Goal: Task Accomplishment & Management: Manage account settings

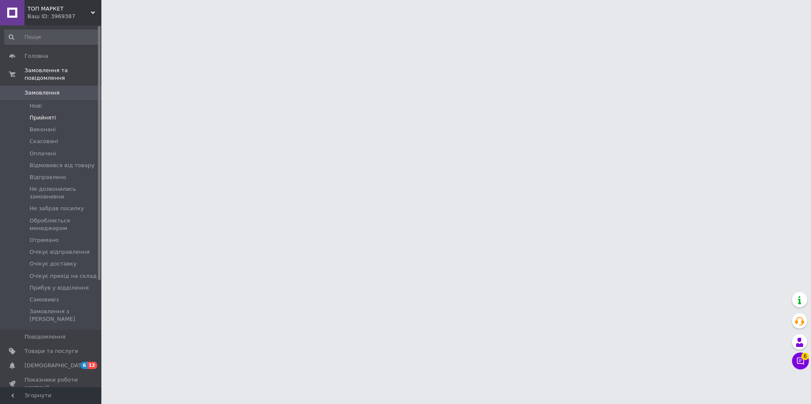
click at [39, 114] on span "Прийняті" at bounding box center [43, 118] width 26 height 8
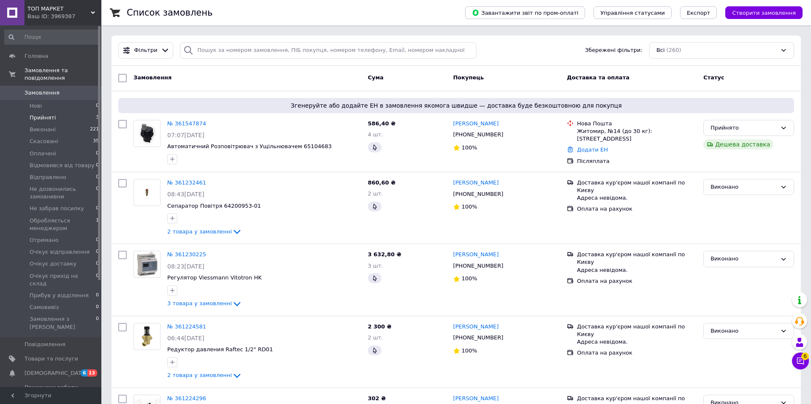
click at [39, 114] on span "Прийняті" at bounding box center [43, 118] width 26 height 8
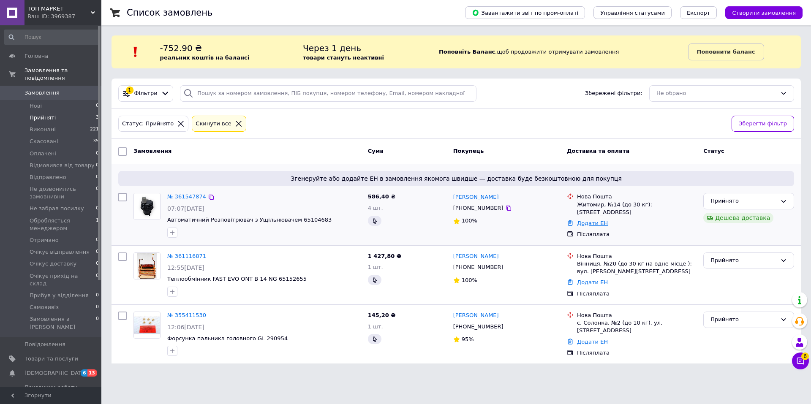
click at [593, 220] on link "Додати ЕН" at bounding box center [592, 223] width 31 height 6
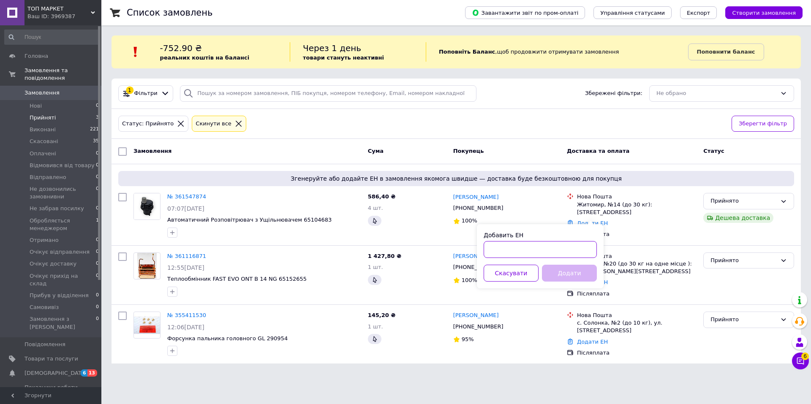
click at [502, 247] on input "Добавить ЕН" at bounding box center [539, 249] width 113 height 17
type input "20400477631694"
click at [575, 273] on button "Додати" at bounding box center [569, 273] width 55 height 17
drag, startPoint x: 537, startPoint y: 250, endPoint x: 462, endPoint y: 244, distance: 75.4
click at [462, 244] on body "ТОП МАРКЕТ Ваш ID: 3969387 Сайт ТОП МАРКЕТ Кабінет покупця Перевірити стан сист…" at bounding box center [405, 187] width 811 height 374
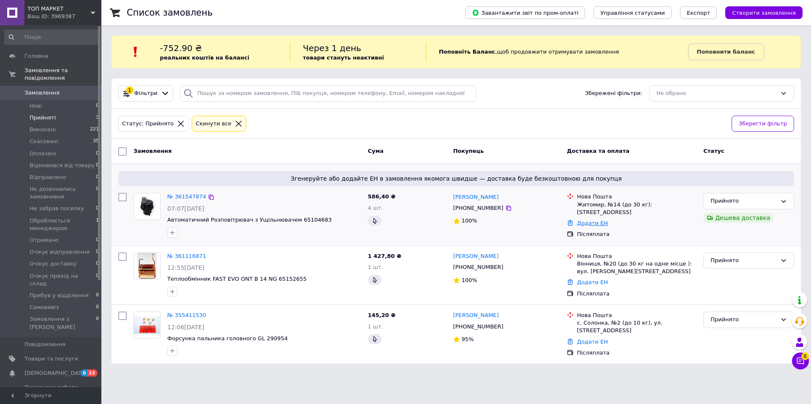
click at [599, 220] on link "Додати ЕН" at bounding box center [592, 223] width 31 height 6
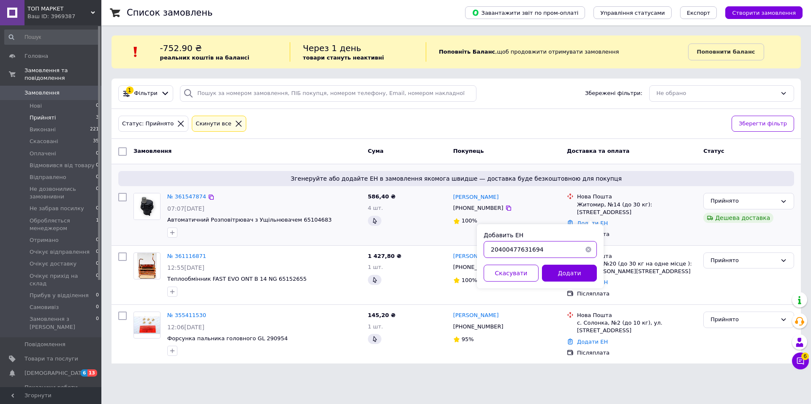
drag, startPoint x: 542, startPoint y: 248, endPoint x: 462, endPoint y: 240, distance: 81.1
click at [462, 240] on body "ТОП МАРКЕТ Ваш ID: 3969387 Сайт ТОП МАРКЕТ Кабінет покупця Перевірити стан сист…" at bounding box center [405, 187] width 811 height 374
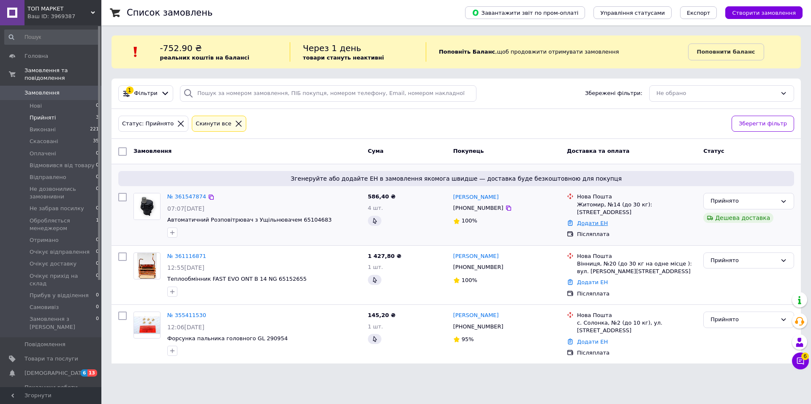
click at [588, 220] on link "Додати ЕН" at bounding box center [592, 223] width 31 height 6
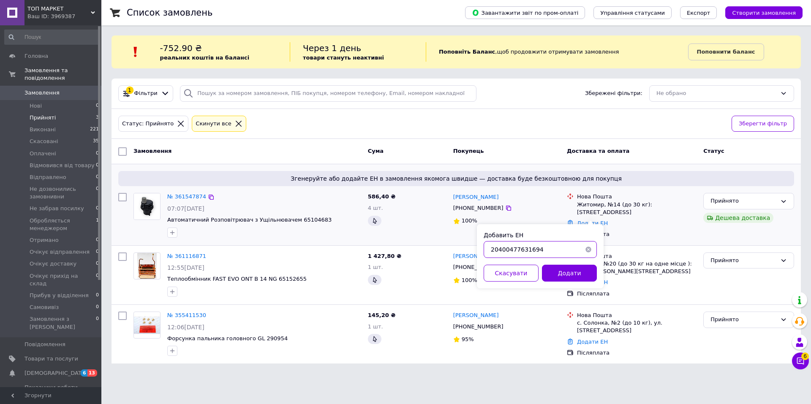
drag, startPoint x: 554, startPoint y: 252, endPoint x: 464, endPoint y: 242, distance: 90.9
click at [464, 242] on body "ТОП МАРКЕТ Ваш ID: 3969387 Сайт ТОП МАРКЕТ Кабінет покупця Перевірити стан сист…" at bounding box center [405, 187] width 811 height 374
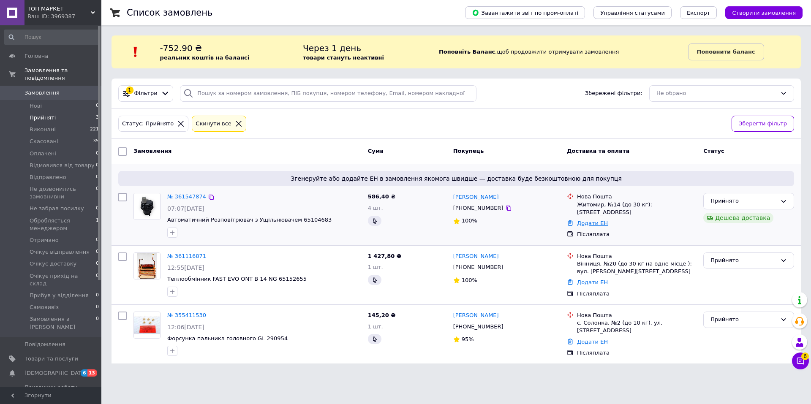
click at [600, 220] on link "Додати ЕН" at bounding box center [592, 223] width 31 height 6
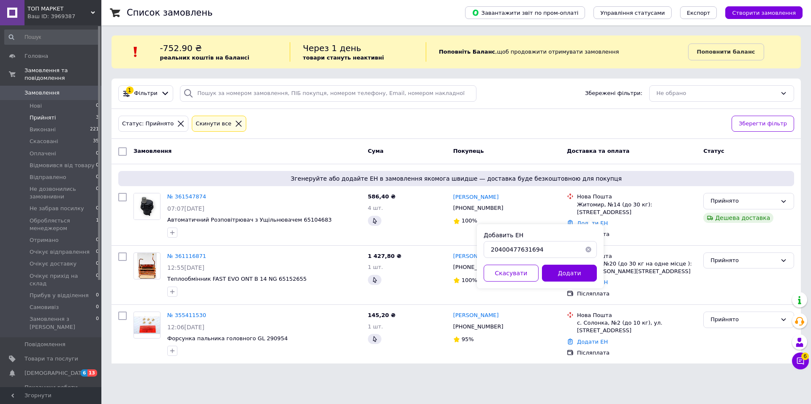
click at [577, 274] on button "Додати" at bounding box center [569, 273] width 55 height 17
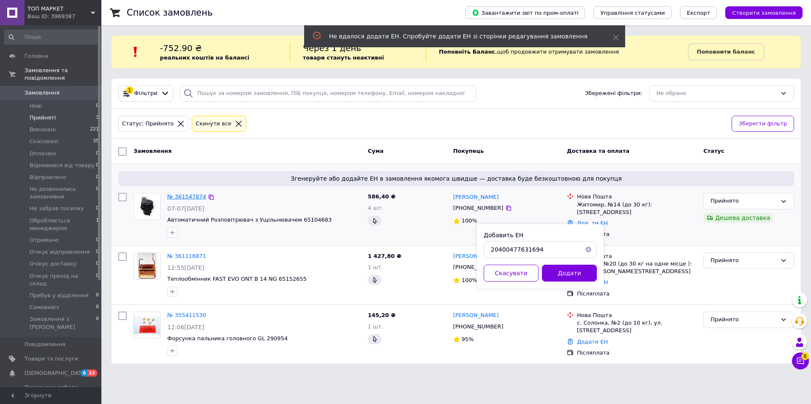
click at [180, 196] on link "№ 361547874" at bounding box center [186, 196] width 39 height 6
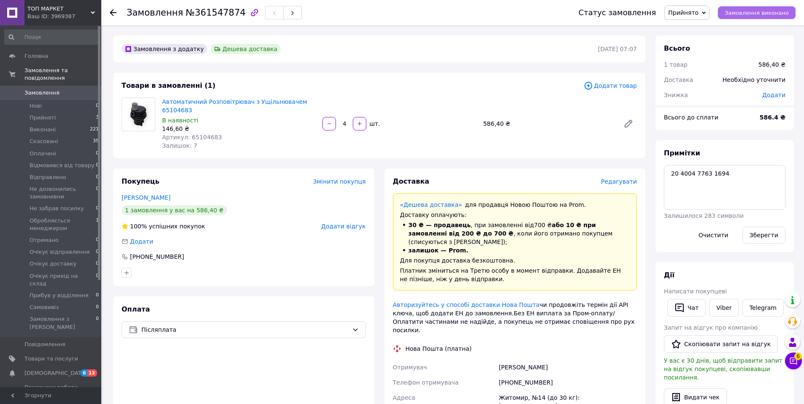
click at [761, 16] on button "Замовлення виконано" at bounding box center [757, 12] width 78 height 13
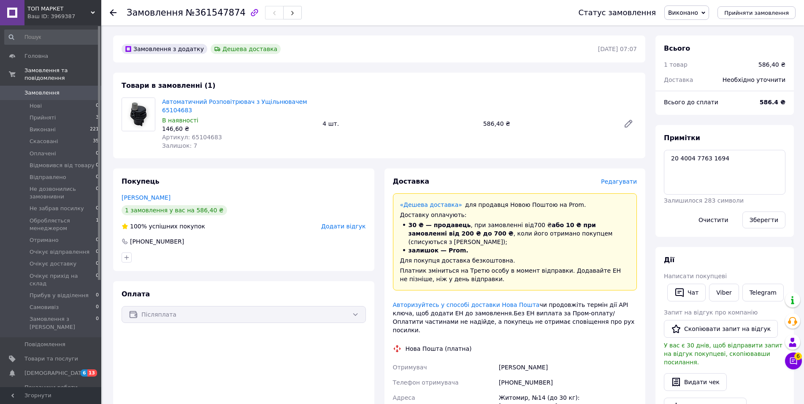
click at [622, 183] on span "Редагувати" at bounding box center [619, 181] width 36 height 7
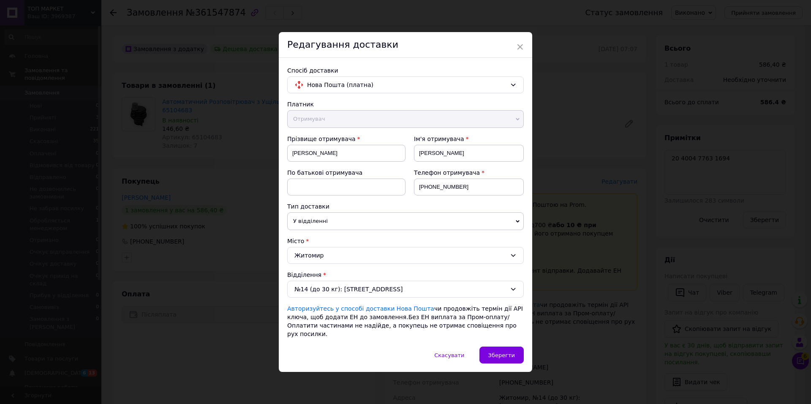
click at [524, 40] on div "Редагування доставки" at bounding box center [405, 45] width 253 height 26
click at [520, 49] on span "×" at bounding box center [520, 47] width 8 height 14
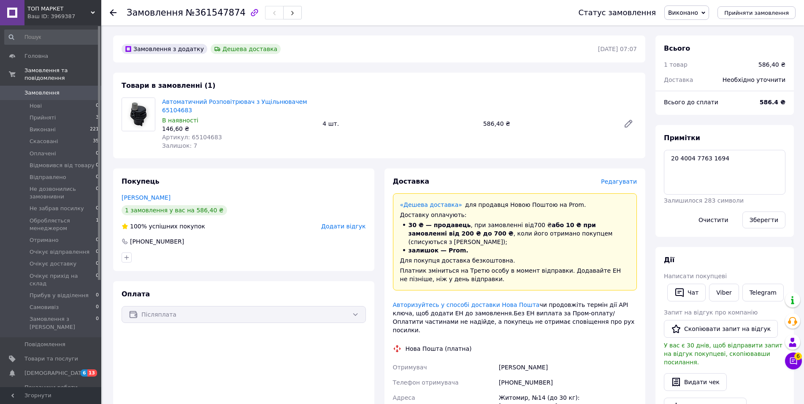
click at [112, 9] on div at bounding box center [113, 12] width 7 height 8
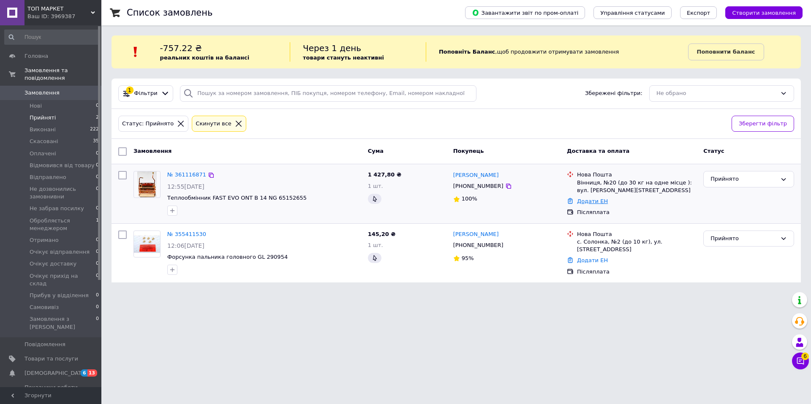
click at [589, 202] on link "Додати ЕН" at bounding box center [592, 201] width 31 height 6
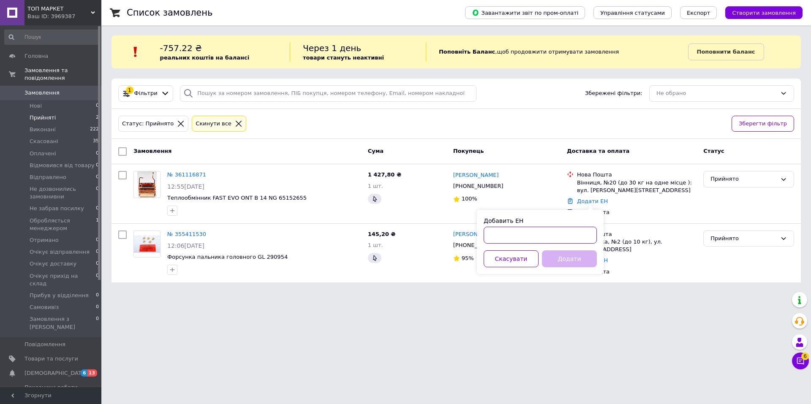
paste input "Коаксиальный горизонтальный комплект Vaillant"
type input "Коаксиальный горизонтальный комплект Vaillant"
click at [580, 232] on button "button" at bounding box center [588, 235] width 17 height 17
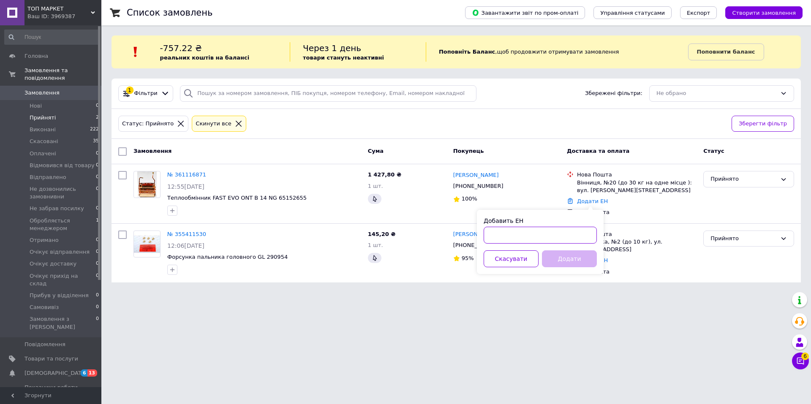
click at [554, 233] on input "Добавить ЕН" at bounding box center [539, 235] width 113 height 17
click at [570, 258] on button "Додати" at bounding box center [569, 258] width 55 height 17
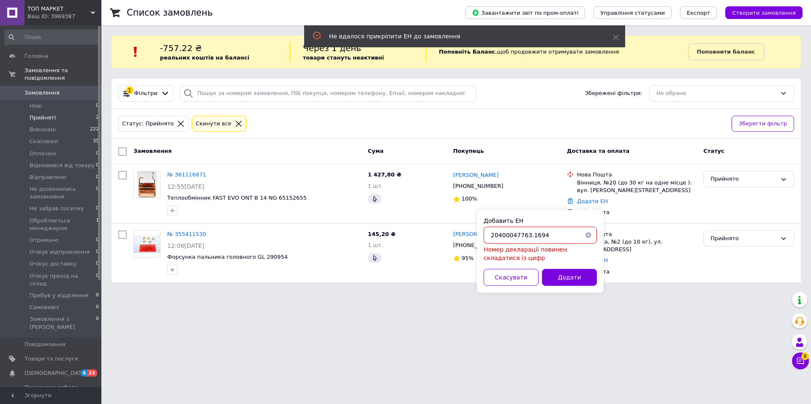
click at [527, 235] on input "20400047763.1694" at bounding box center [539, 235] width 113 height 17
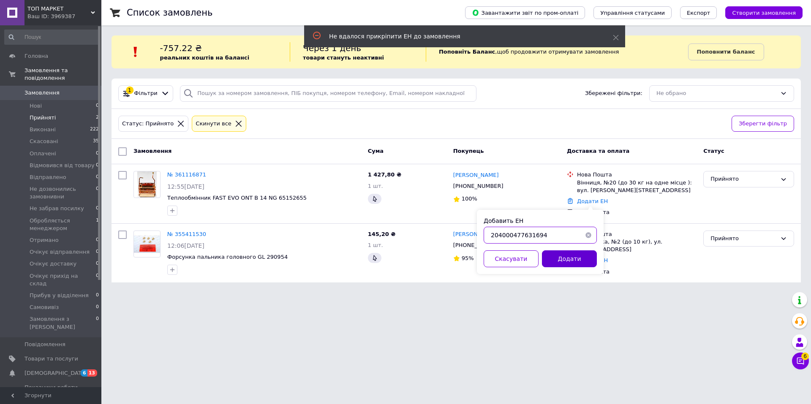
type input "204000477631694"
click at [574, 262] on button "Додати" at bounding box center [569, 258] width 55 height 17
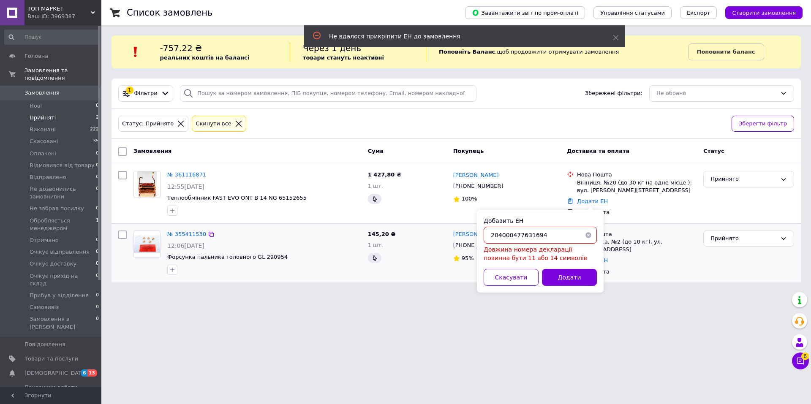
drag, startPoint x: 544, startPoint y: 232, endPoint x: 464, endPoint y: 224, distance: 80.6
click at [463, 224] on body "ТОП МАРКЕТ Ваш ID: 3969387 Сайт ТОП МАРКЕТ Кабінет покупця Перевірити стан сист…" at bounding box center [405, 146] width 811 height 293
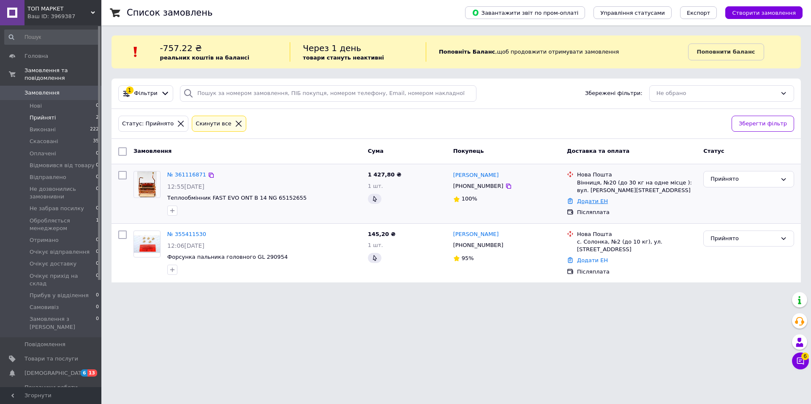
click at [581, 201] on link "Додати ЕН" at bounding box center [592, 201] width 31 height 6
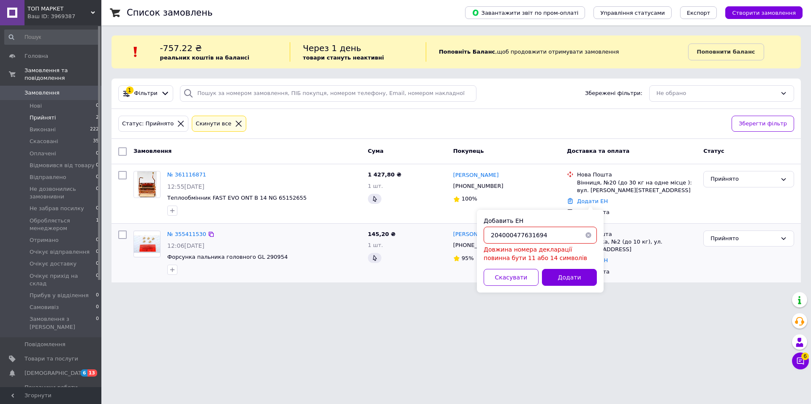
drag, startPoint x: 540, startPoint y: 235, endPoint x: 471, endPoint y: 224, distance: 69.7
click at [471, 224] on body "ТОП МАРКЕТ Ваш ID: 3969387 Сайт ТОП МАРКЕТ Кабінет покупця Перевірити стан сист…" at bounding box center [405, 146] width 811 height 293
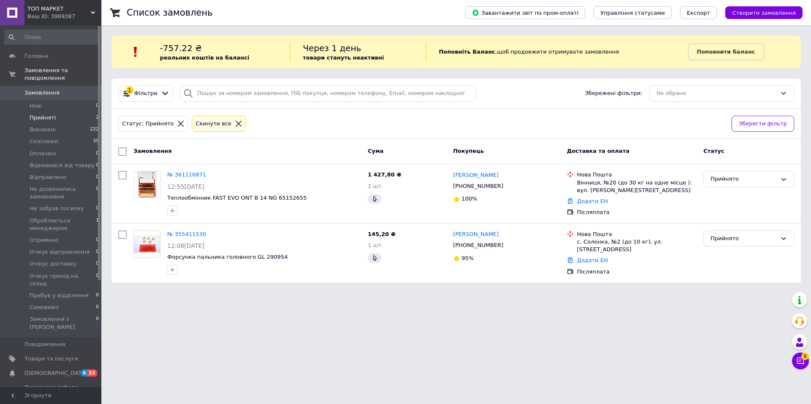
click at [48, 13] on div "Ваш ID: 3969387" at bounding box center [64, 17] width 74 height 8
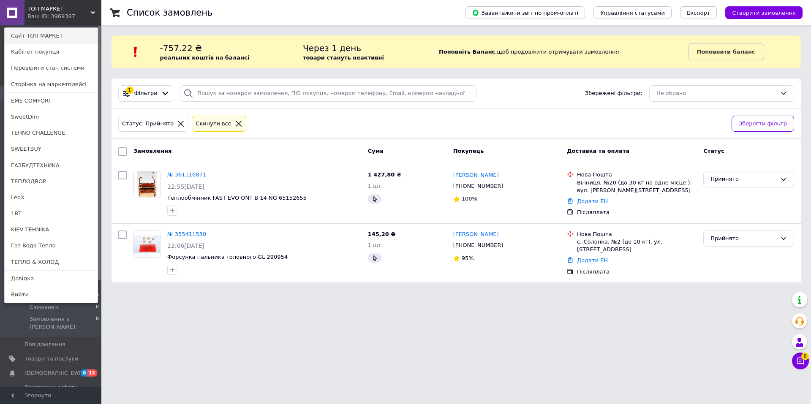
click at [40, 35] on link "Сайт ТОП МАРКЕТ" at bounding box center [51, 36] width 93 height 16
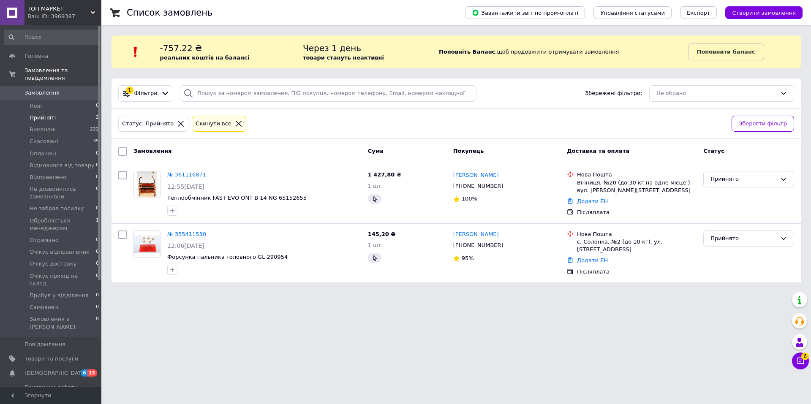
click at [46, 114] on span "Прийняті" at bounding box center [43, 118] width 26 height 8
click at [46, 126] on span "Виконані" at bounding box center [43, 130] width 26 height 8
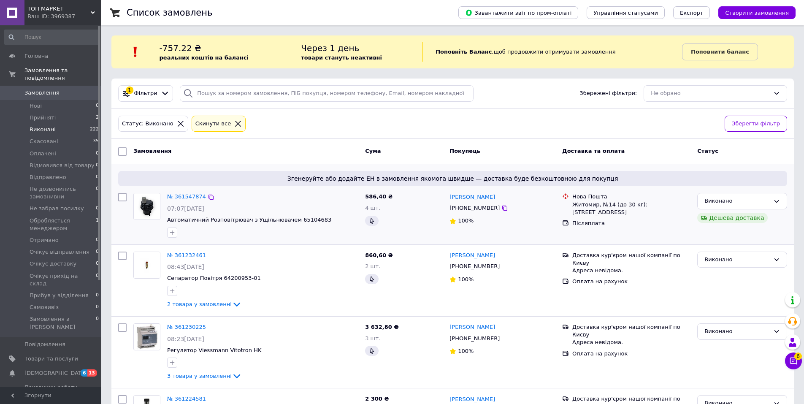
click at [175, 198] on link "№ 361547874" at bounding box center [186, 196] width 39 height 6
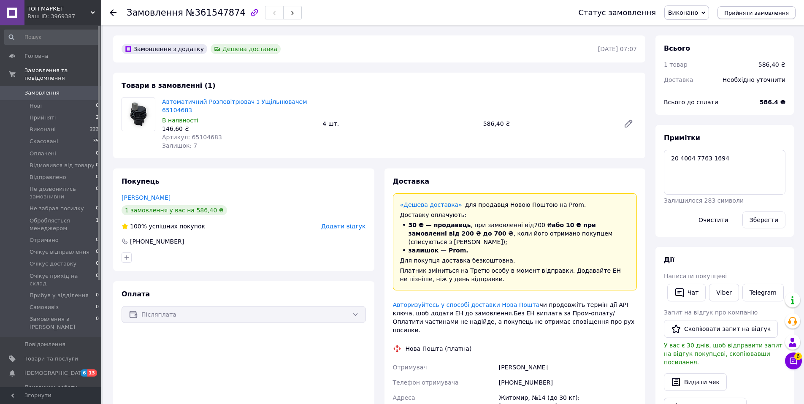
click at [761, 14] on span "Прийняти замовлення" at bounding box center [757, 13] width 65 height 6
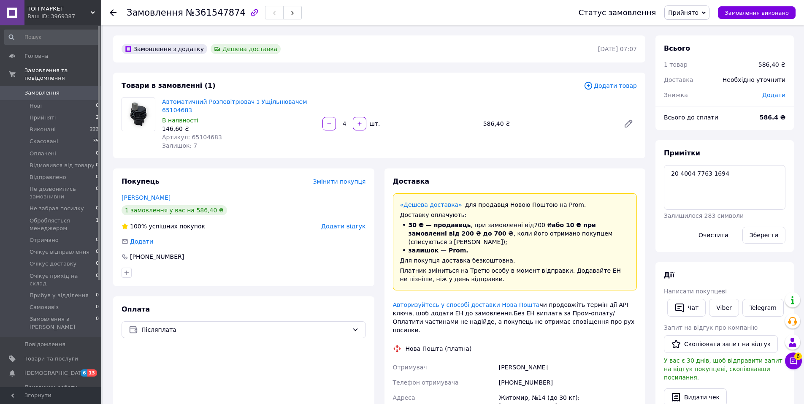
click at [57, 6] on span "ТОП МАРКЕТ" at bounding box center [58, 9] width 63 height 8
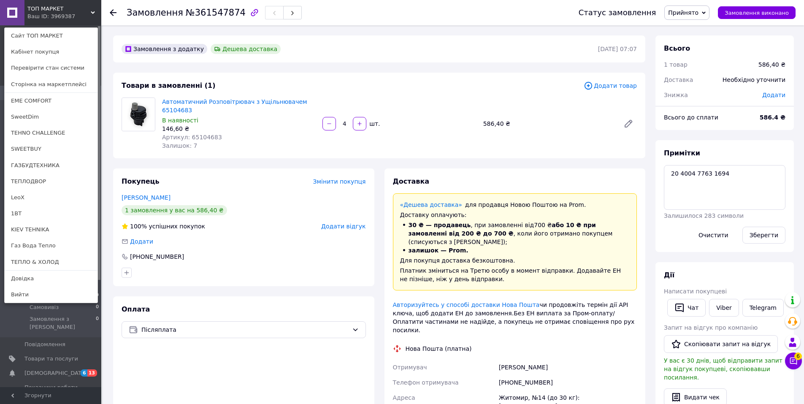
click at [38, 100] on link "EME COMFORT" at bounding box center [51, 101] width 93 height 16
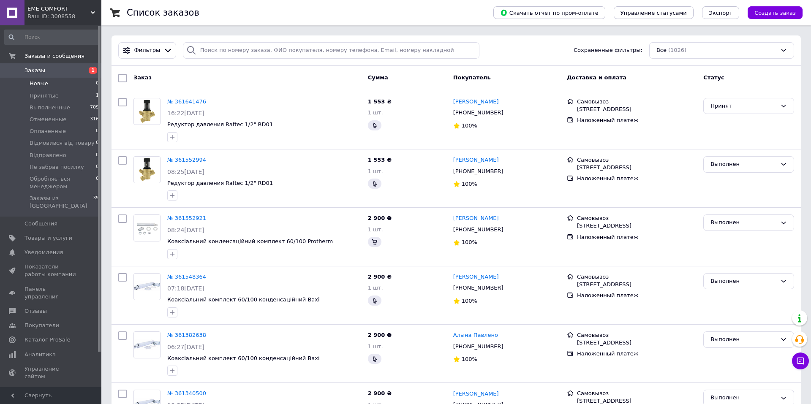
click at [39, 87] on span "Новые" at bounding box center [39, 84] width 19 height 8
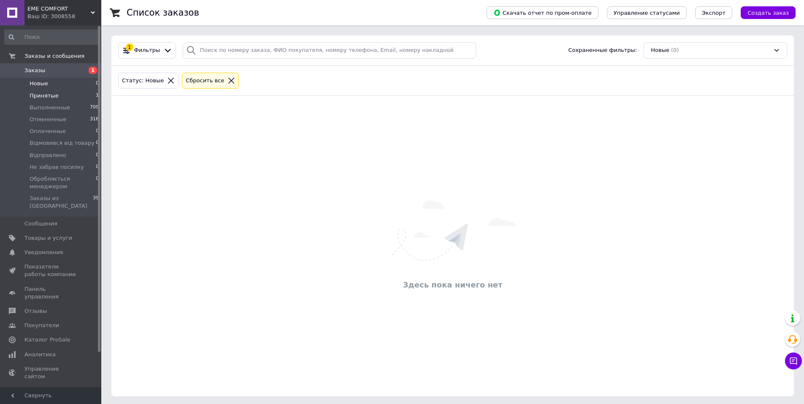
click at [49, 97] on span "Принятые" at bounding box center [44, 96] width 29 height 8
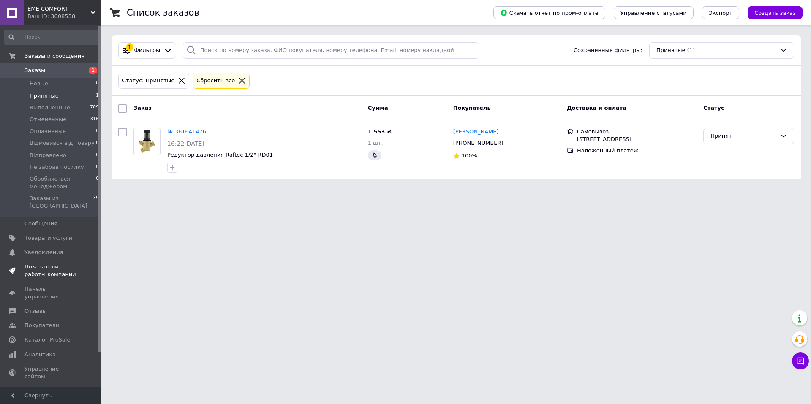
click at [48, 263] on span "Показатели работы компании" at bounding box center [51, 270] width 54 height 15
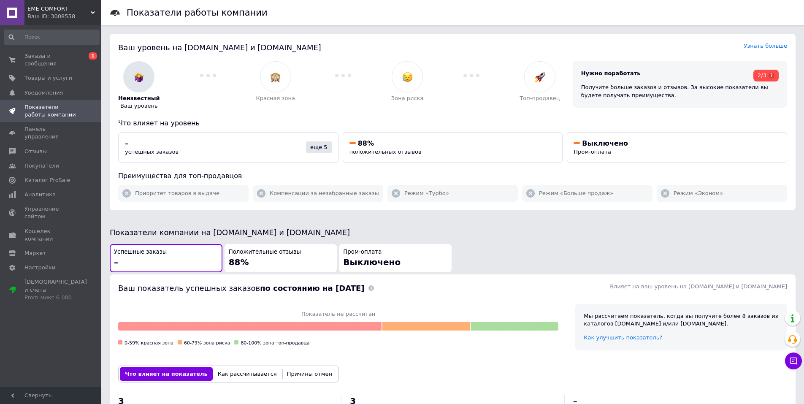
click at [53, 103] on span "Показатели работы компании" at bounding box center [51, 110] width 54 height 15
click at [58, 177] on span "Каталог ProSale" at bounding box center [47, 181] width 46 height 8
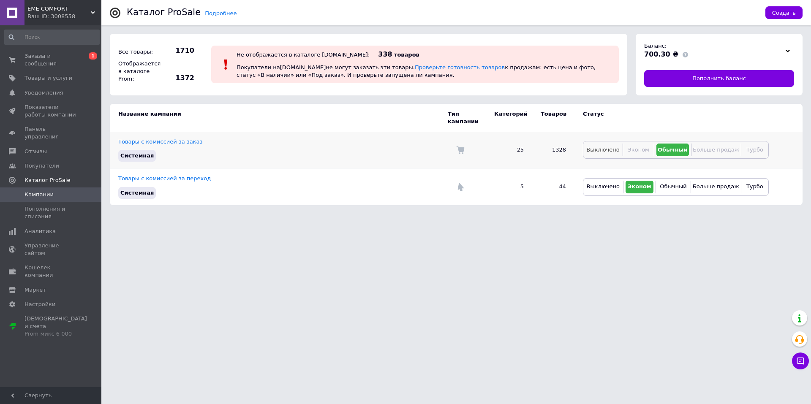
click at [598, 147] on span "Выключено" at bounding box center [602, 150] width 33 height 6
click at [168, 175] on link "Товары с комиссией за переход" at bounding box center [164, 178] width 92 height 6
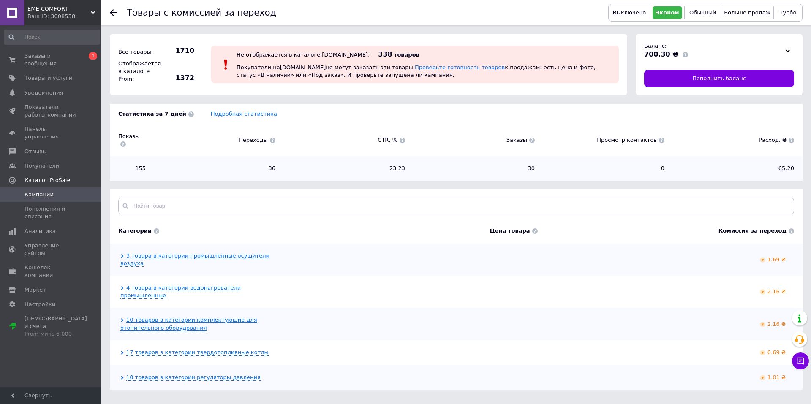
click at [226, 317] on link "10 товаров в категории комплектующие для отопительного оборудования" at bounding box center [188, 324] width 137 height 14
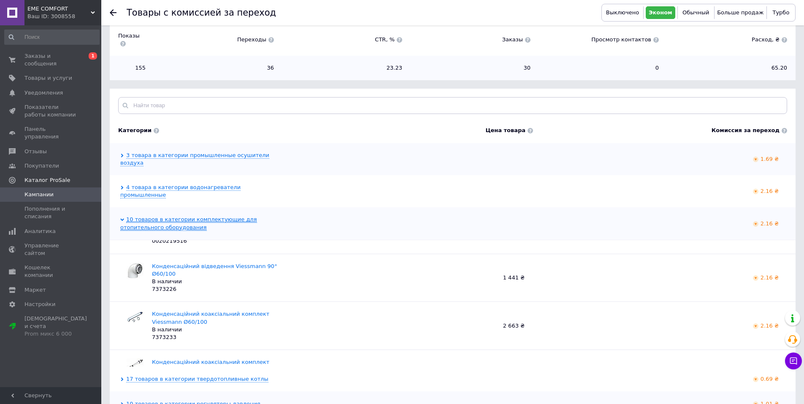
scroll to position [185, 0]
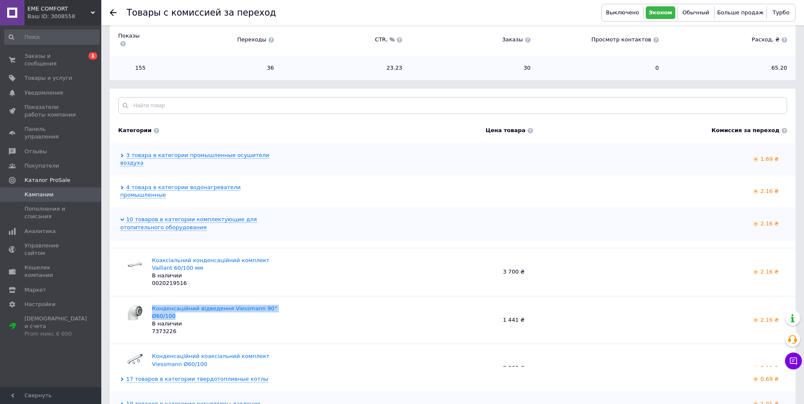
drag, startPoint x: 177, startPoint y: 294, endPoint x: 150, endPoint y: 288, distance: 28.1
click at [150, 305] on div "Конденсаційний відведення Viessmann 90° Ø60/100 В наличии 7373226" at bounding box center [216, 320] width 136 height 31
copy link "Конденсаційний відведення Viessmann 90° Ø60/100"
click at [51, 103] on span "Показатели работы компании" at bounding box center [51, 110] width 54 height 15
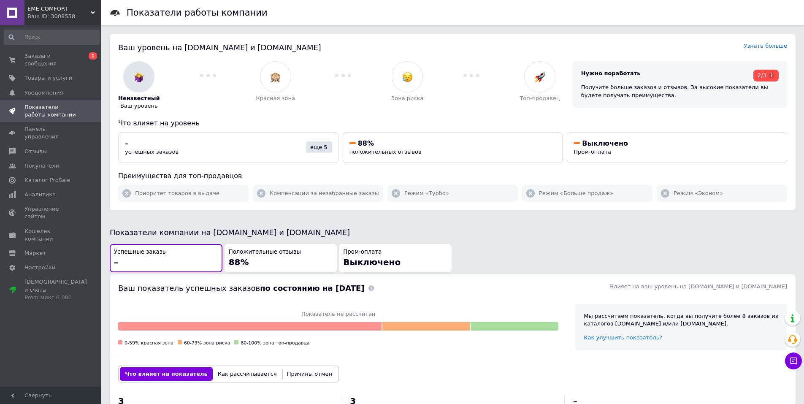
click at [68, 12] on span "EME COMFORT" at bounding box center [58, 9] width 63 height 8
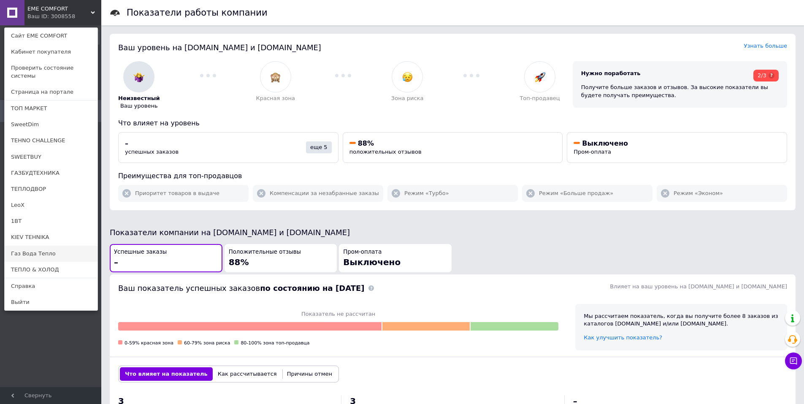
click at [31, 246] on link "Газ Вода Тепло" at bounding box center [51, 254] width 93 height 16
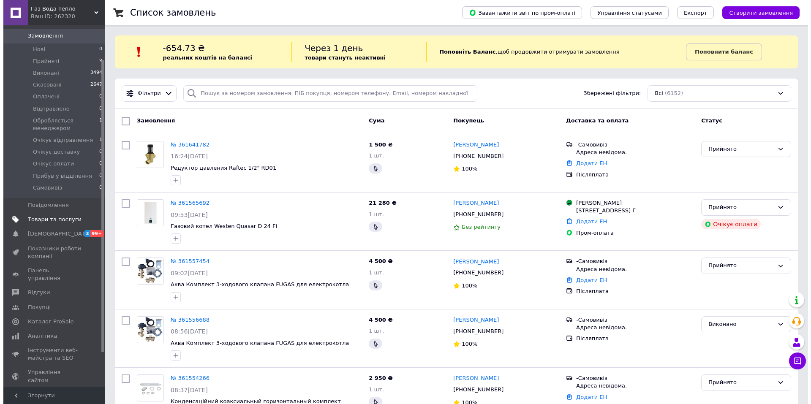
scroll to position [84, 0]
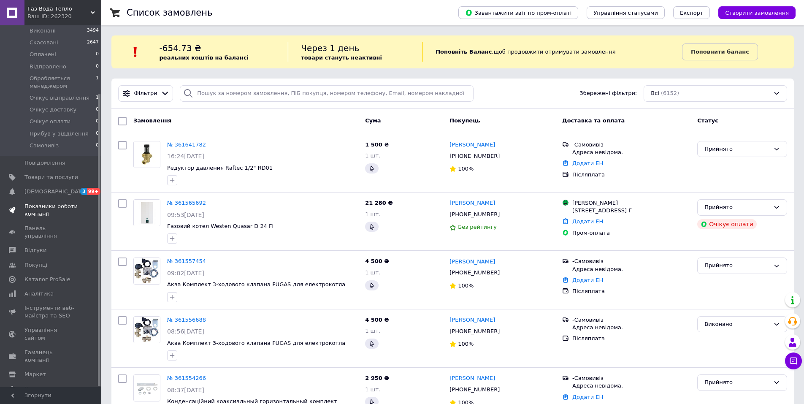
click at [54, 203] on span "Показники роботи компанії" at bounding box center [51, 210] width 54 height 15
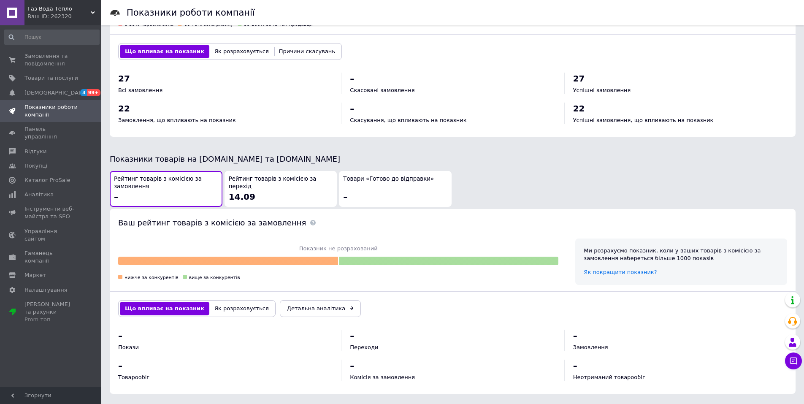
scroll to position [202, 0]
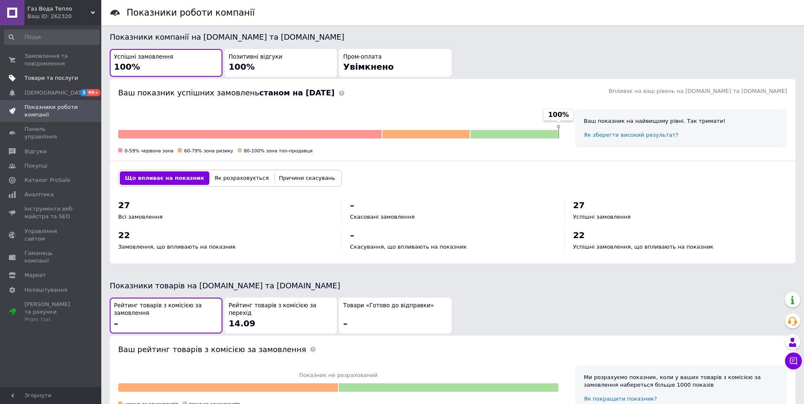
click at [52, 79] on span "Товари та послуги" at bounding box center [51, 78] width 54 height 8
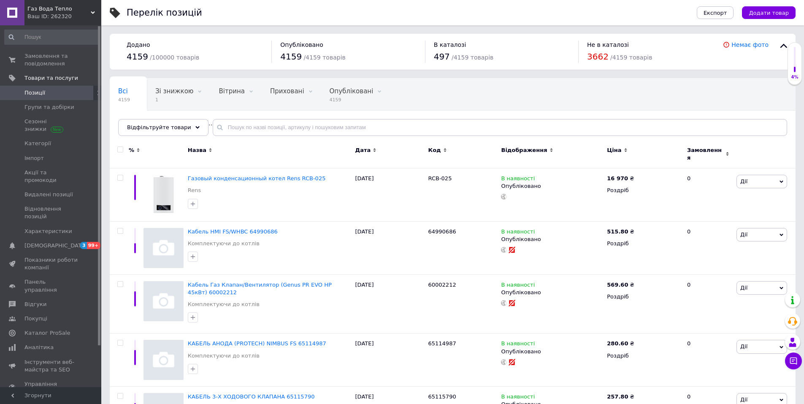
click at [122, 150] on input "checkbox" at bounding box center [119, 149] width 5 height 5
checkbox input "true"
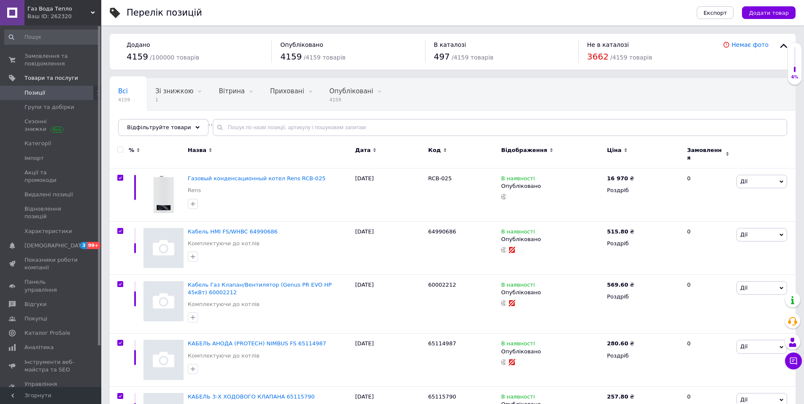
checkbox input "true"
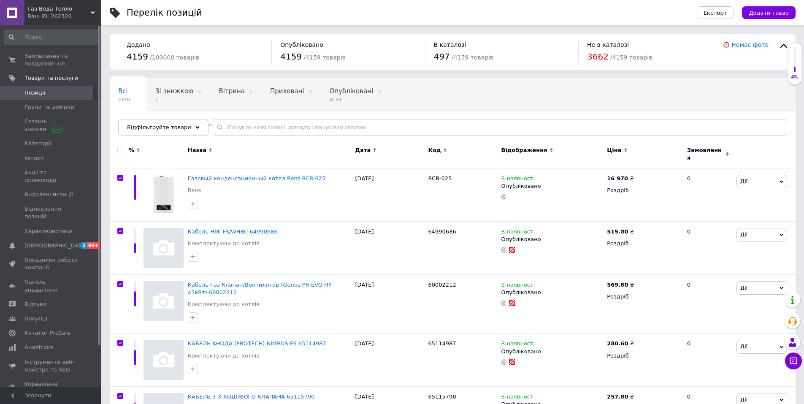
checkbox input "true"
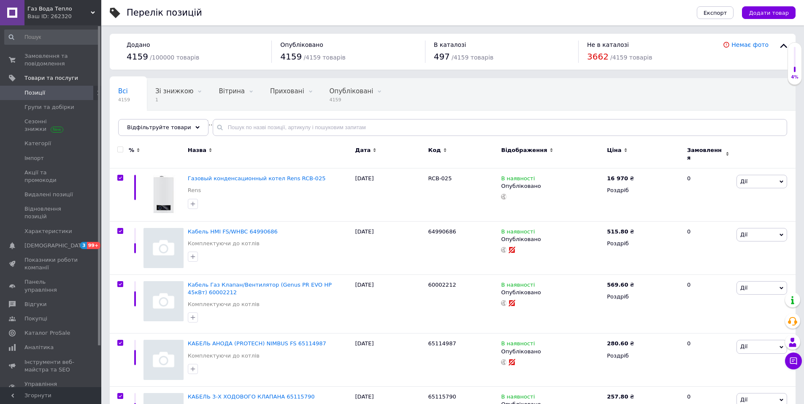
checkbox input "true"
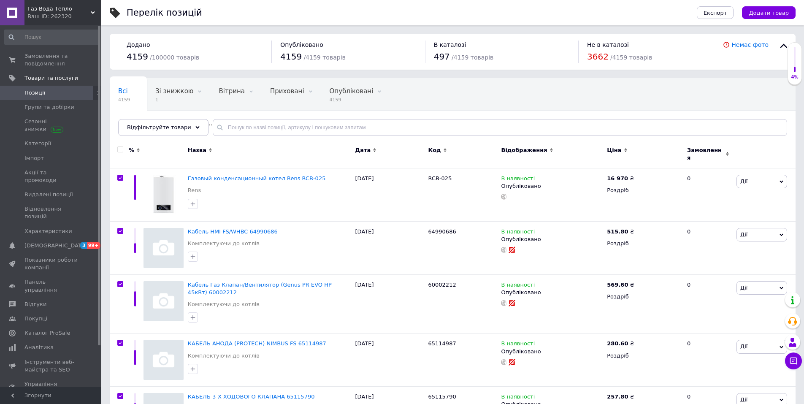
checkbox input "true"
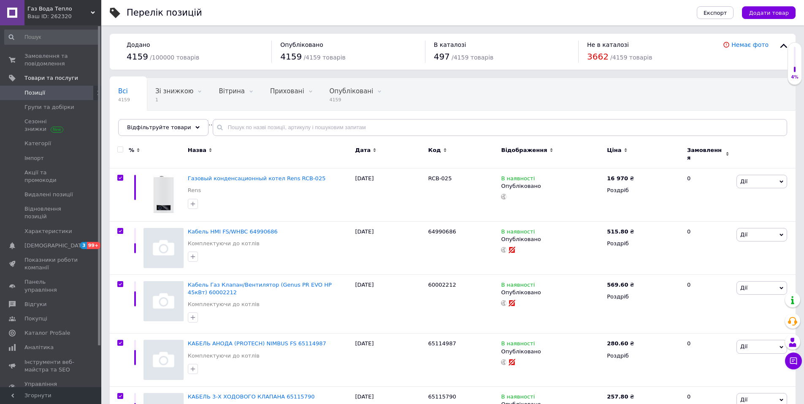
checkbox input "true"
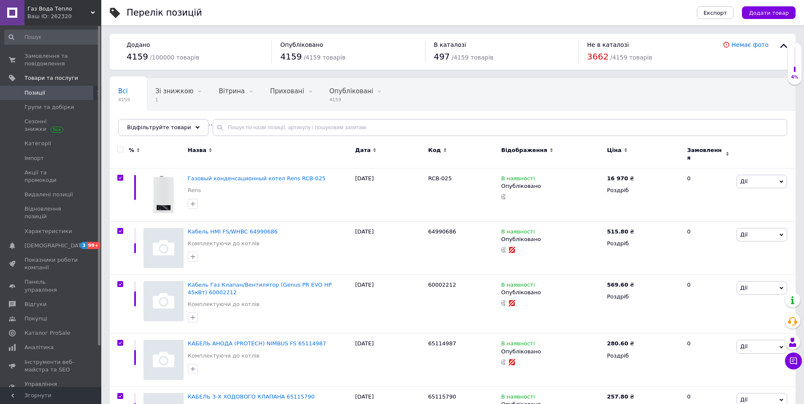
checkbox input "true"
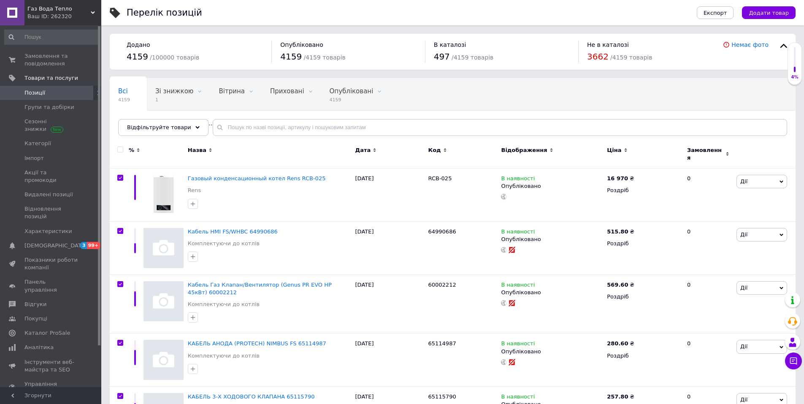
checkbox input "true"
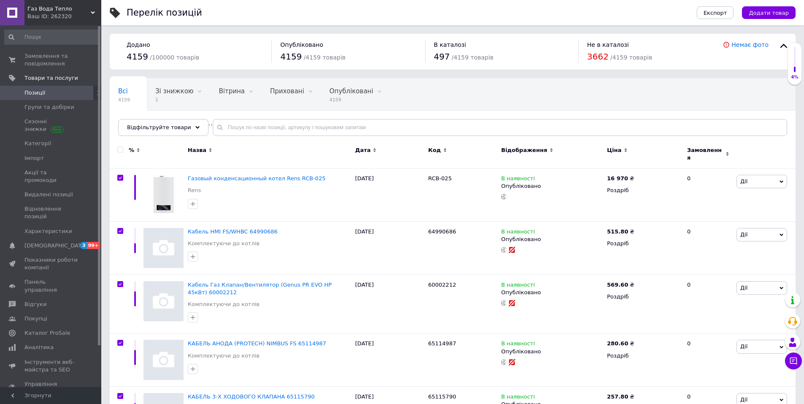
checkbox input "true"
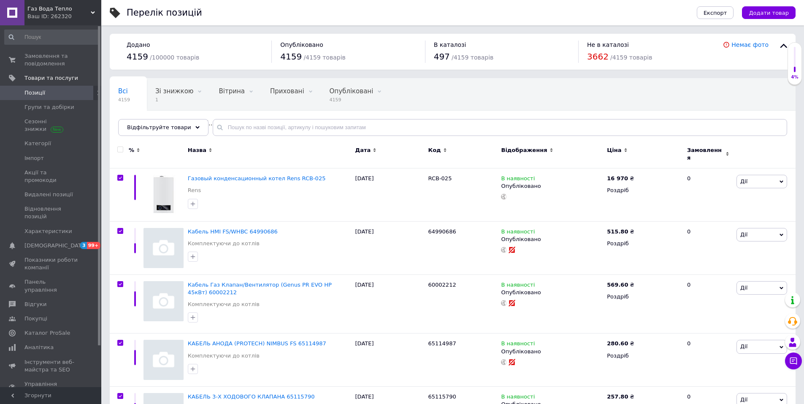
checkbox input "true"
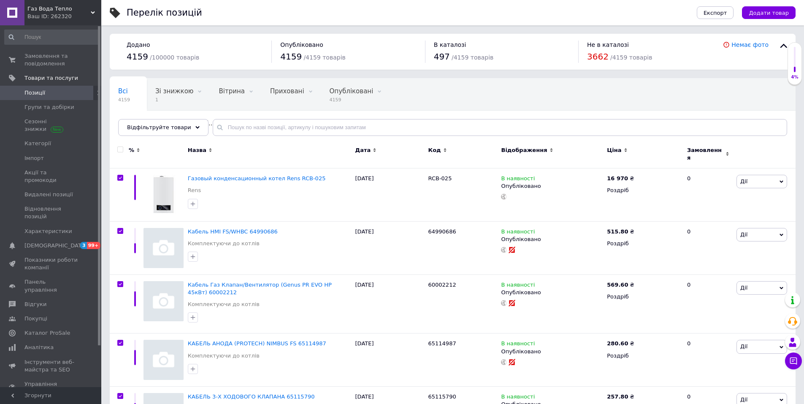
checkbox input "true"
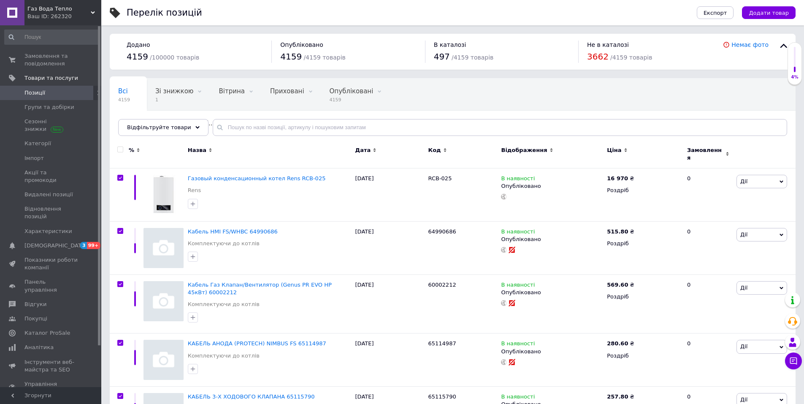
checkbox input "true"
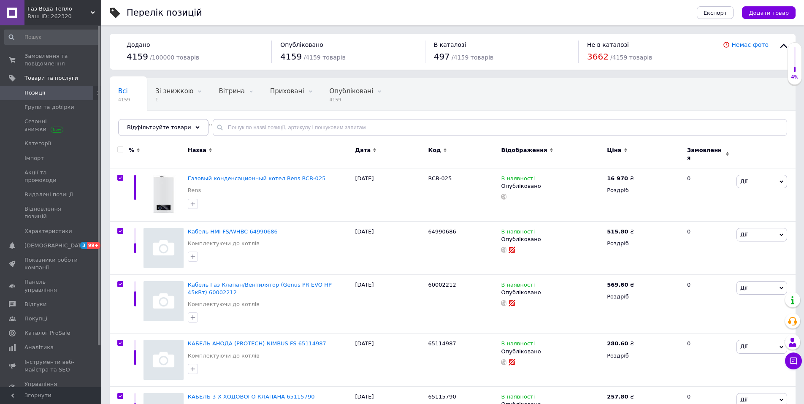
checkbox input "true"
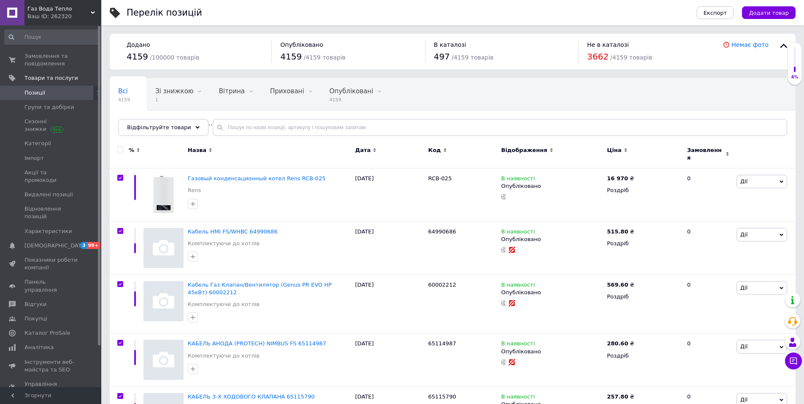
checkbox input "true"
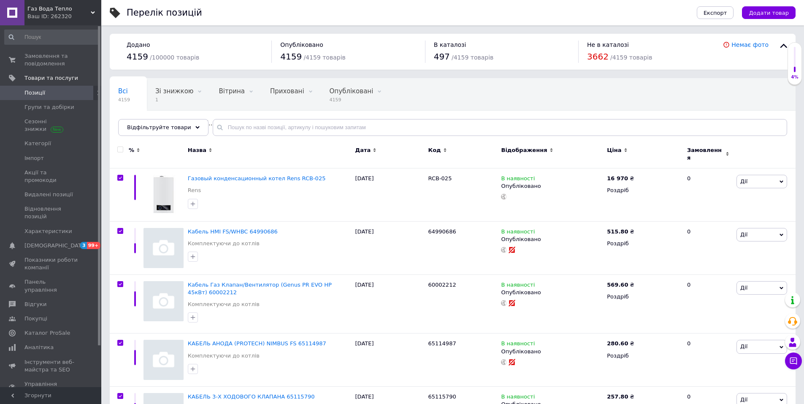
checkbox input "true"
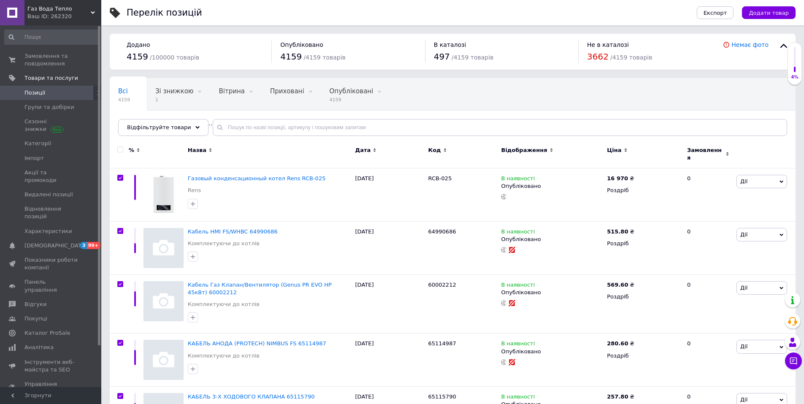
checkbox input "true"
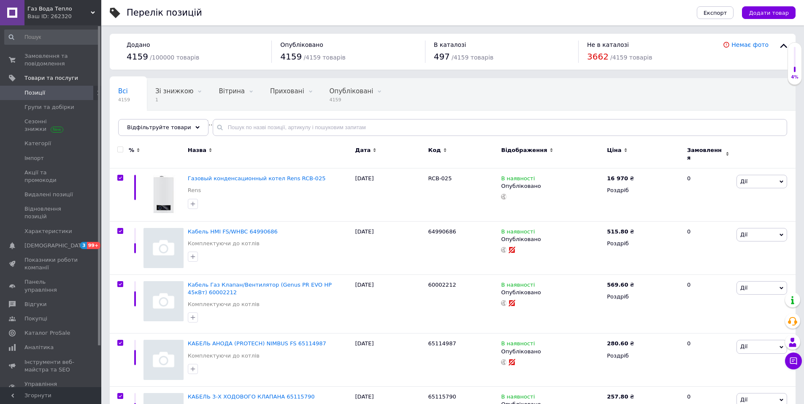
checkbox input "true"
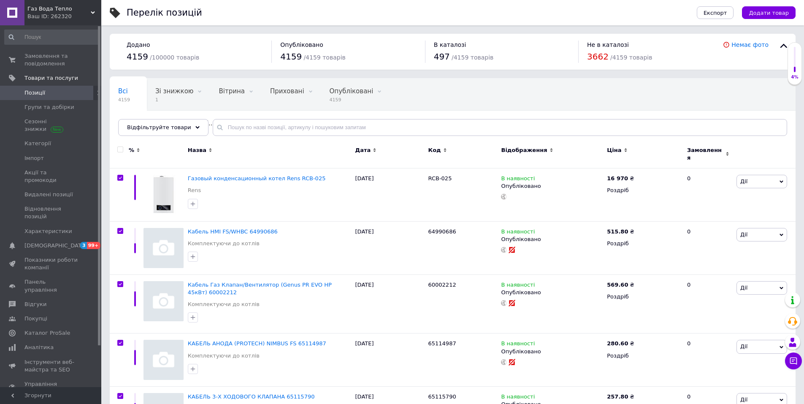
checkbox input "true"
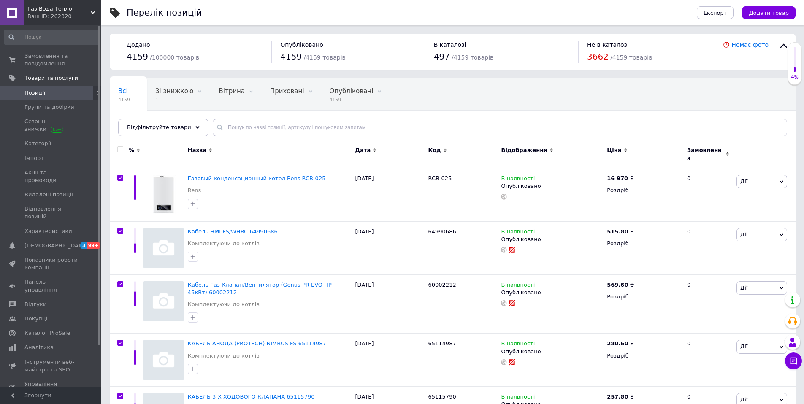
checkbox input "true"
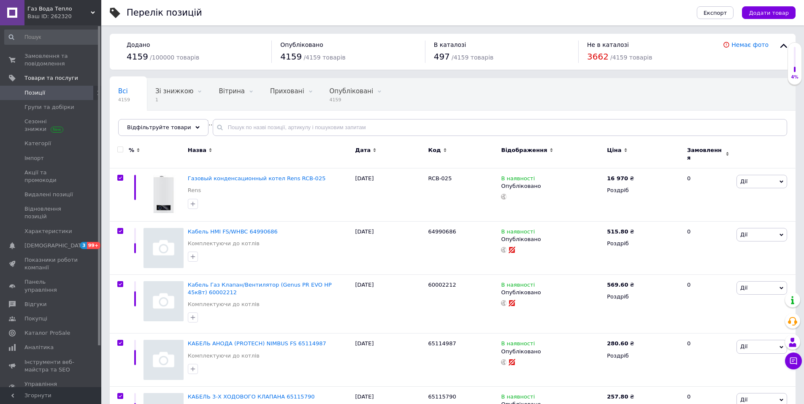
checkbox input "true"
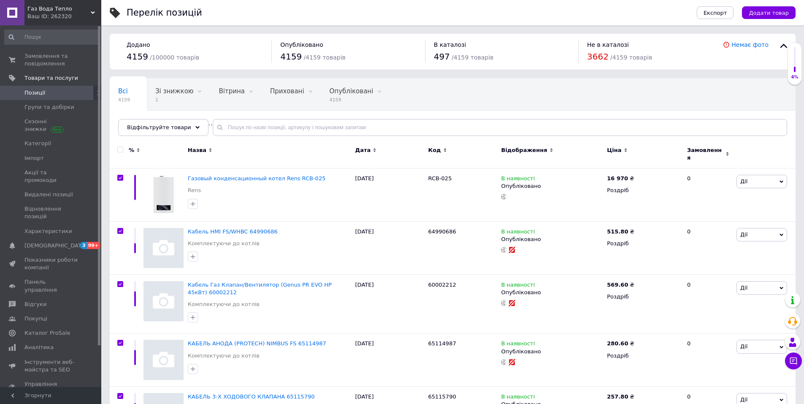
checkbox input "true"
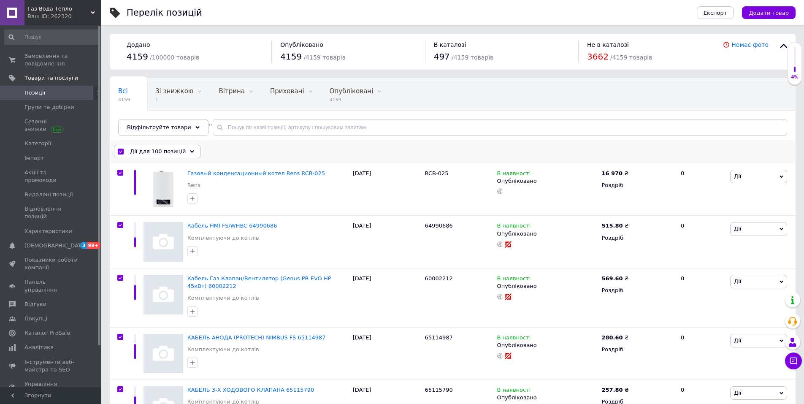
click at [180, 152] on div "Дії для 100 позицій" at bounding box center [157, 152] width 87 height 14
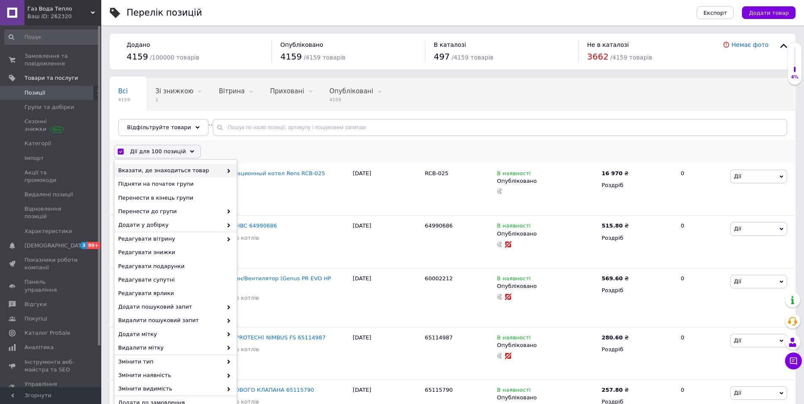
click at [201, 171] on span "Вказати, де знаходиться товар" at bounding box center [170, 171] width 104 height 8
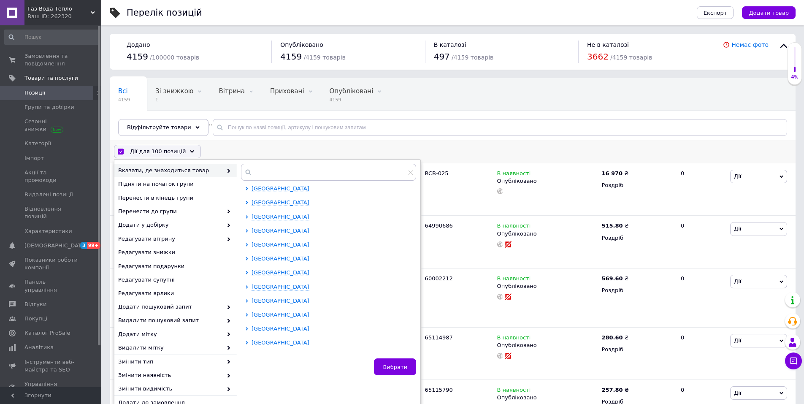
click at [247, 299] on icon at bounding box center [247, 300] width 2 height 3
click at [257, 314] on input "checkbox" at bounding box center [254, 314] width 5 height 5
checkbox input "true"
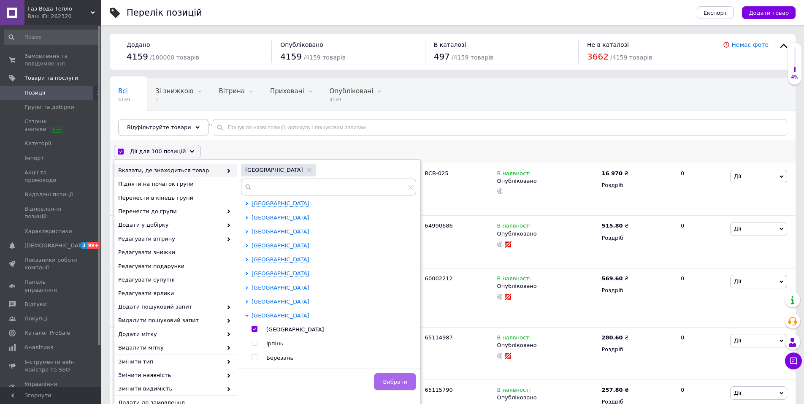
click at [402, 382] on span "Вибрати" at bounding box center [395, 382] width 24 height 6
checkbox input "false"
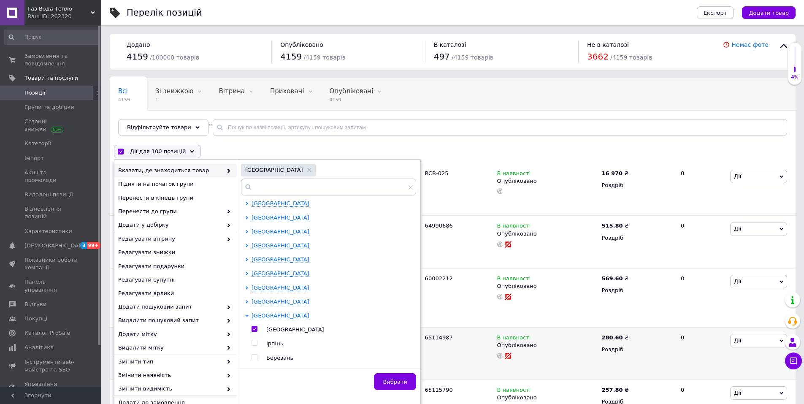
checkbox input "false"
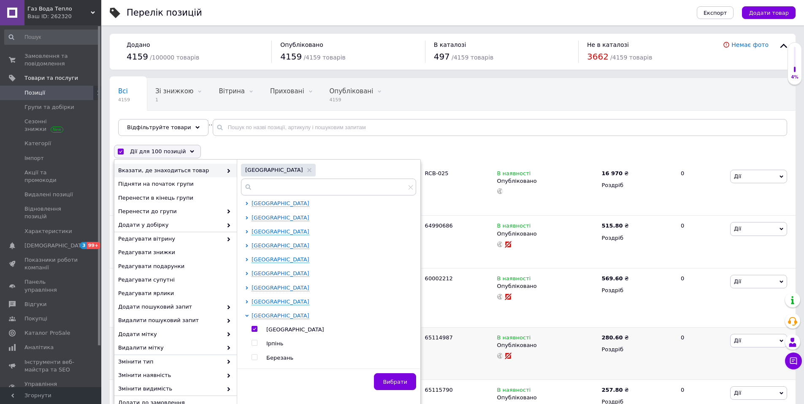
checkbox input "false"
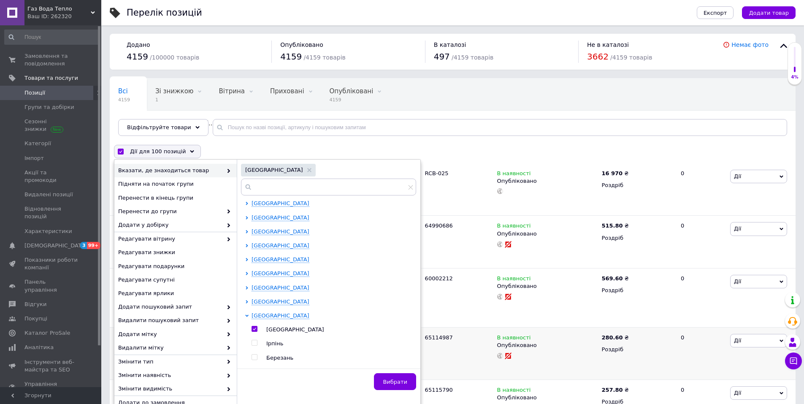
checkbox input "false"
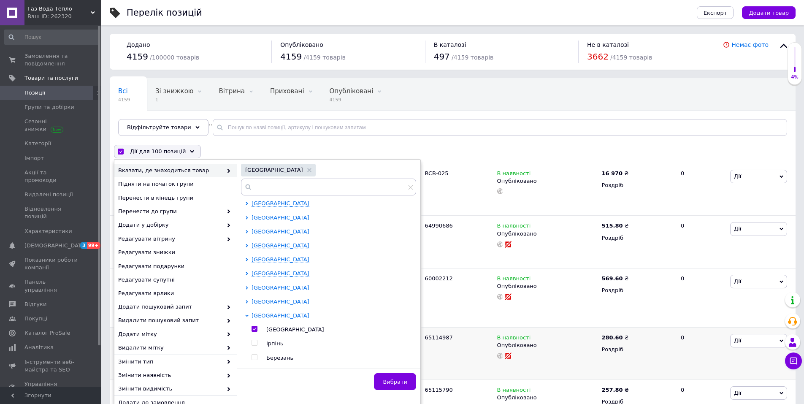
checkbox input "false"
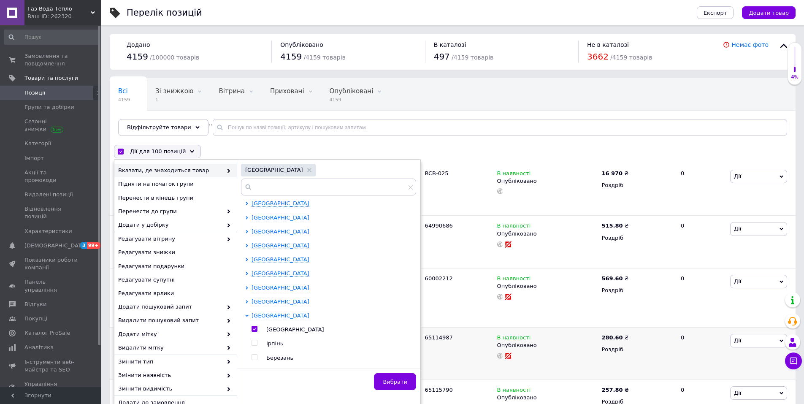
checkbox input "false"
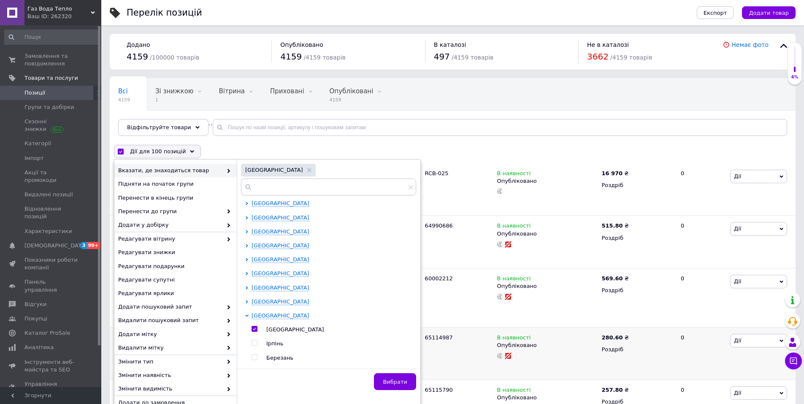
checkbox input "false"
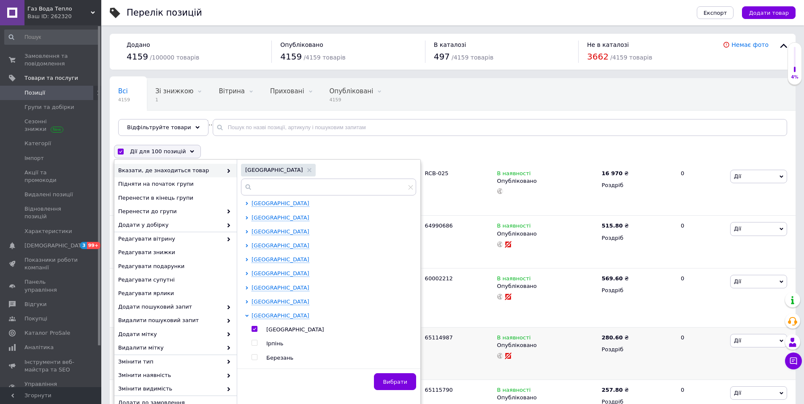
checkbox input "false"
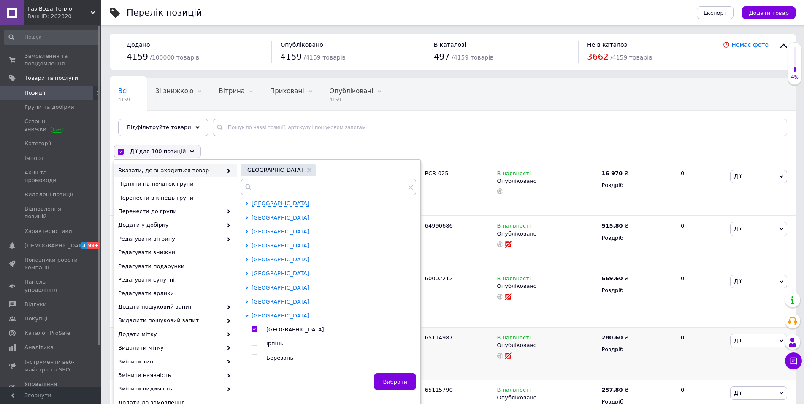
checkbox input "false"
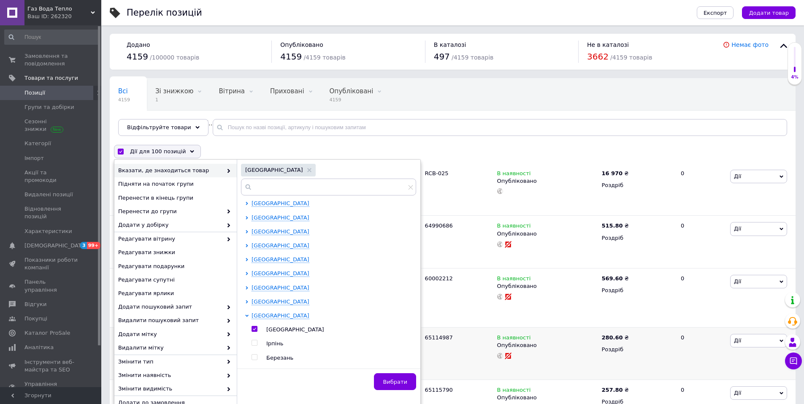
checkbox input "false"
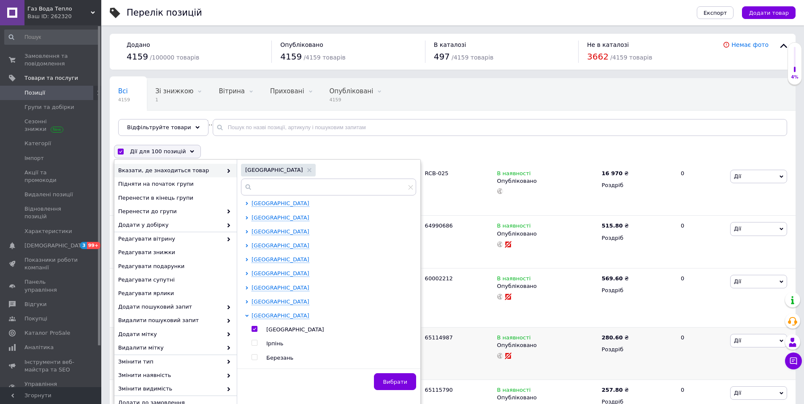
checkbox input "false"
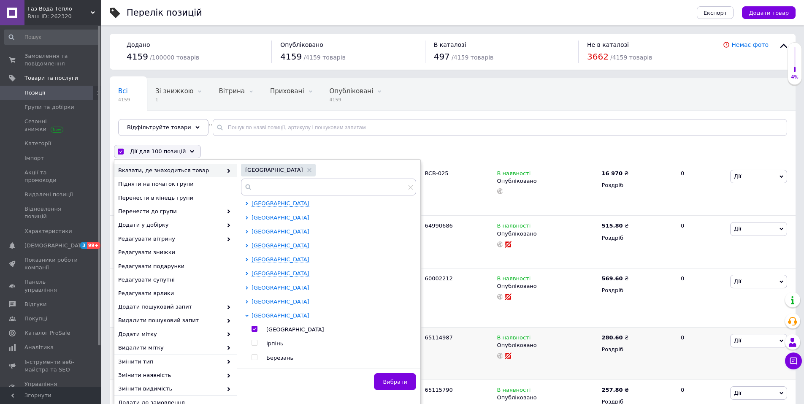
checkbox input "false"
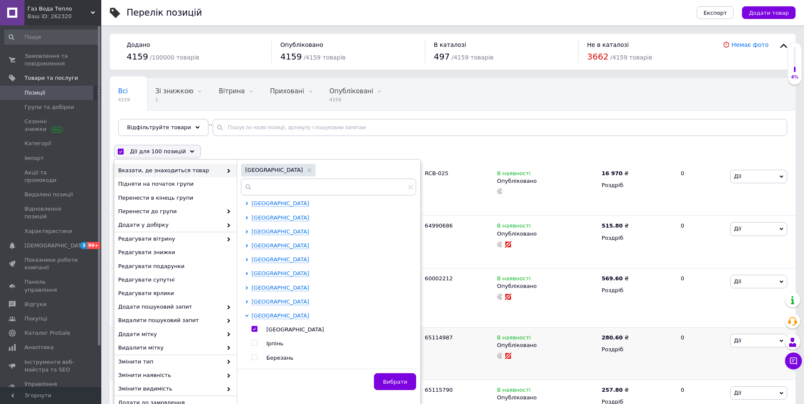
checkbox input "false"
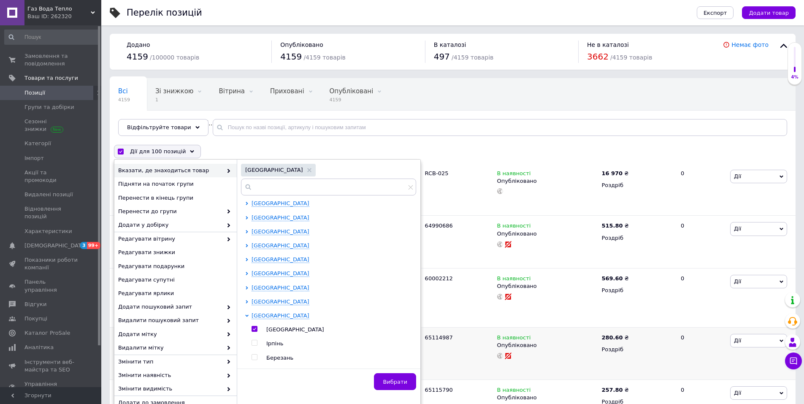
checkbox input "false"
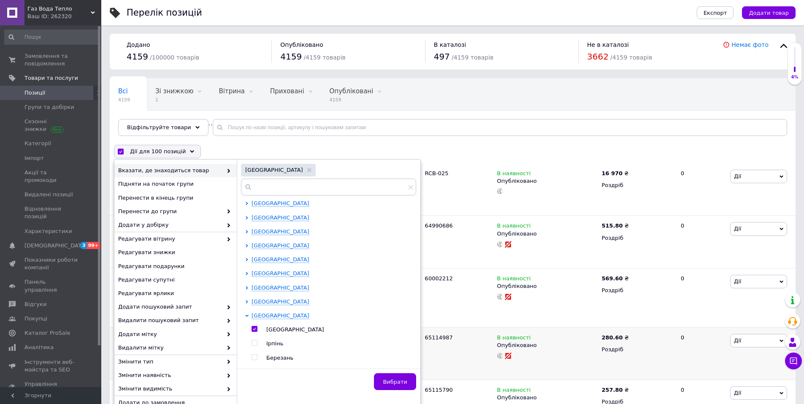
checkbox input "false"
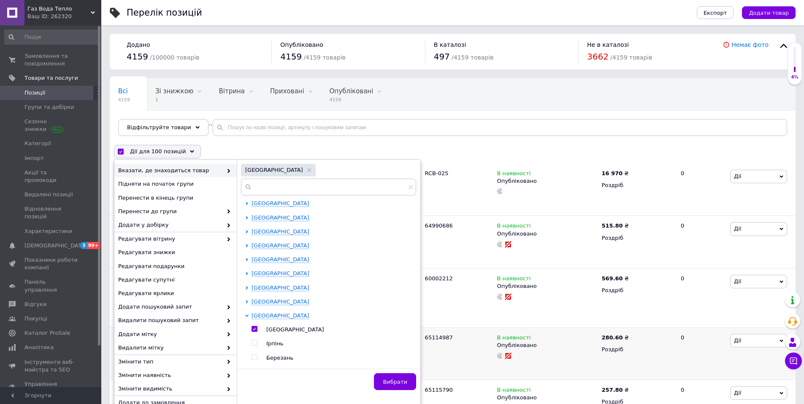
checkbox input "false"
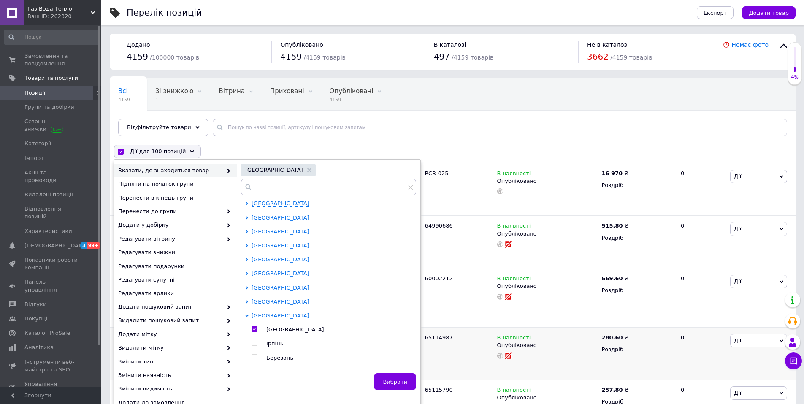
checkbox input "false"
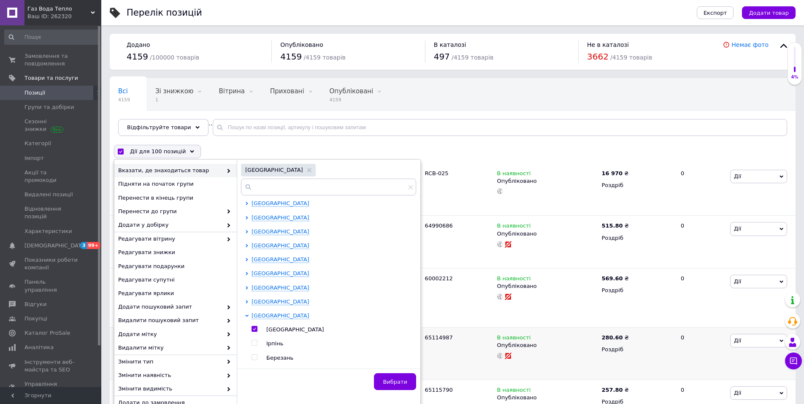
checkbox input "false"
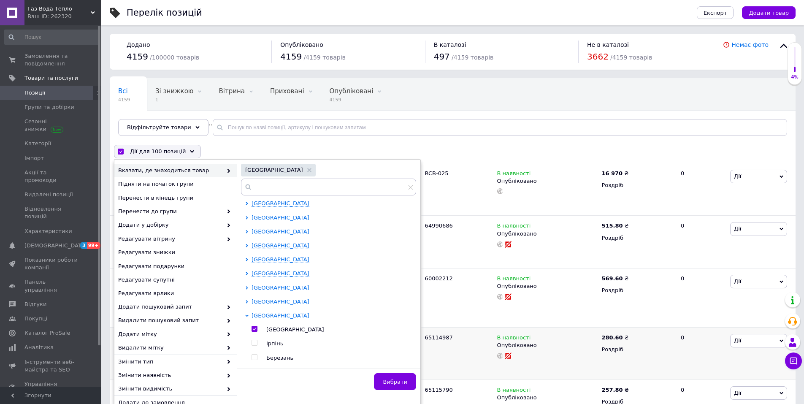
checkbox input "false"
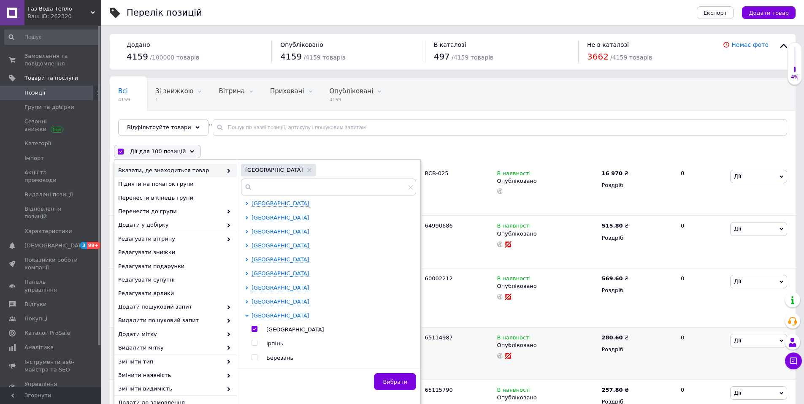
checkbox input "false"
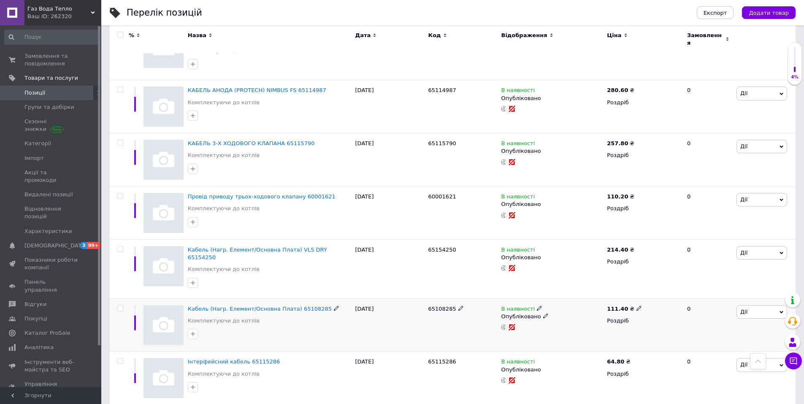
scroll to position [380, 0]
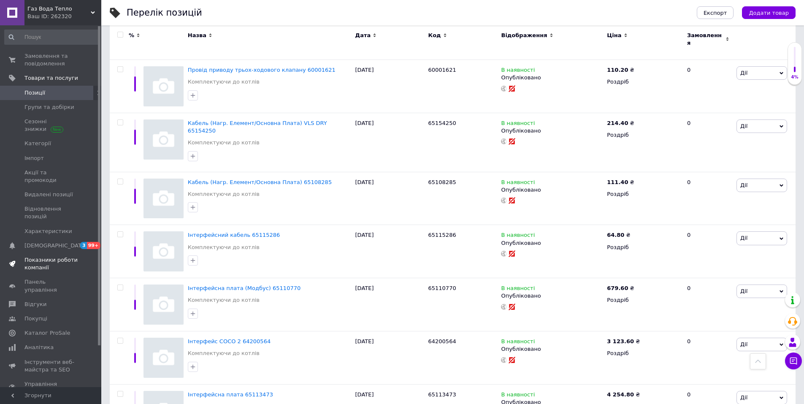
click at [62, 256] on span "Показники роботи компанії" at bounding box center [51, 263] width 54 height 15
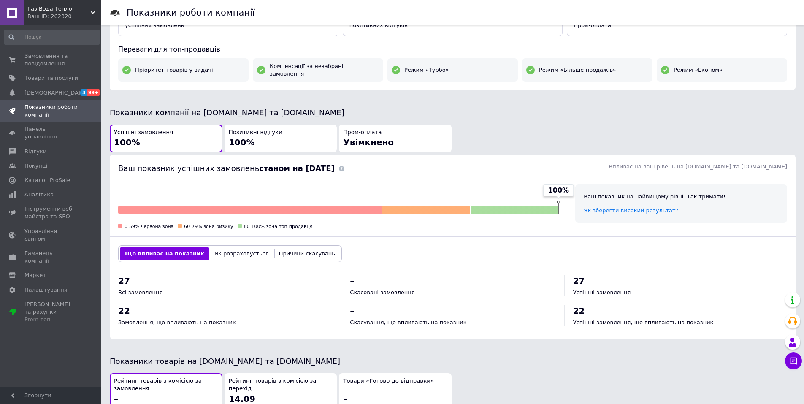
scroll to position [84, 0]
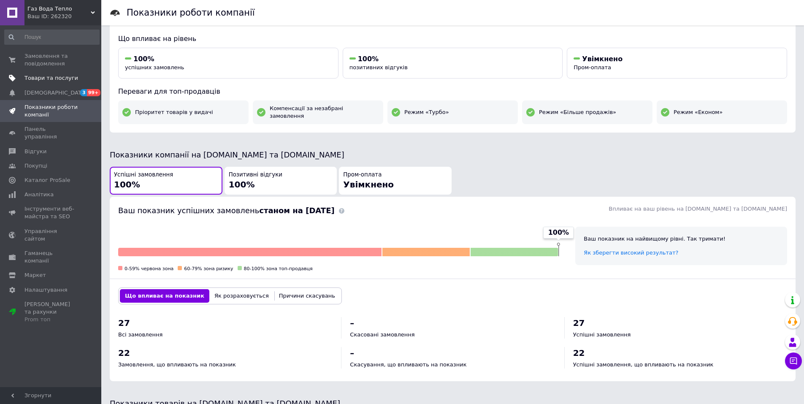
click at [61, 79] on span "Товари та послуги" at bounding box center [51, 78] width 54 height 8
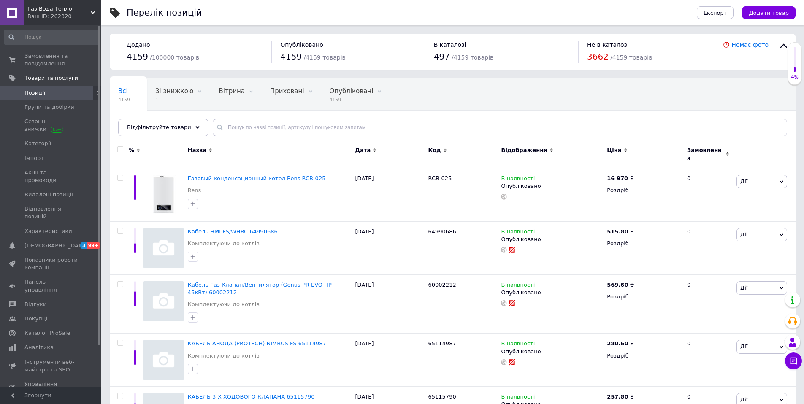
click at [121, 151] on input "checkbox" at bounding box center [119, 149] width 5 height 5
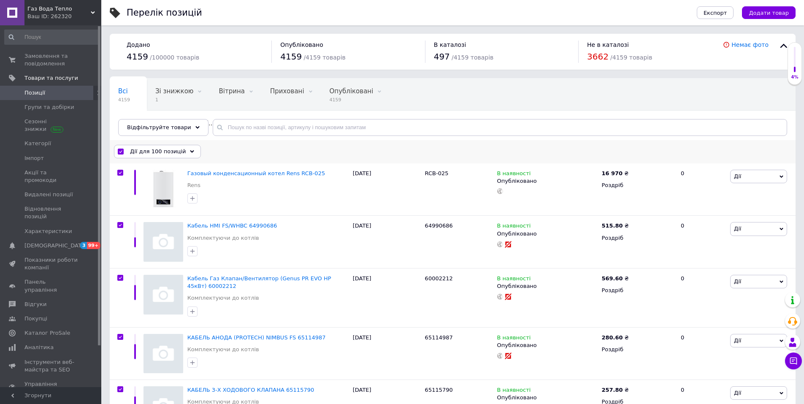
click at [176, 149] on span "Дії для 100 позицій" at bounding box center [158, 152] width 56 height 8
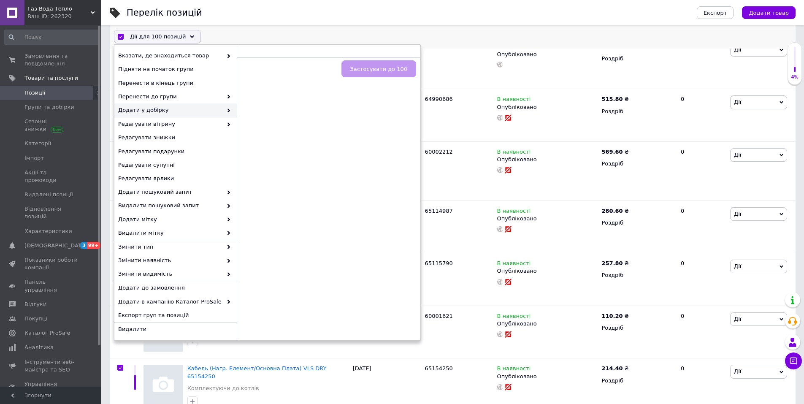
scroll to position [169, 0]
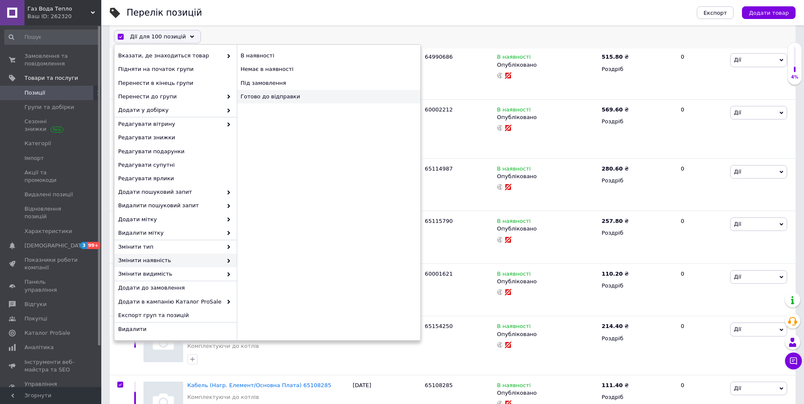
click at [286, 100] on div "Готово до відправки" at bounding box center [329, 97] width 184 height 14
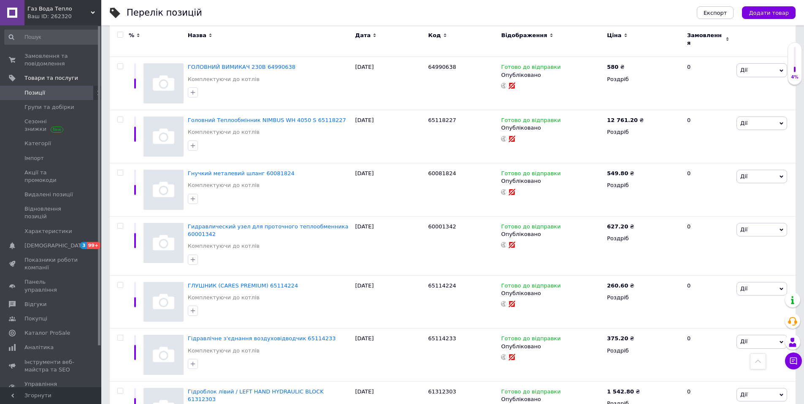
scroll to position [5124, 0]
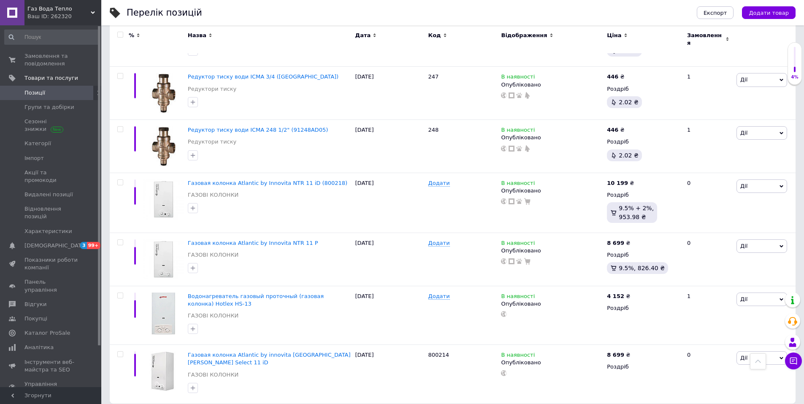
scroll to position [5117, 0]
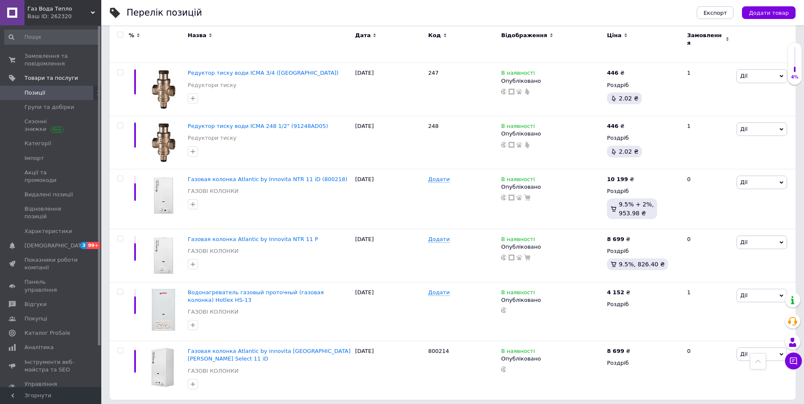
click at [122, 35] on input "checkbox" at bounding box center [119, 34] width 5 height 5
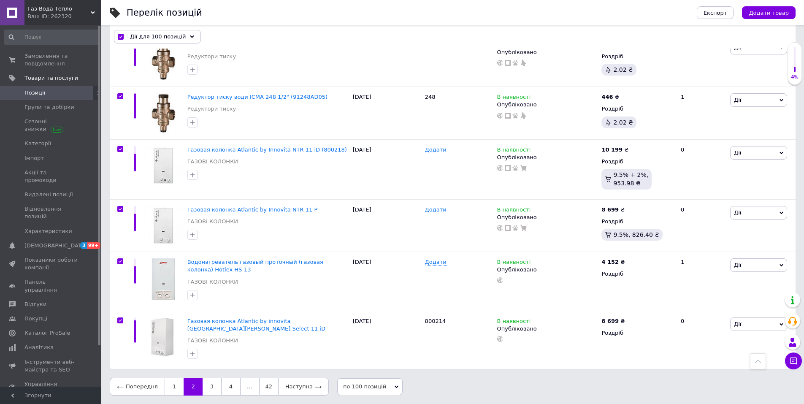
scroll to position [5078, 0]
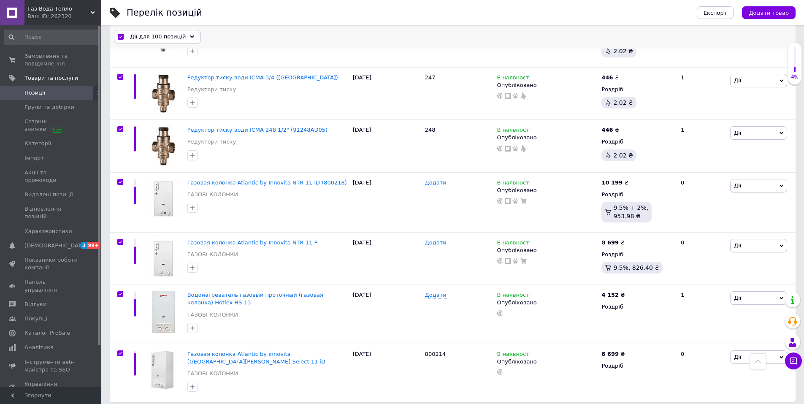
click at [158, 37] on span "Дії для 100 позицій" at bounding box center [158, 37] width 56 height 8
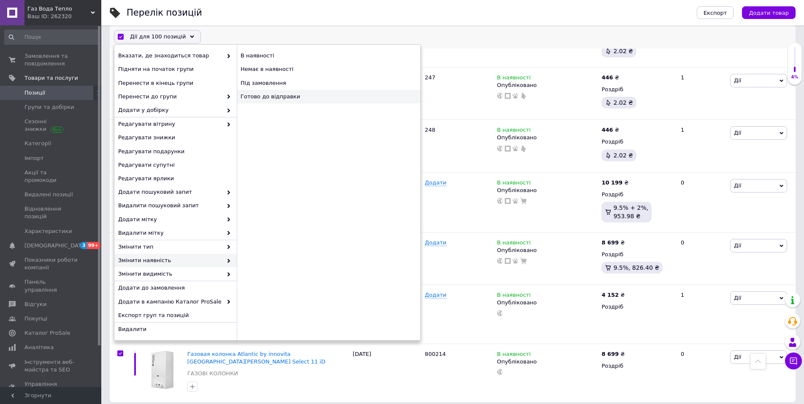
click at [271, 97] on div "Готово до відправки" at bounding box center [329, 97] width 184 height 14
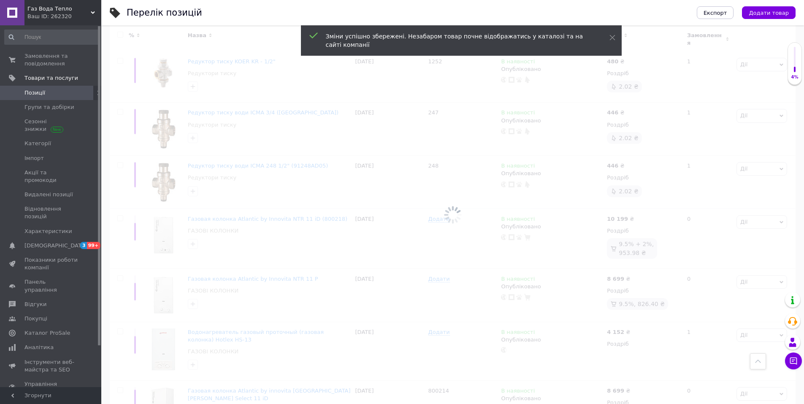
scroll to position [5117, 0]
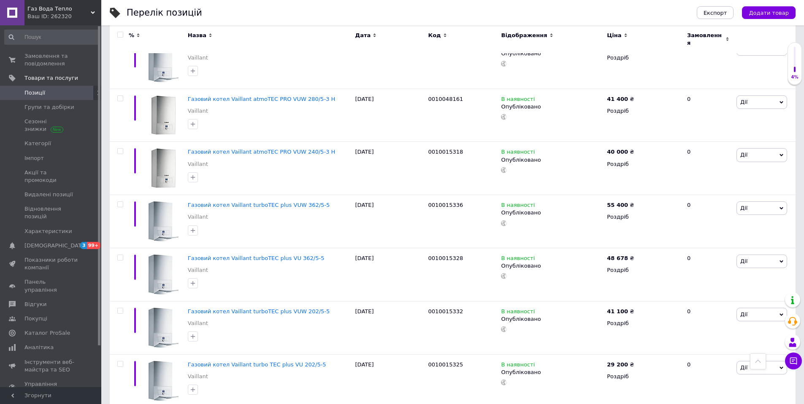
click at [121, 36] on input "checkbox" at bounding box center [119, 34] width 5 height 5
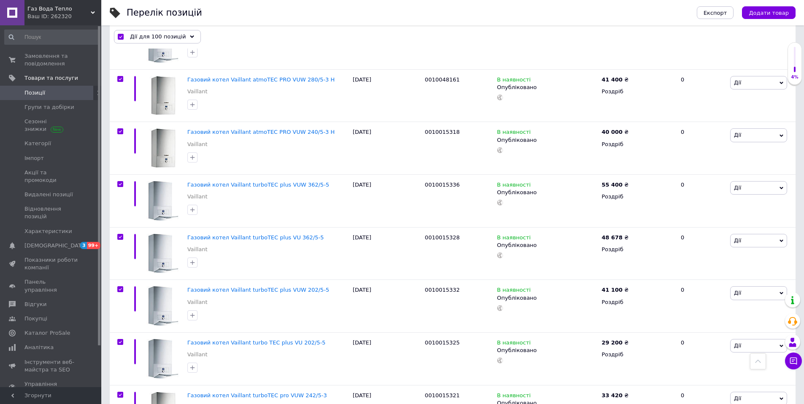
scroll to position [5103, 0]
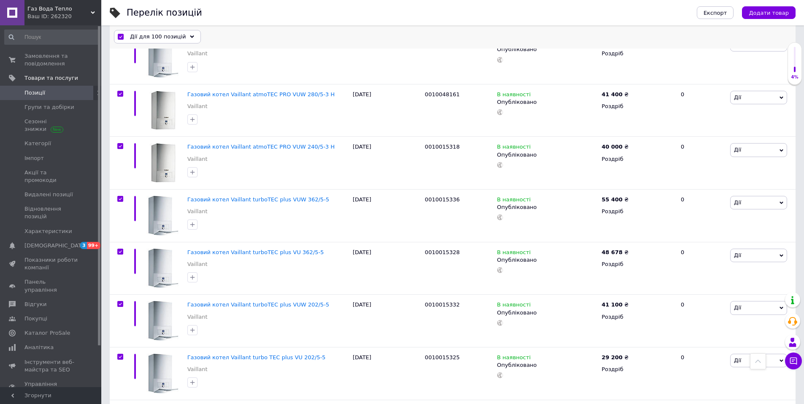
drag, startPoint x: 130, startPoint y: 38, endPoint x: 135, endPoint y: 37, distance: 4.7
click at [130, 37] on span "Дії для 100 позицій" at bounding box center [158, 37] width 56 height 8
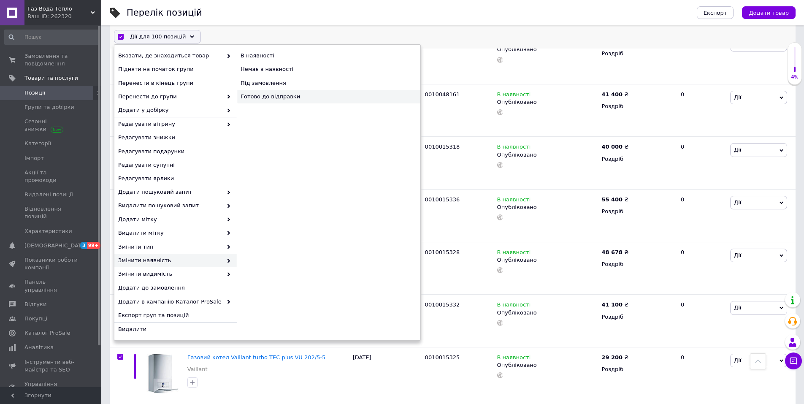
click at [277, 96] on div "Готово до відправки" at bounding box center [329, 97] width 184 height 14
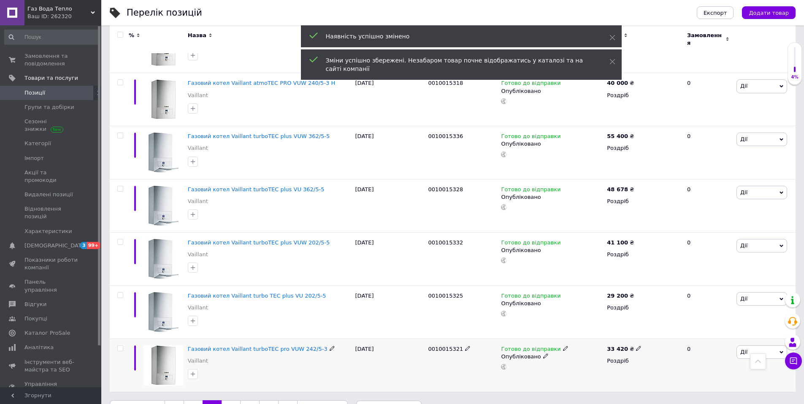
scroll to position [5186, 0]
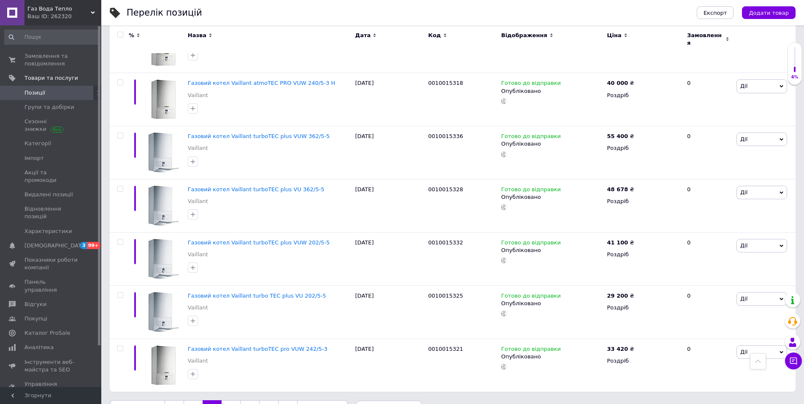
click at [68, 10] on span "Газ Вода Тепло" at bounding box center [58, 9] width 63 height 8
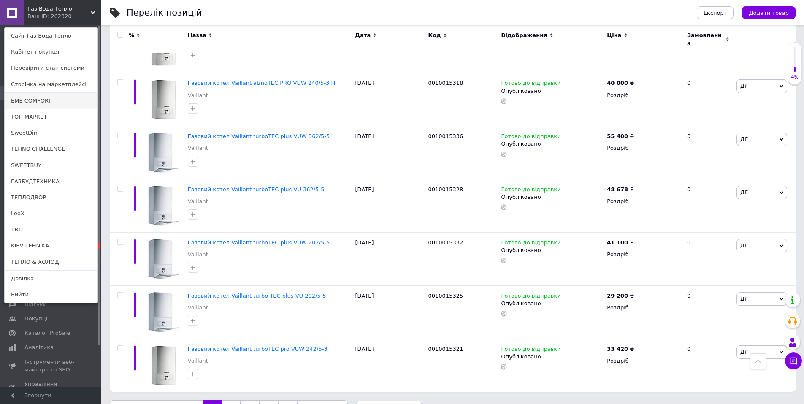
drag, startPoint x: 38, startPoint y: 101, endPoint x: 94, endPoint y: 116, distance: 57.4
click at [38, 101] on link "EME COMFORT" at bounding box center [51, 101] width 93 height 16
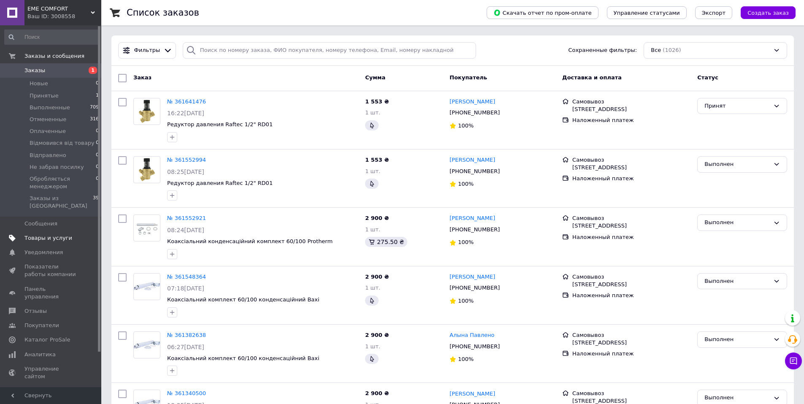
click at [43, 234] on span "Товары и услуги" at bounding box center [48, 238] width 48 height 8
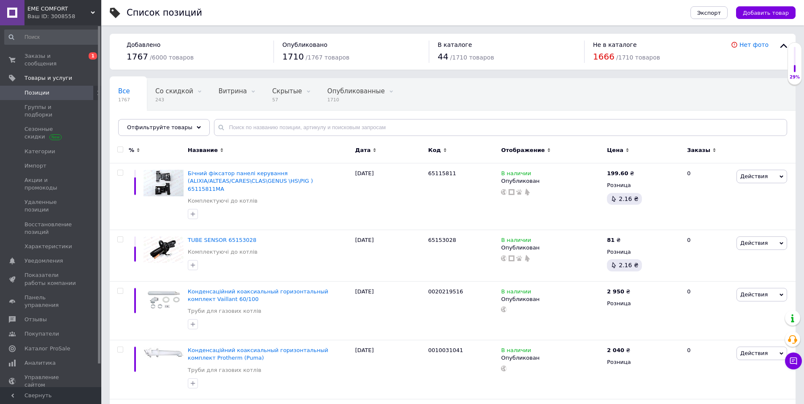
click at [120, 151] on input "checkbox" at bounding box center [119, 149] width 5 height 5
checkbox input "true"
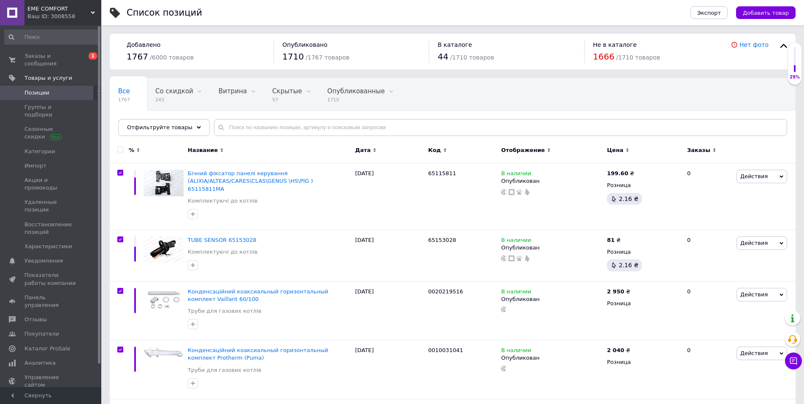
checkbox input "true"
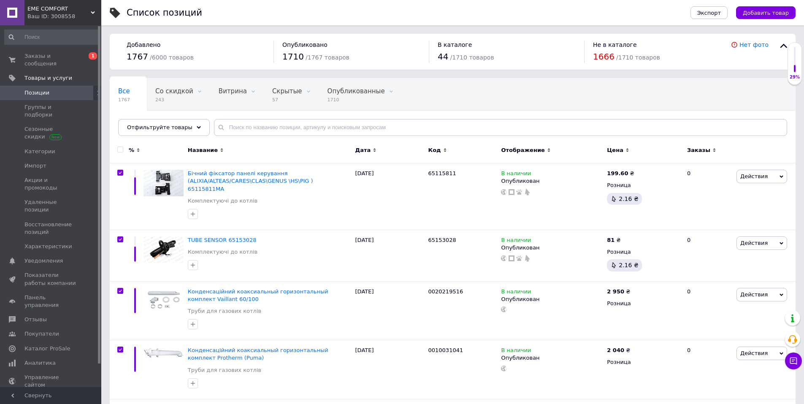
checkbox input "true"
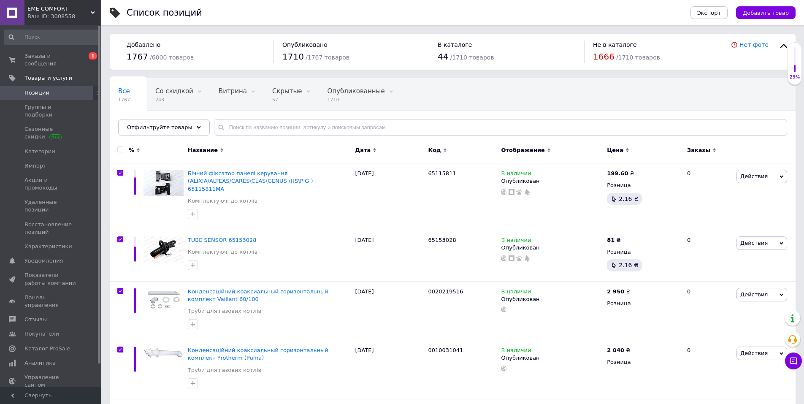
checkbox input "true"
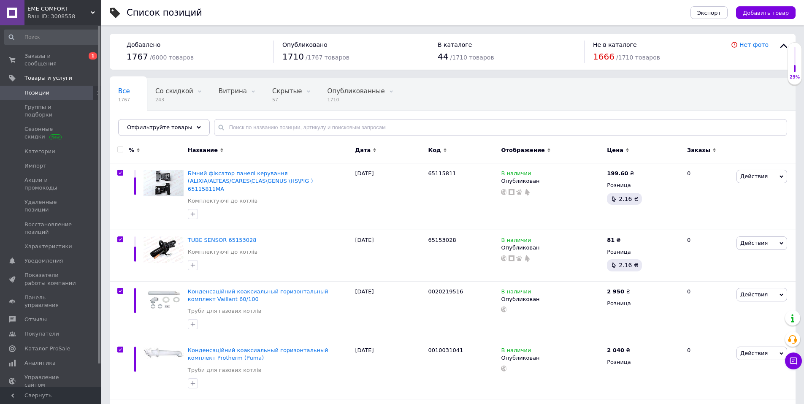
checkbox input "true"
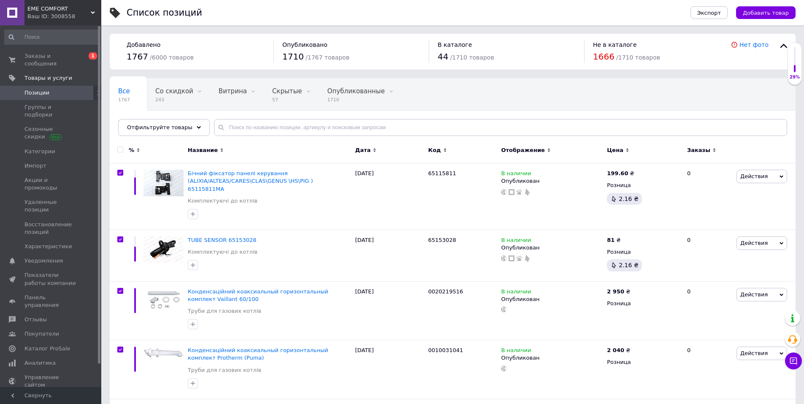
checkbox input "true"
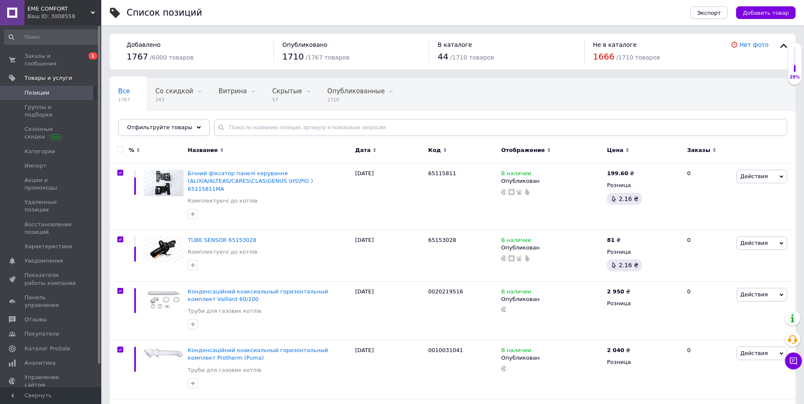
checkbox input "true"
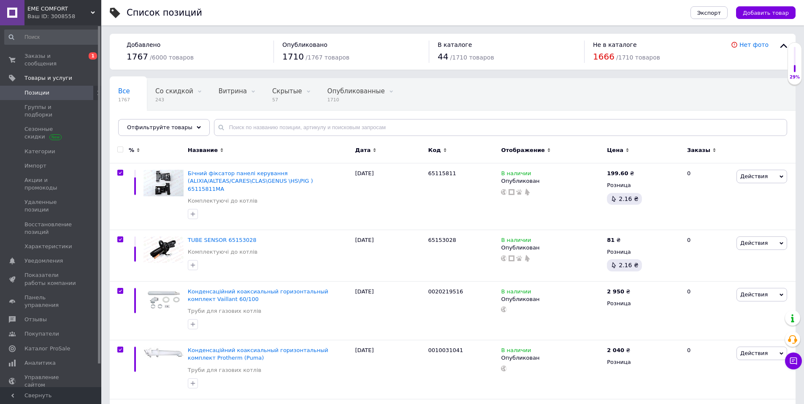
checkbox input "true"
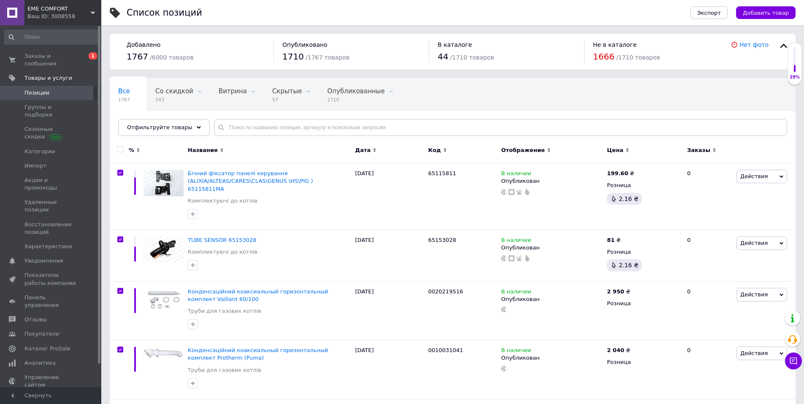
checkbox input "true"
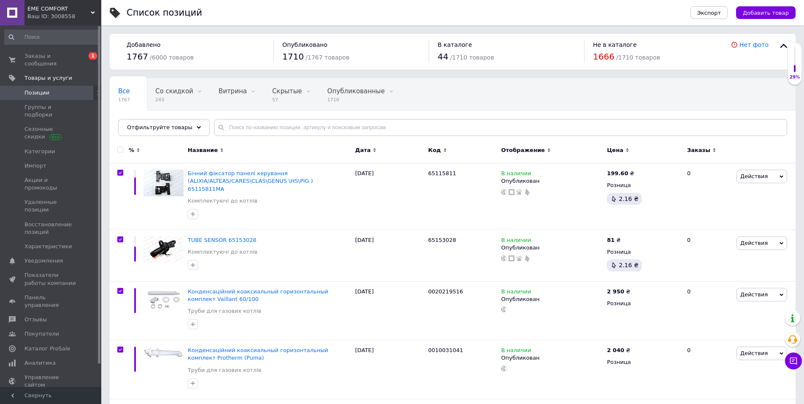
checkbox input "true"
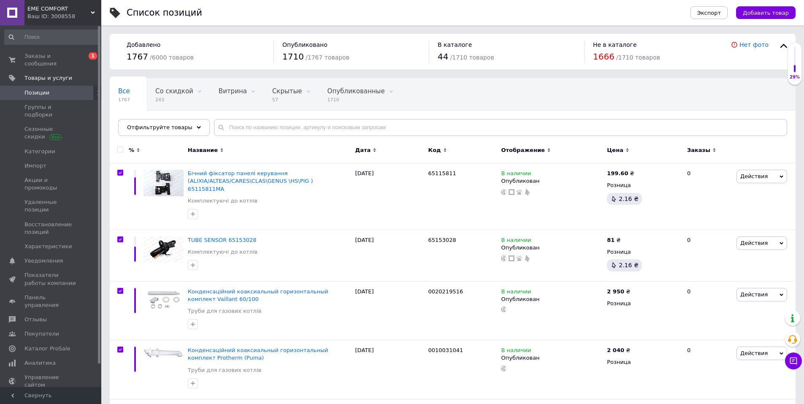
checkbox input "true"
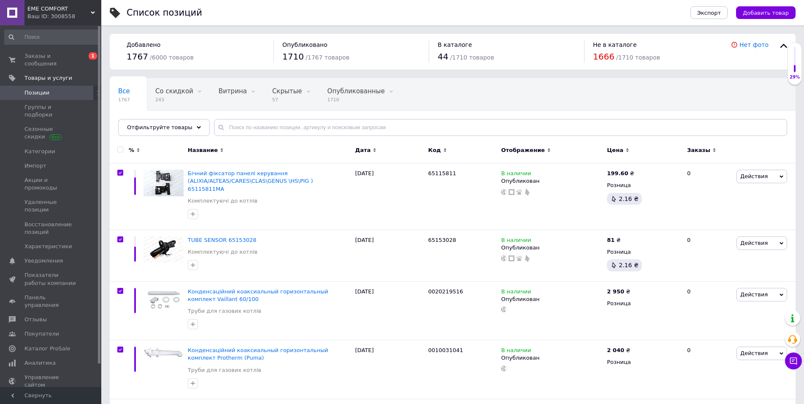
checkbox input "true"
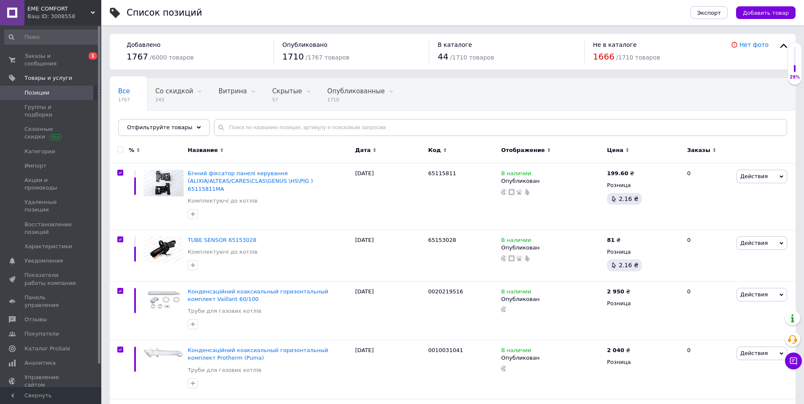
checkbox input "true"
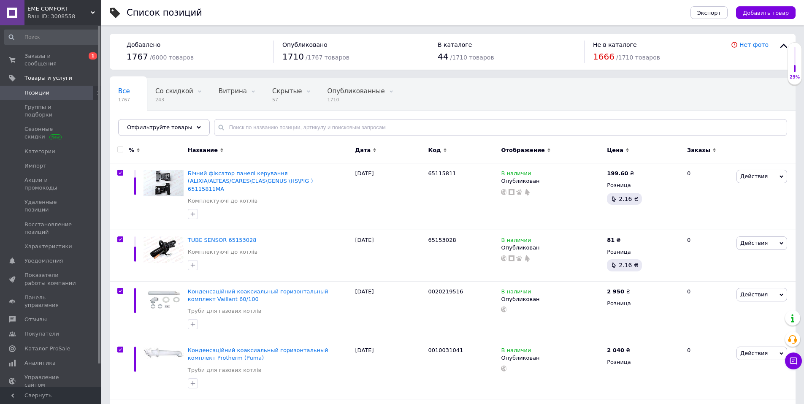
checkbox input "true"
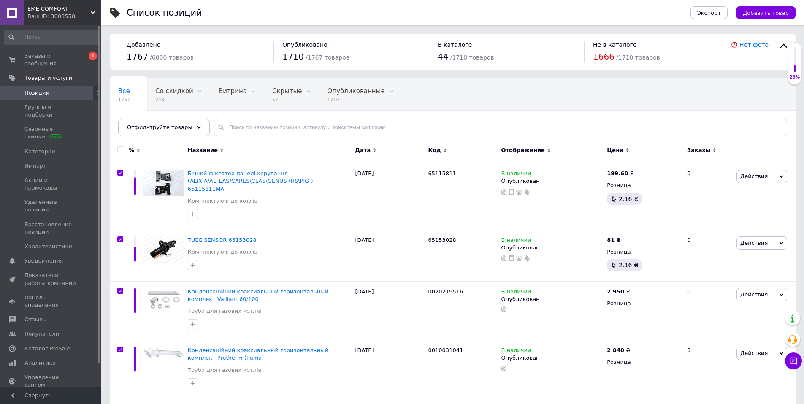
checkbox input "true"
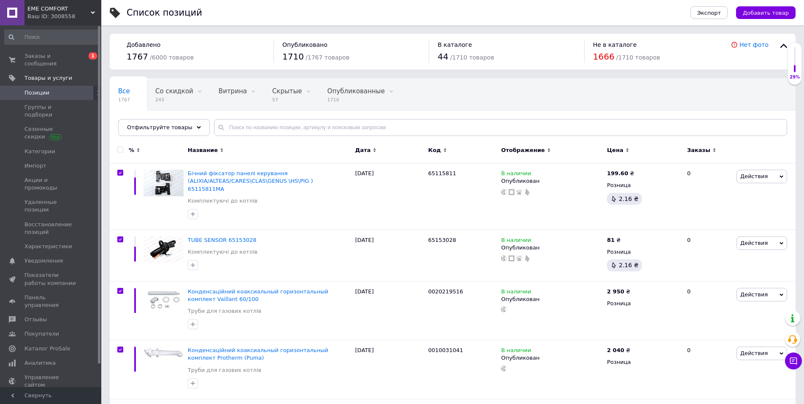
checkbox input "true"
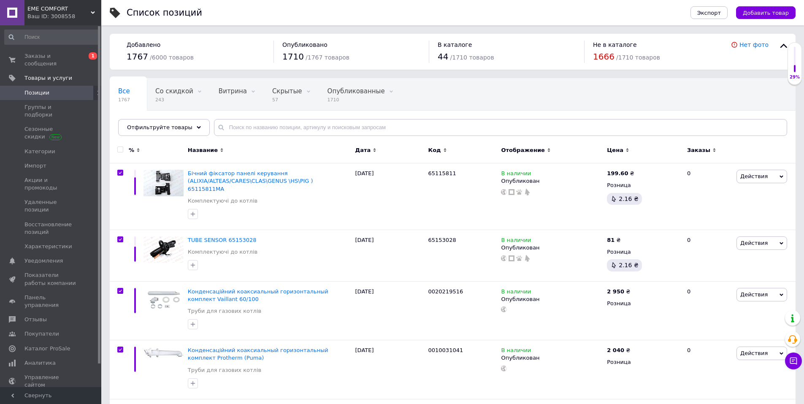
checkbox input "true"
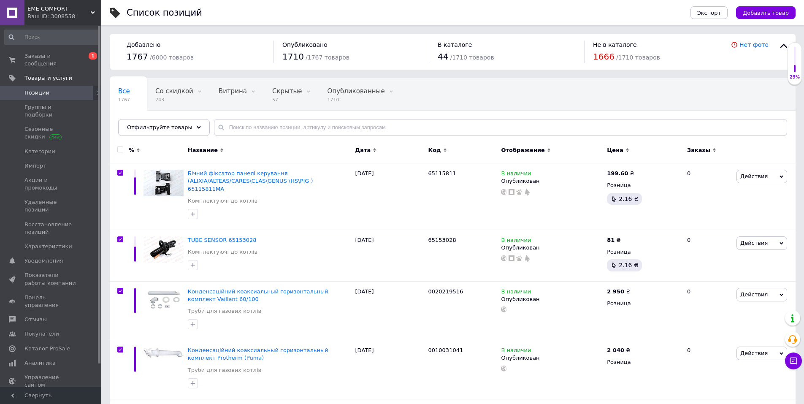
checkbox input "true"
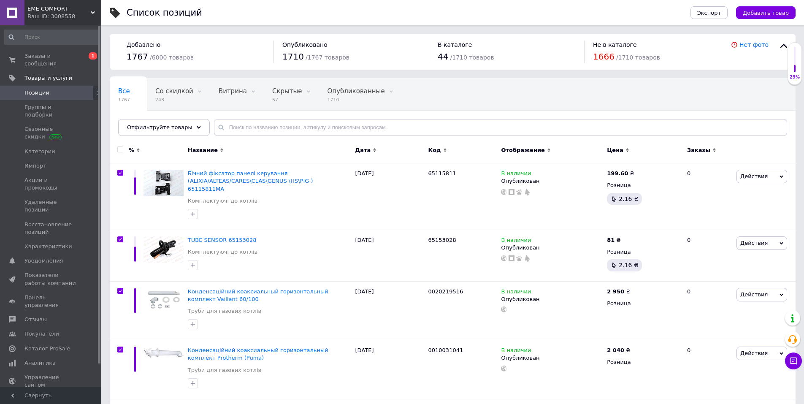
checkbox input "true"
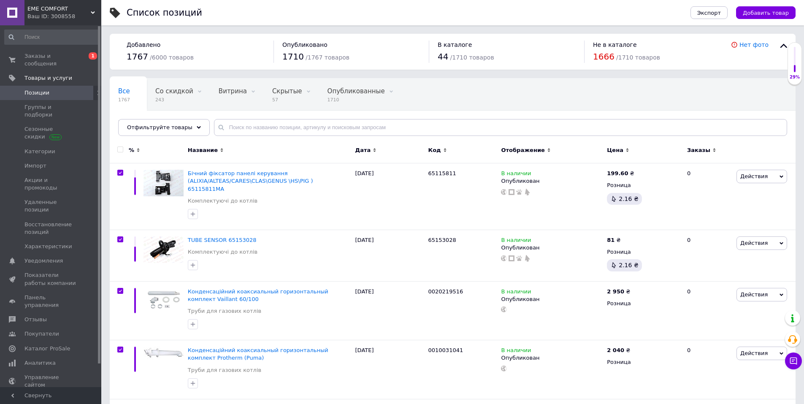
checkbox input "true"
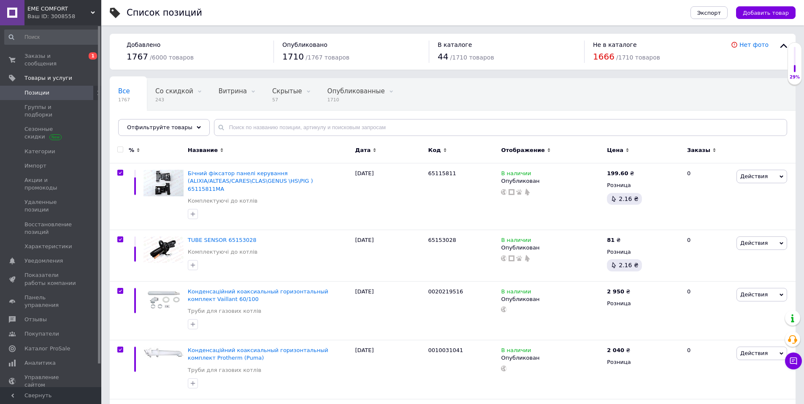
checkbox input "true"
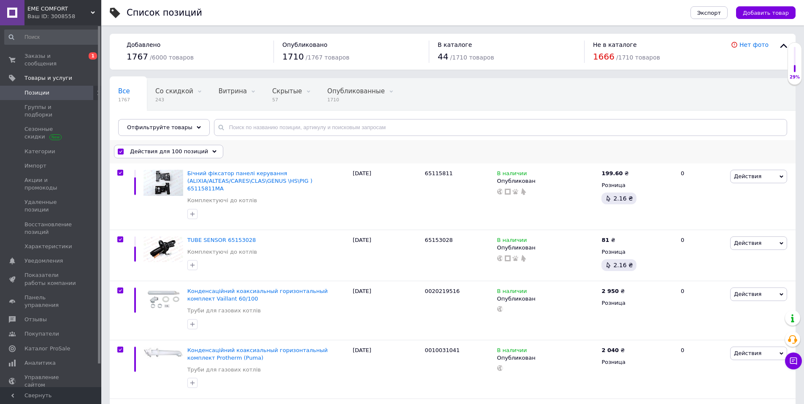
click at [184, 150] on span "Действия для 100 позиций" at bounding box center [169, 152] width 78 height 8
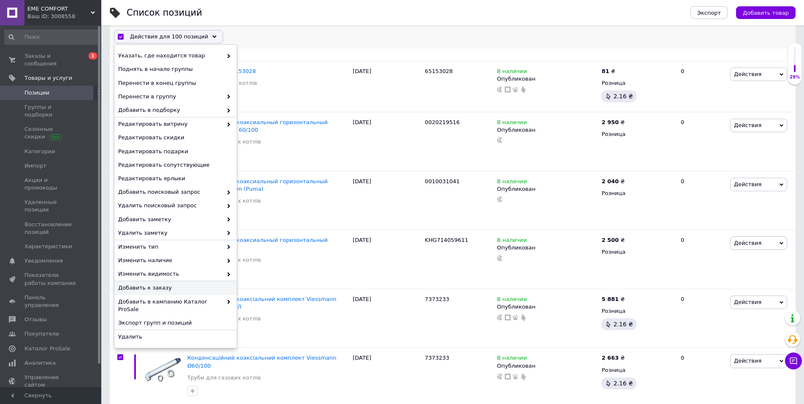
scroll to position [253, 0]
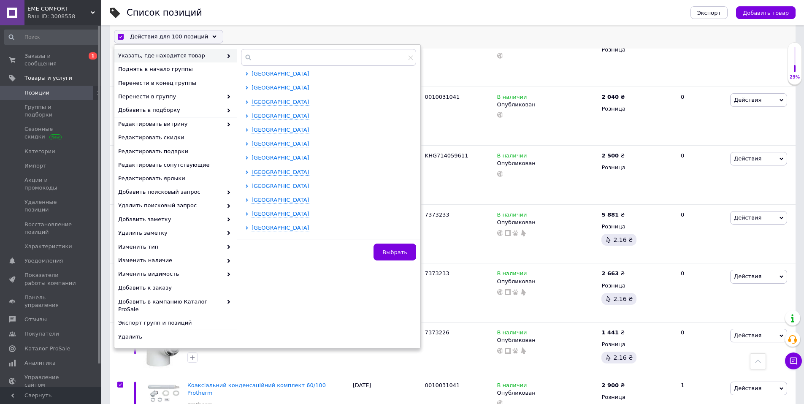
click at [247, 187] on icon at bounding box center [247, 186] width 2 height 3
click at [255, 201] on input "checkbox" at bounding box center [254, 199] width 5 height 5
checkbox input "true"
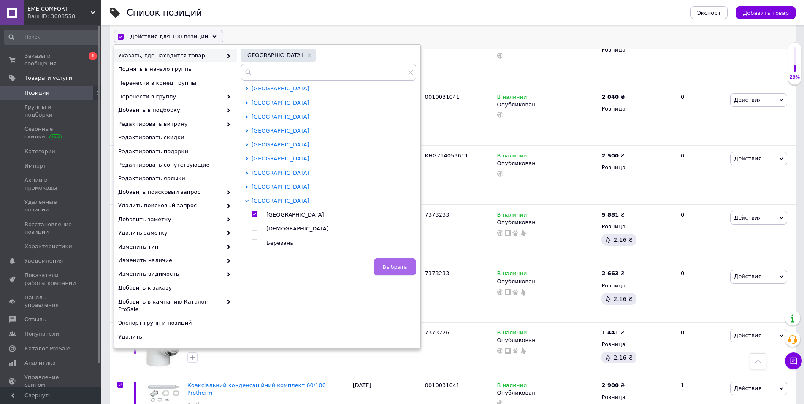
click at [399, 270] on span "Выбрать" at bounding box center [395, 267] width 25 height 6
checkbox input "false"
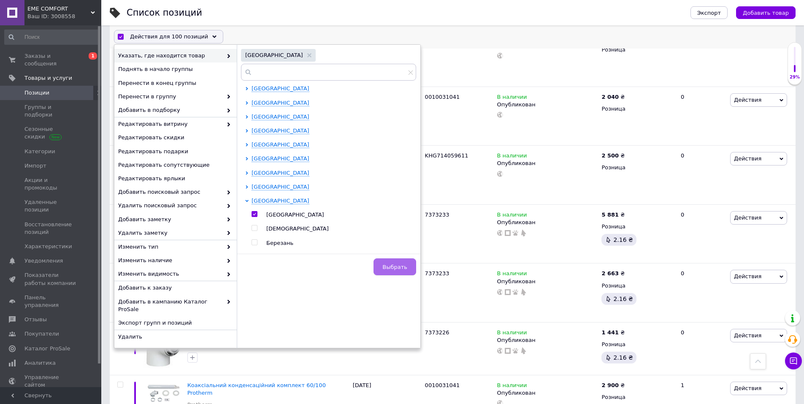
checkbox input "false"
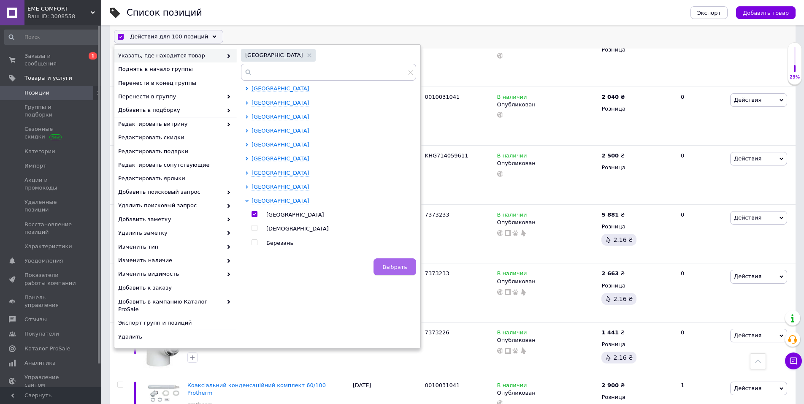
checkbox input "false"
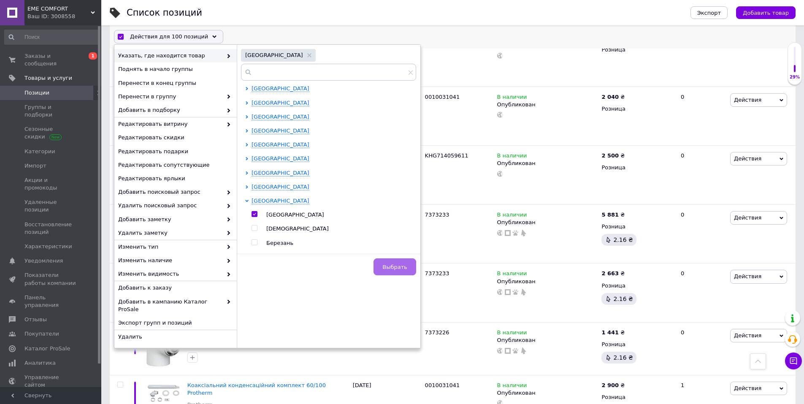
checkbox input "false"
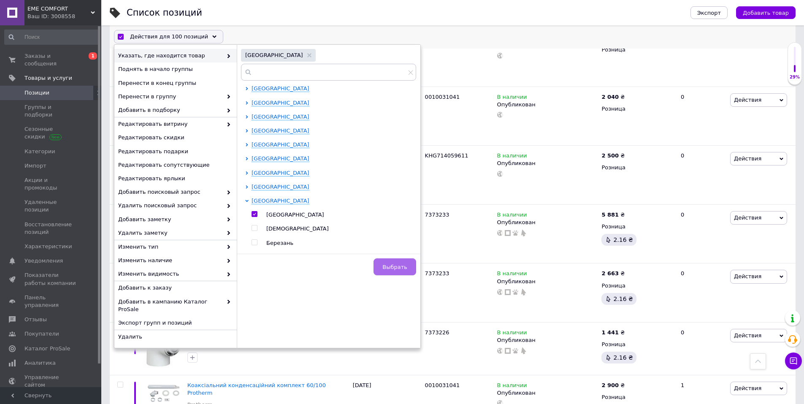
checkbox input "false"
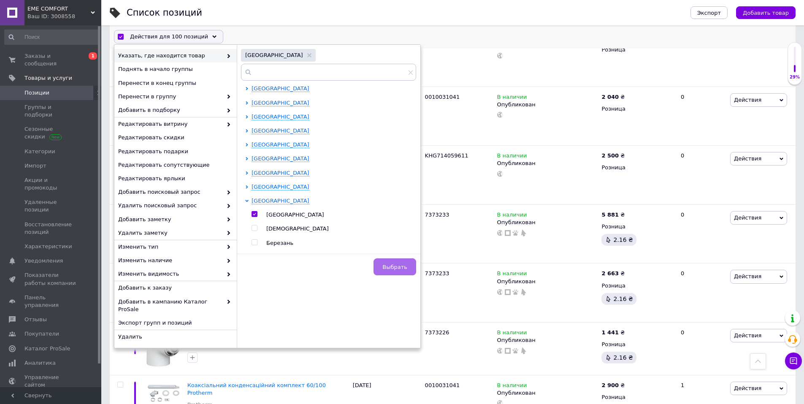
checkbox input "false"
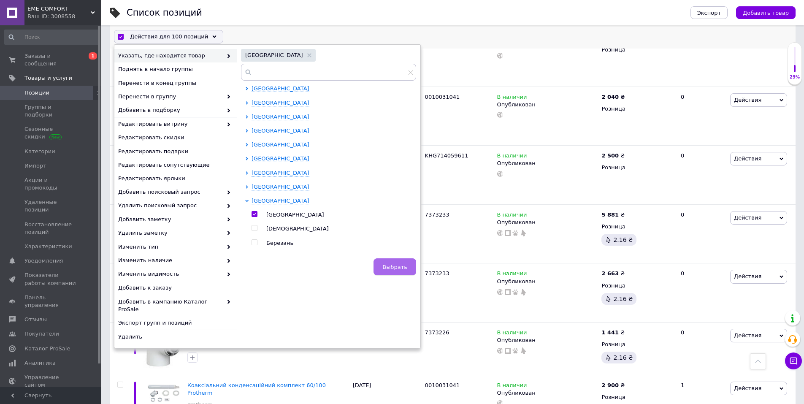
checkbox input "false"
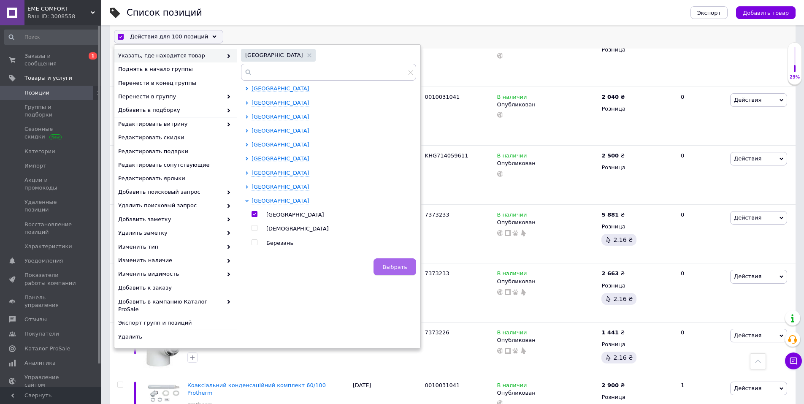
checkbox input "false"
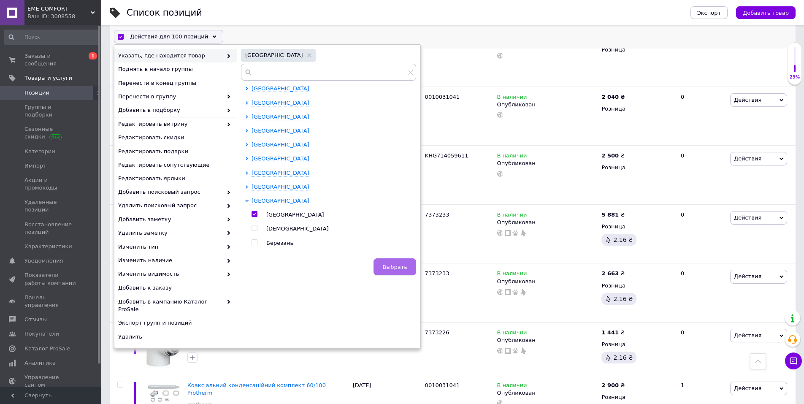
checkbox input "false"
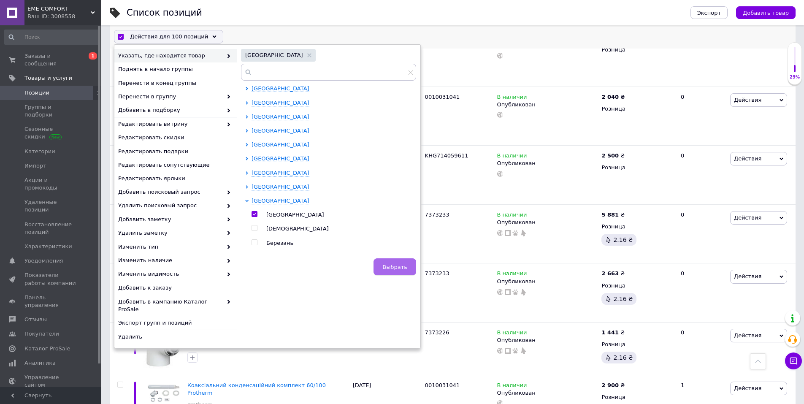
checkbox input "false"
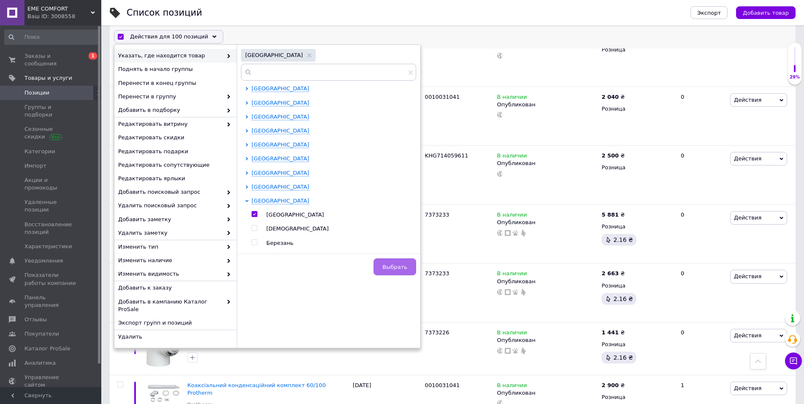
checkbox input "false"
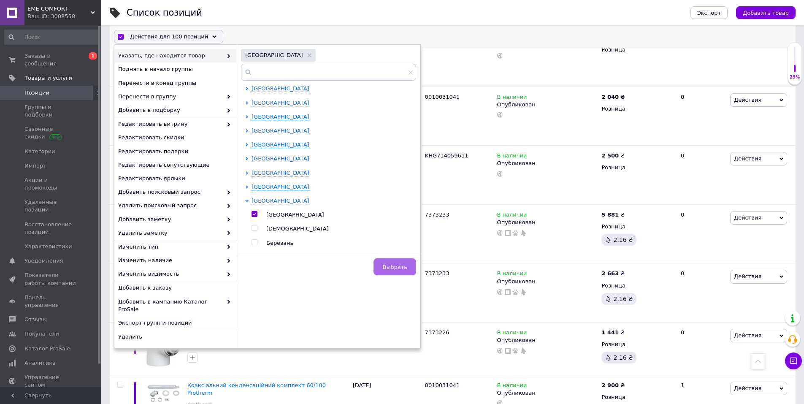
checkbox input "false"
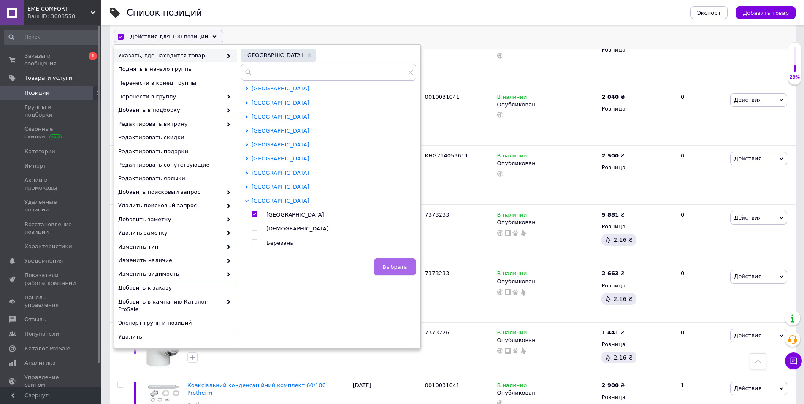
checkbox input "false"
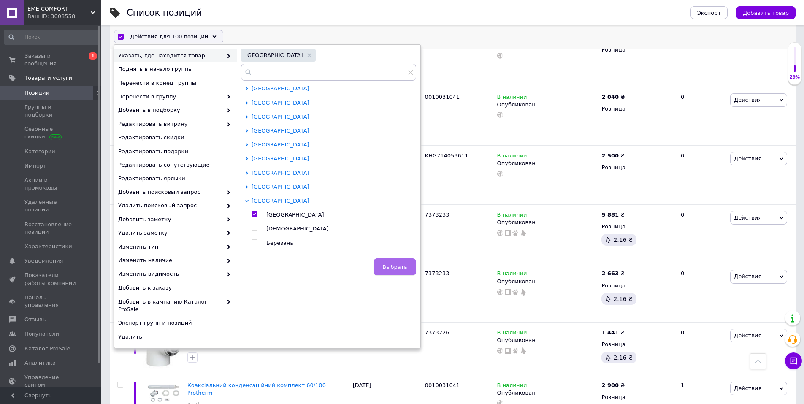
checkbox input "false"
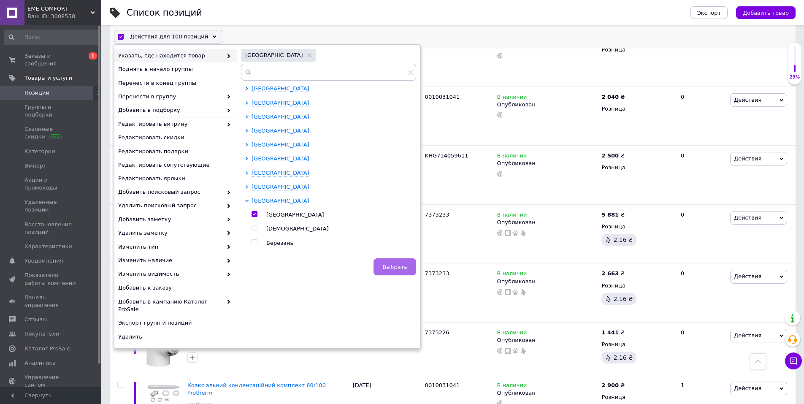
checkbox input "false"
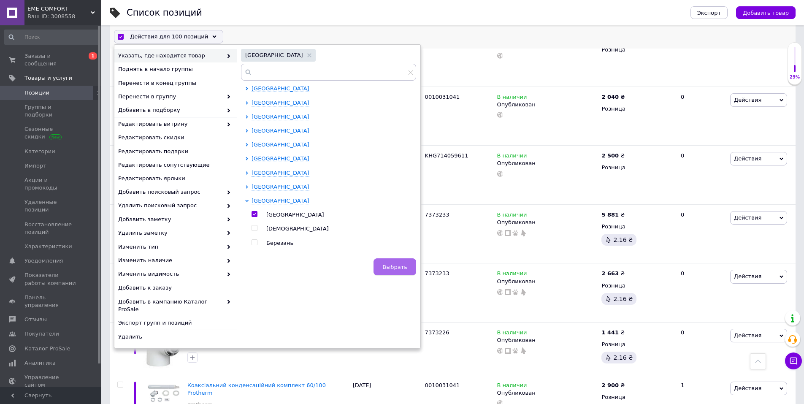
checkbox input "false"
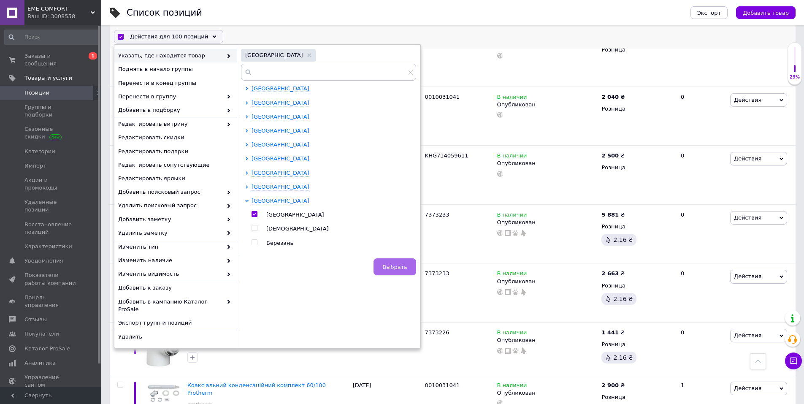
checkbox input "false"
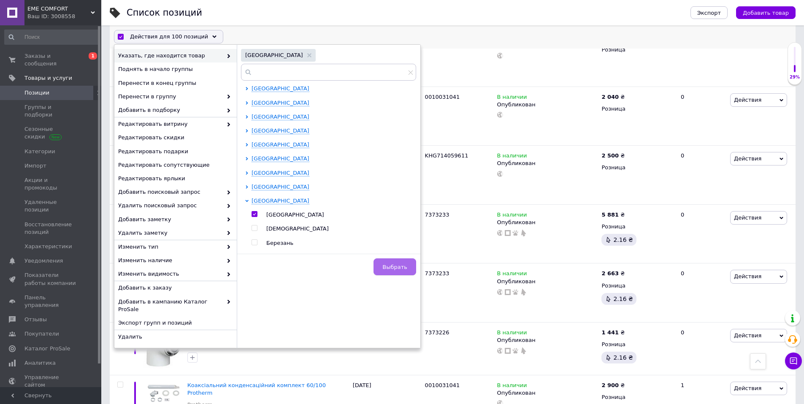
checkbox input "false"
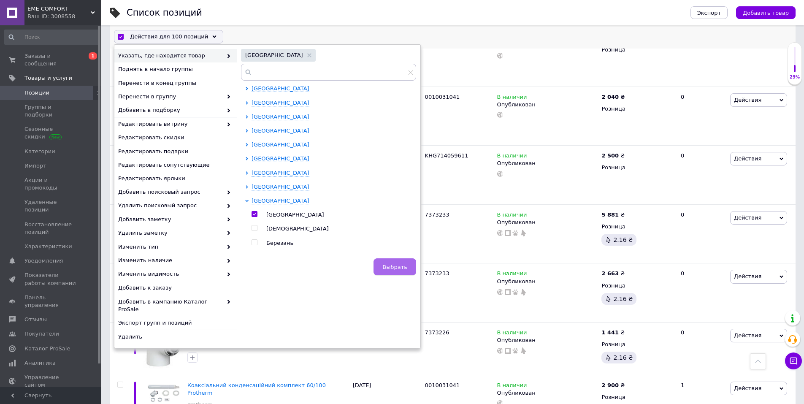
checkbox input "false"
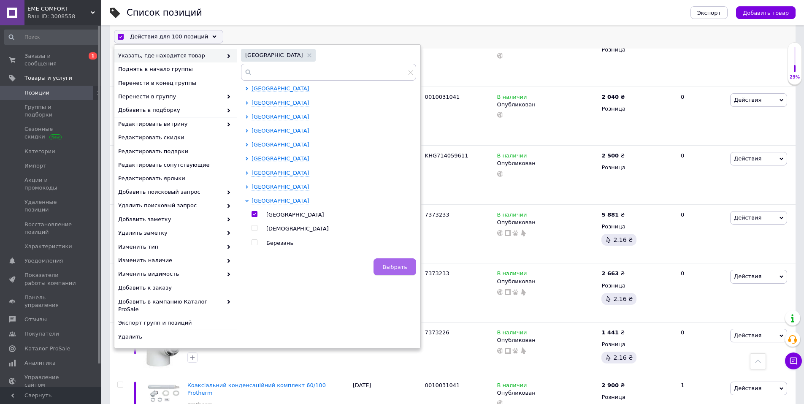
checkbox input "false"
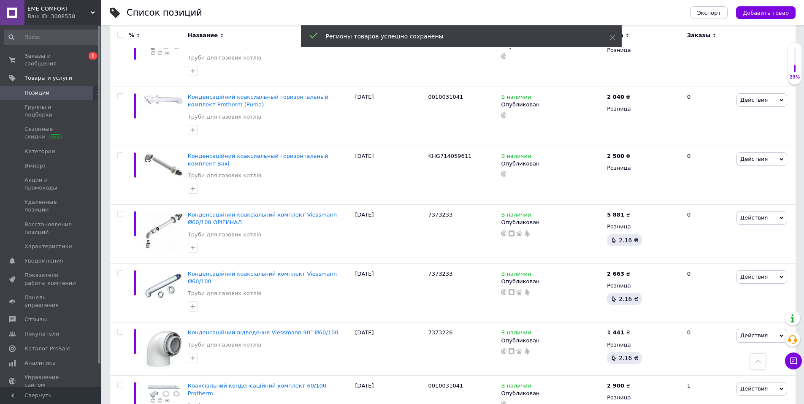
click at [122, 37] on input "checkbox" at bounding box center [119, 34] width 5 height 5
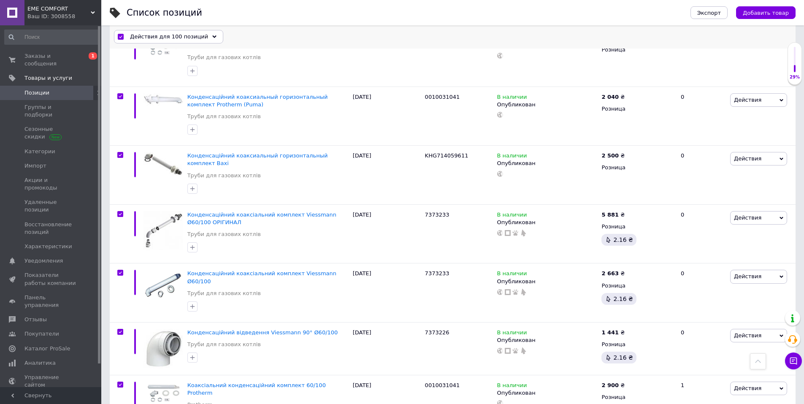
click at [174, 38] on span "Действия для 100 позиций" at bounding box center [169, 37] width 78 height 8
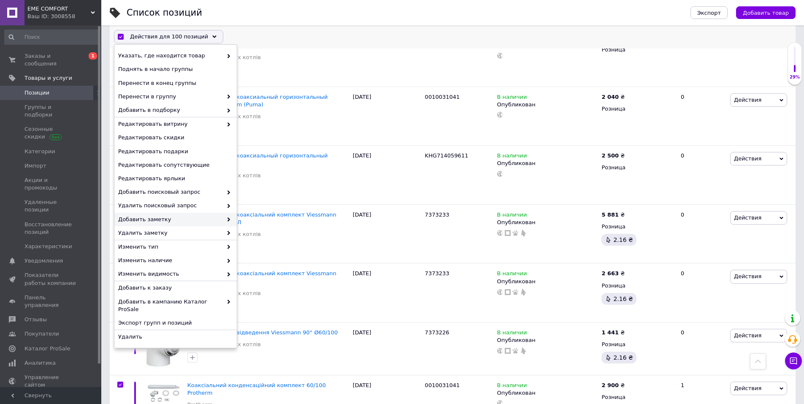
scroll to position [338, 0]
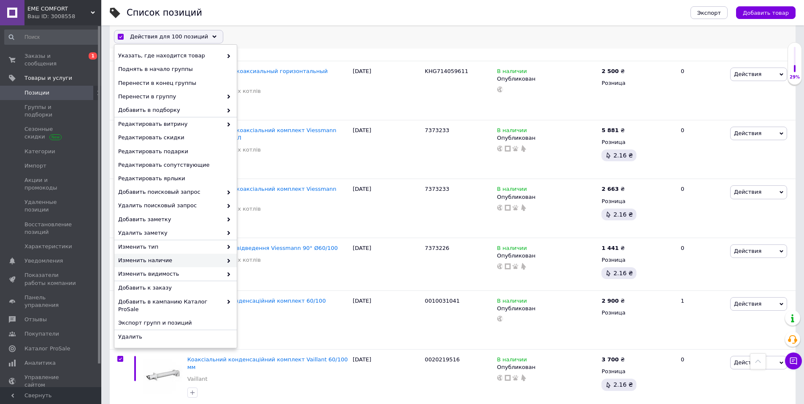
click at [221, 259] on span "Изменить наличие" at bounding box center [170, 261] width 104 height 8
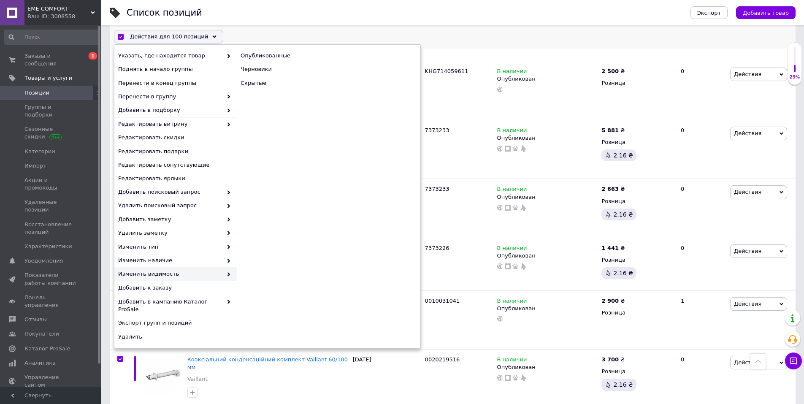
click at [222, 275] on span "Изменить видимость" at bounding box center [170, 275] width 104 height 8
click at [231, 260] on icon at bounding box center [229, 261] width 4 height 4
click at [229, 260] on use at bounding box center [229, 261] width 3 height 4
click at [226, 250] on span at bounding box center [227, 247] width 8 height 8
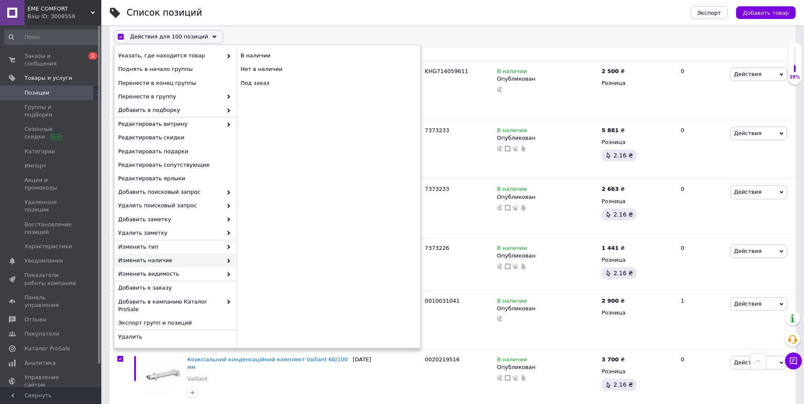
click at [484, 44] on div "Действия для 100 позиций Выбрать все 1767 позиций Выбраны все 1767 позиций Отме…" at bounding box center [453, 37] width 686 height 22
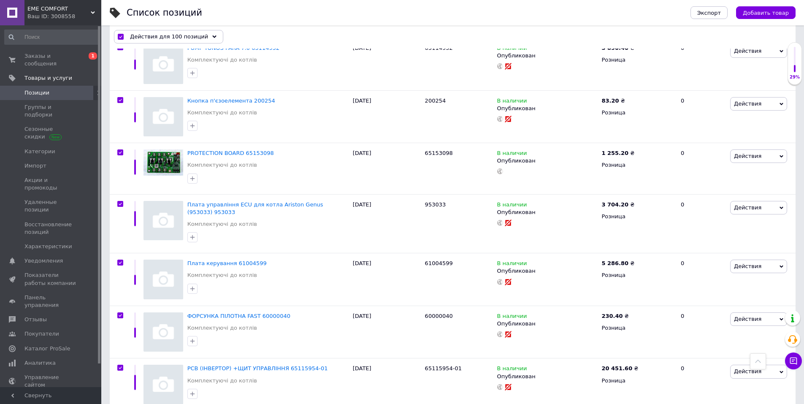
scroll to position [5112, 0]
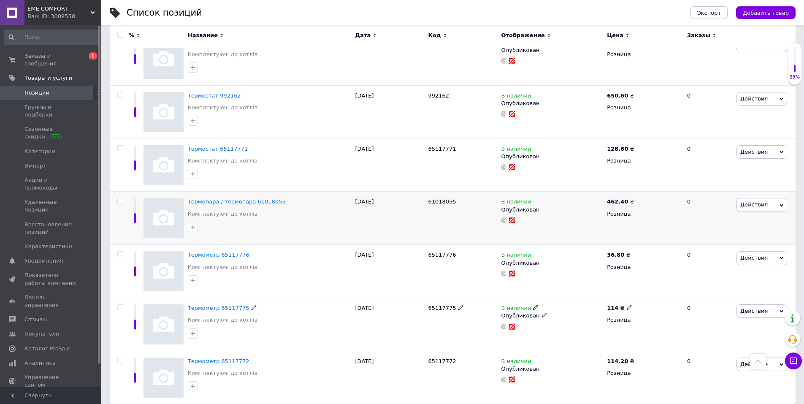
scroll to position [5089, 0]
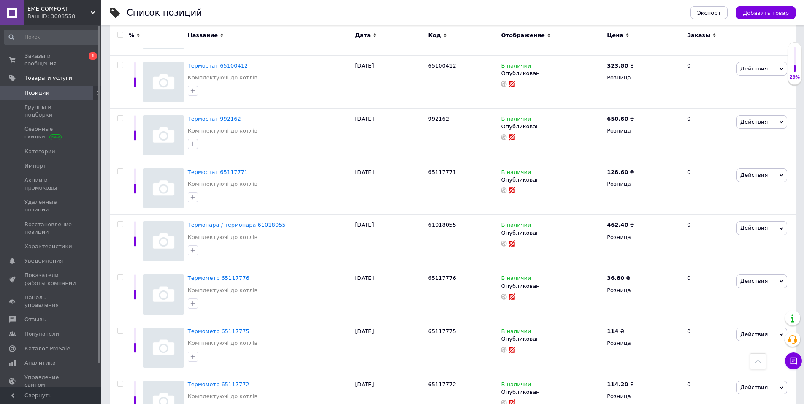
click at [120, 34] on input "checkbox" at bounding box center [119, 34] width 5 height 5
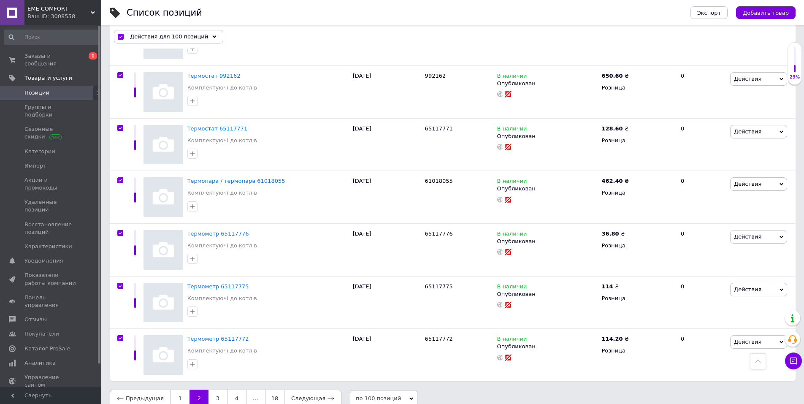
scroll to position [5051, 0]
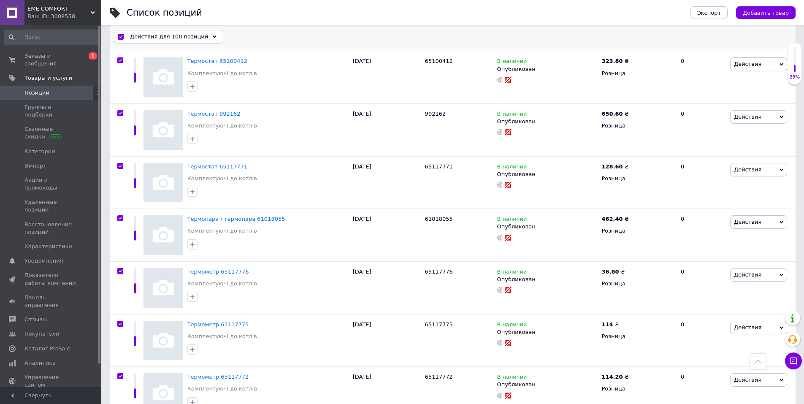
click at [188, 37] on span "Действия для 100 позиций" at bounding box center [169, 37] width 78 height 8
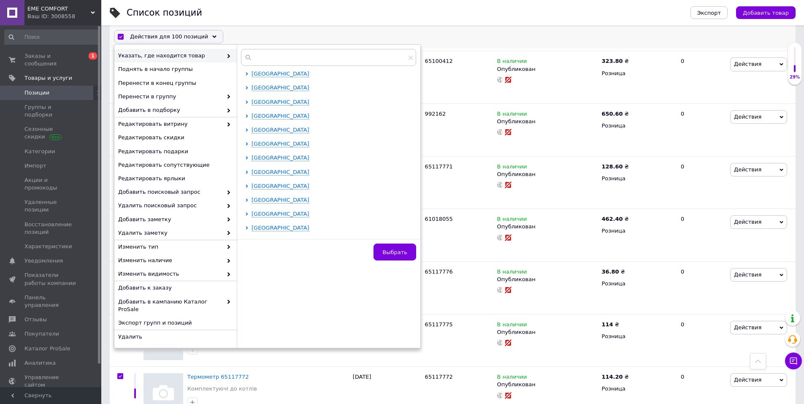
click at [226, 57] on span at bounding box center [227, 56] width 8 height 8
click at [248, 186] on icon at bounding box center [246, 186] width 3 height 3
click at [257, 200] on input "checkbox" at bounding box center [254, 199] width 5 height 5
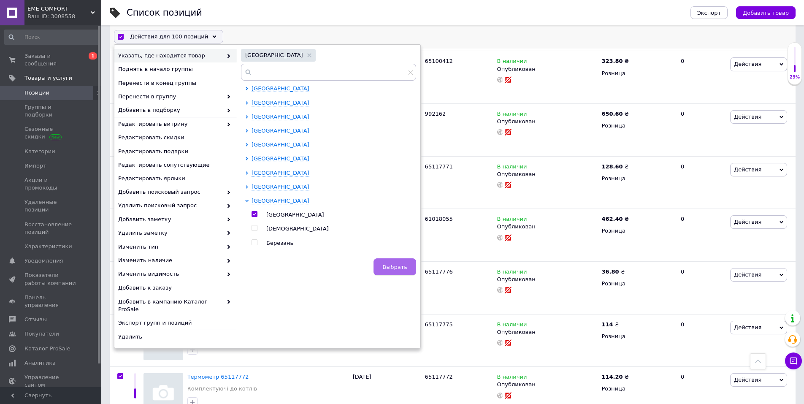
click at [403, 267] on span "Выбрать" at bounding box center [395, 267] width 25 height 6
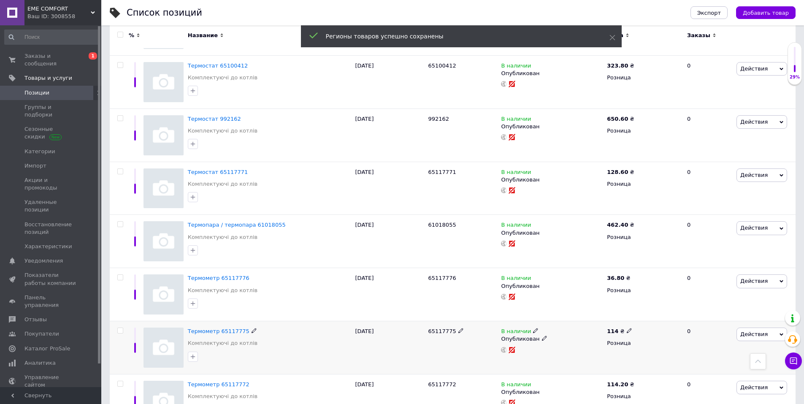
scroll to position [5124, 0]
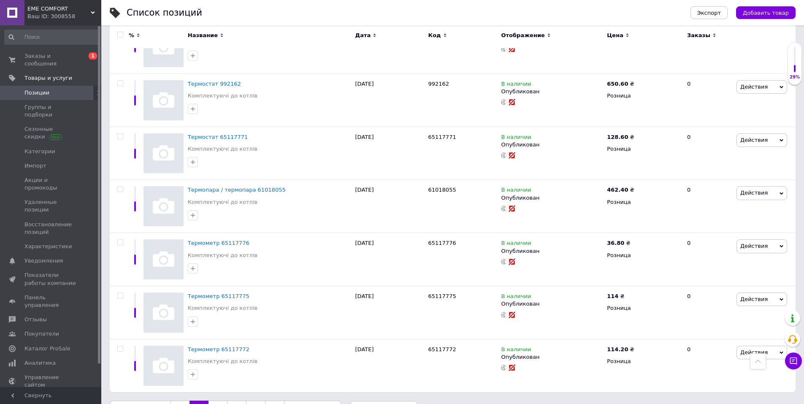
click at [216, 401] on link "3" at bounding box center [218, 410] width 19 height 18
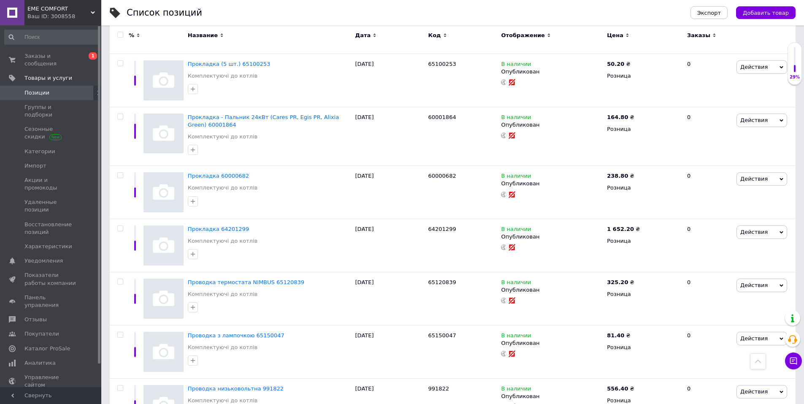
click at [121, 35] on input "checkbox" at bounding box center [119, 34] width 5 height 5
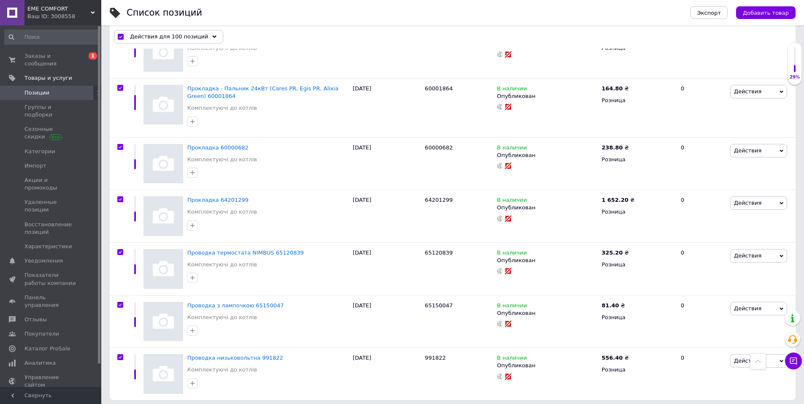
scroll to position [5097, 0]
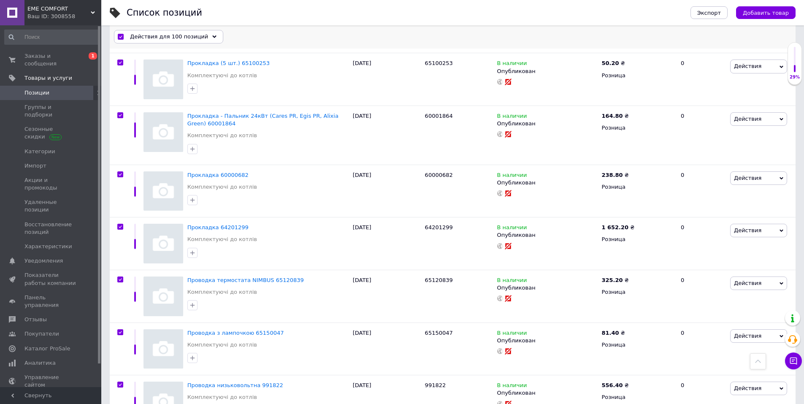
click at [195, 36] on span "Действия для 100 позиций" at bounding box center [169, 37] width 78 height 8
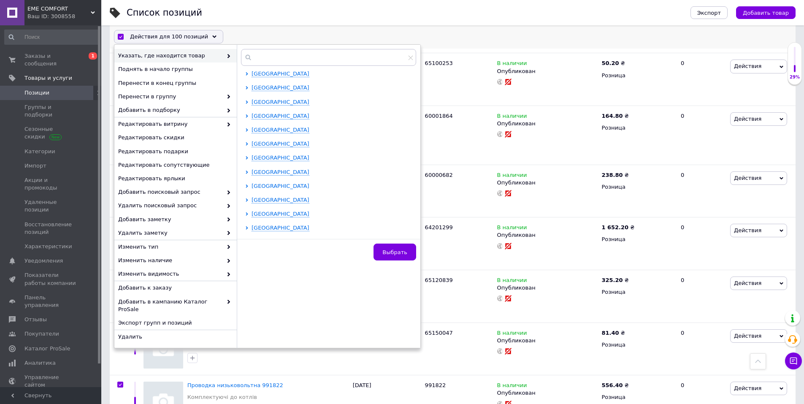
click at [248, 186] on icon at bounding box center [246, 186] width 3 height 3
click at [255, 200] on input "checkbox" at bounding box center [254, 199] width 5 height 5
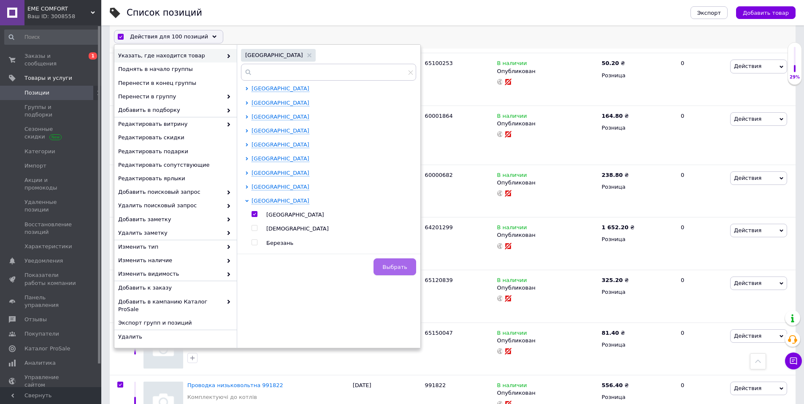
click at [392, 264] on span "Выбрать" at bounding box center [395, 267] width 25 height 6
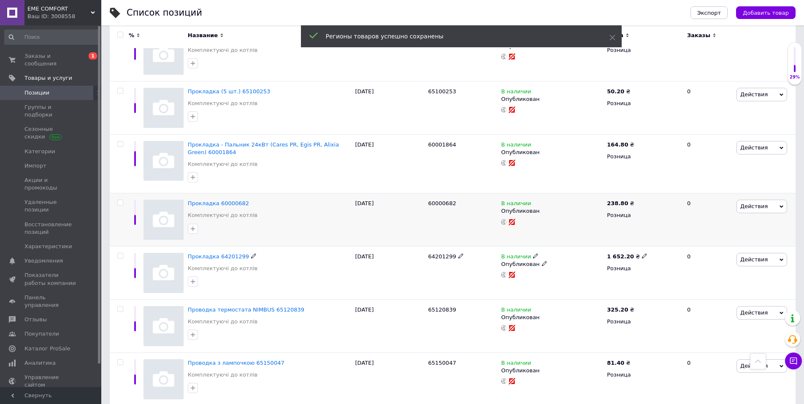
scroll to position [5124, 0]
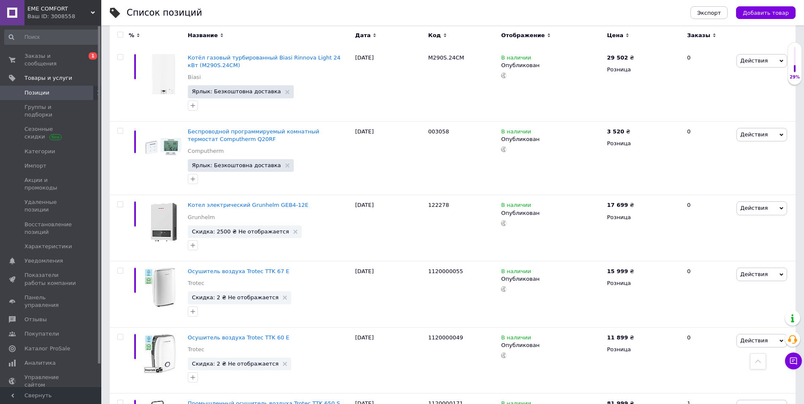
click at [121, 34] on input "checkbox" at bounding box center [119, 34] width 5 height 5
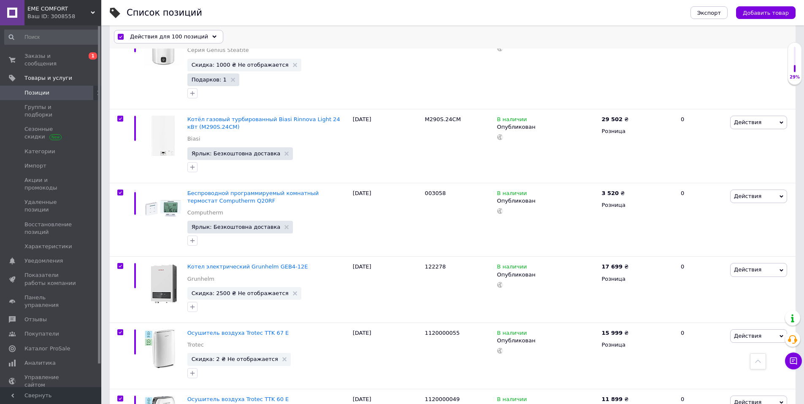
click at [188, 33] on span "Действия для 100 позиций" at bounding box center [169, 37] width 78 height 8
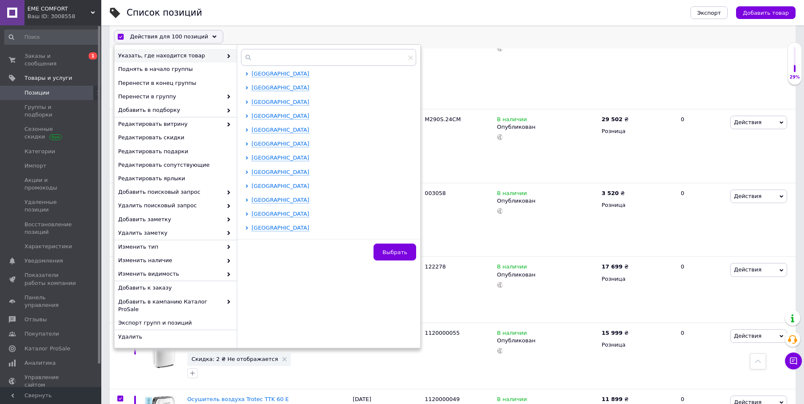
click at [247, 185] on icon at bounding box center [247, 186] width 2 height 3
click at [272, 201] on span "[GEOGRAPHIC_DATA]" at bounding box center [295, 200] width 58 height 6
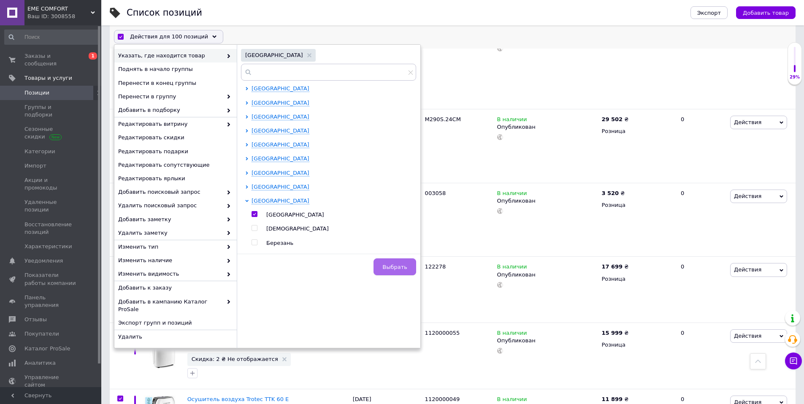
click at [397, 267] on span "Выбрать" at bounding box center [395, 267] width 25 height 6
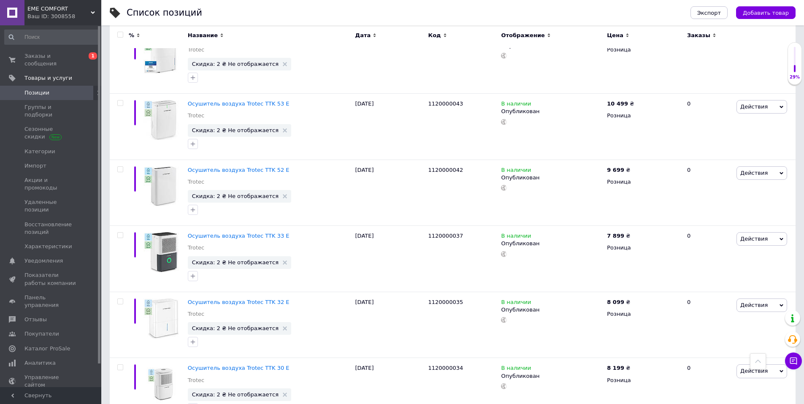
scroll to position [6274, 0]
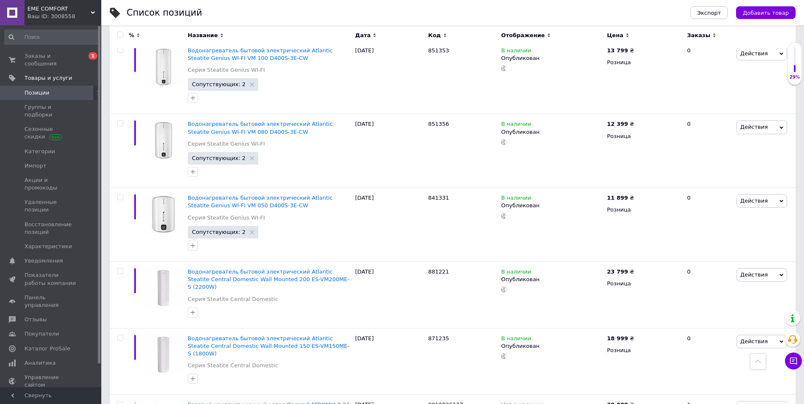
click at [122, 36] on input "checkbox" at bounding box center [119, 34] width 5 height 5
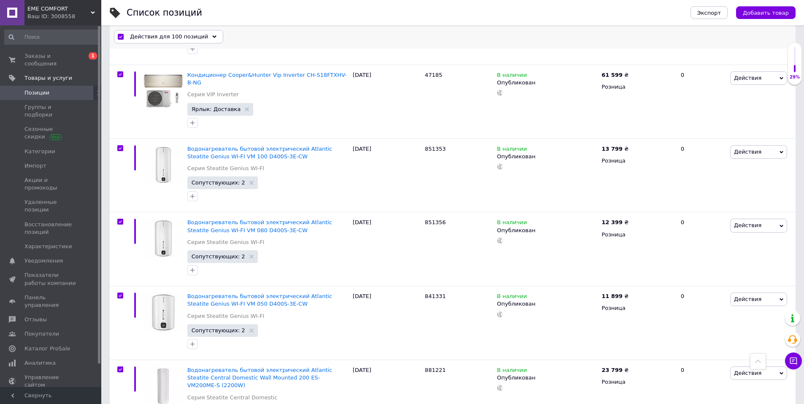
click at [163, 36] on span "Действия для 100 позиций" at bounding box center [169, 37] width 78 height 8
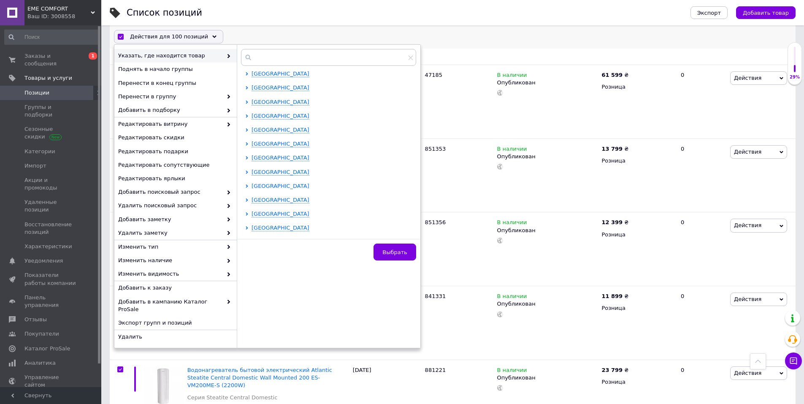
click at [248, 186] on icon at bounding box center [246, 186] width 3 height 3
click at [255, 198] on input "checkbox" at bounding box center [254, 199] width 5 height 5
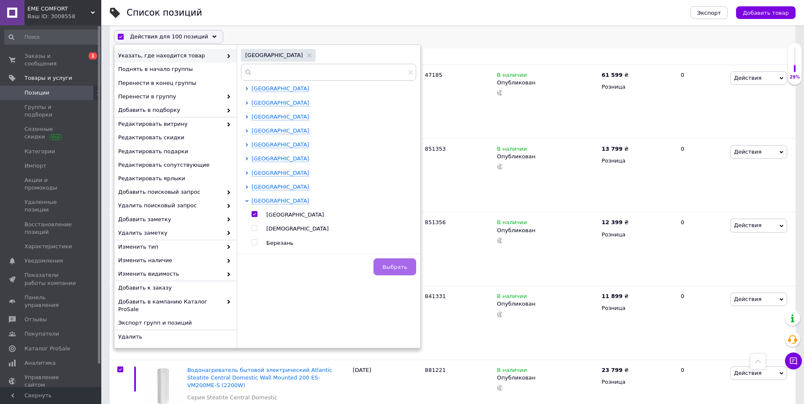
click at [399, 264] on span "Выбрать" at bounding box center [395, 267] width 25 height 6
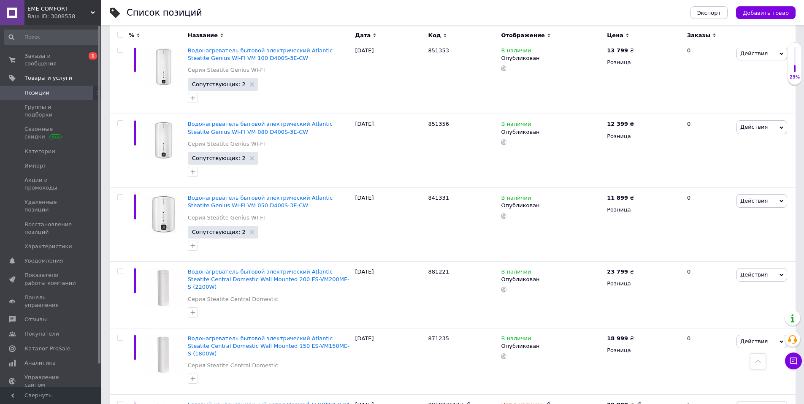
scroll to position [6368, 0]
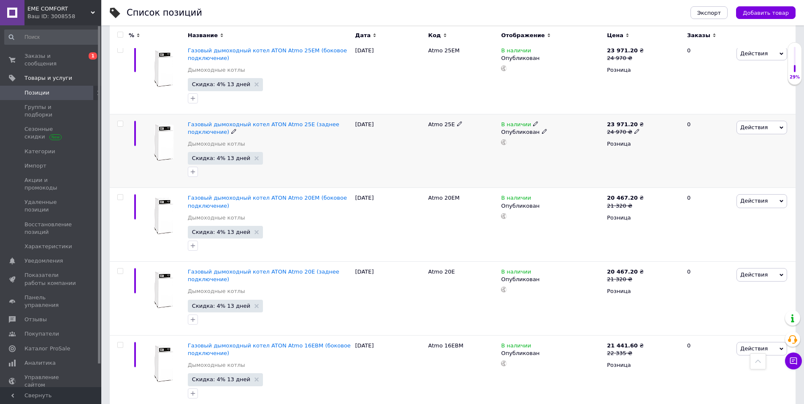
scroll to position [6330, 0]
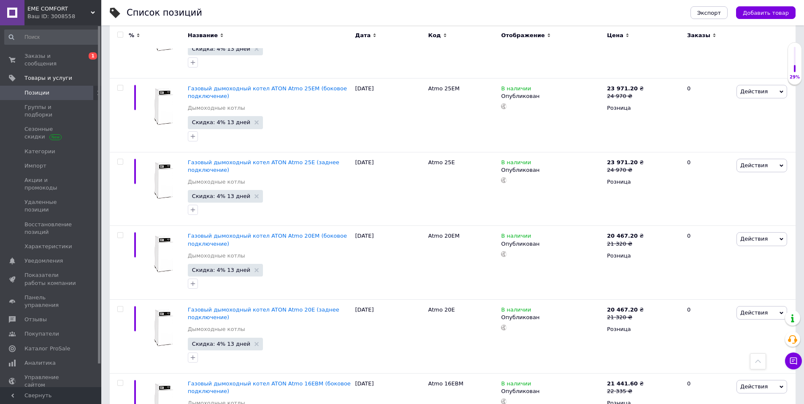
click at [121, 35] on input "checkbox" at bounding box center [119, 34] width 5 height 5
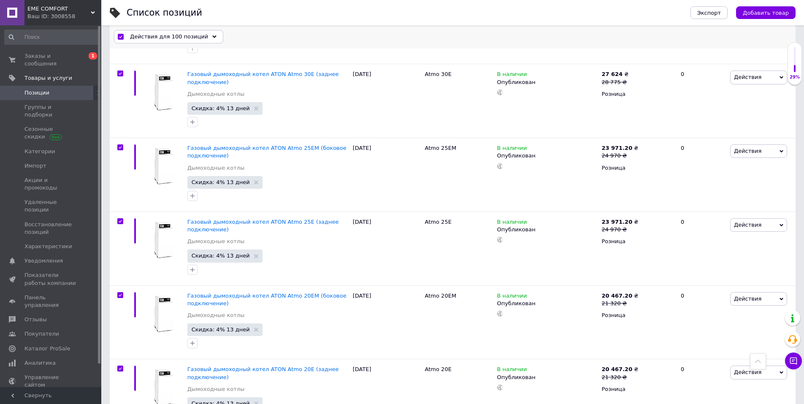
click at [152, 35] on span "Действия для 100 позиций" at bounding box center [169, 37] width 78 height 8
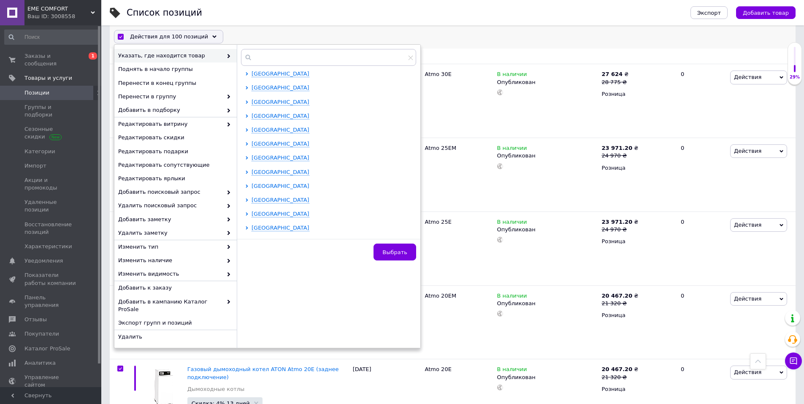
click at [247, 185] on icon at bounding box center [247, 186] width 2 height 3
click at [274, 203] on span "[GEOGRAPHIC_DATA]" at bounding box center [295, 200] width 58 height 6
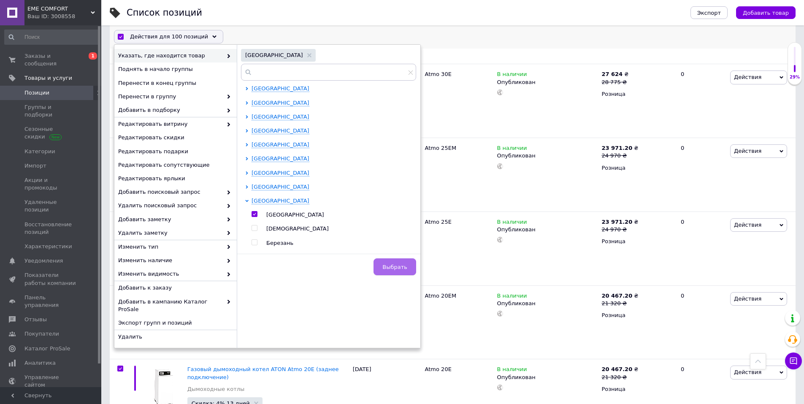
click at [390, 264] on span "Выбрать" at bounding box center [395, 267] width 25 height 6
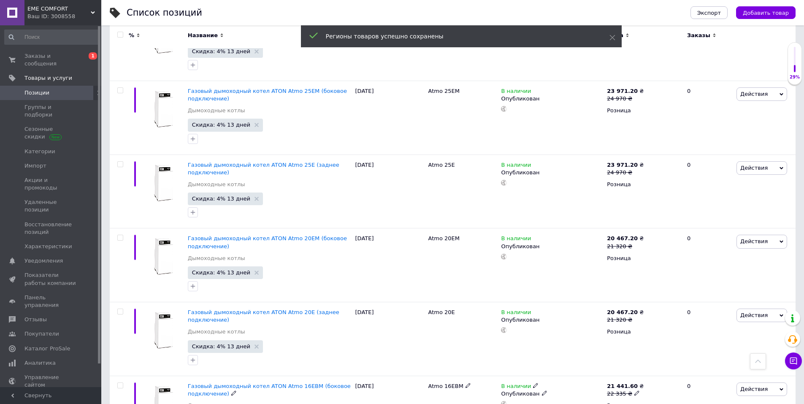
scroll to position [6329, 0]
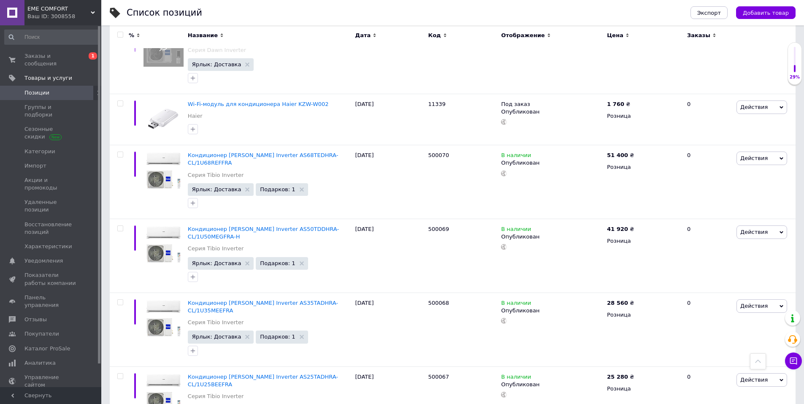
click at [120, 35] on input "checkbox" at bounding box center [119, 34] width 5 height 5
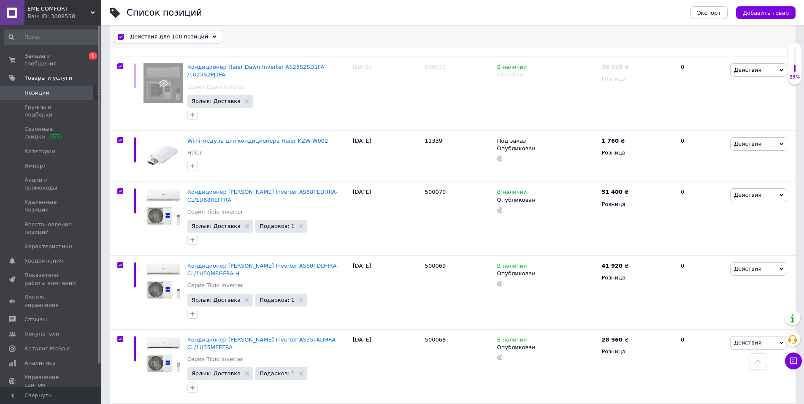
click at [152, 36] on span "Действия для 100 позиций" at bounding box center [169, 37] width 78 height 8
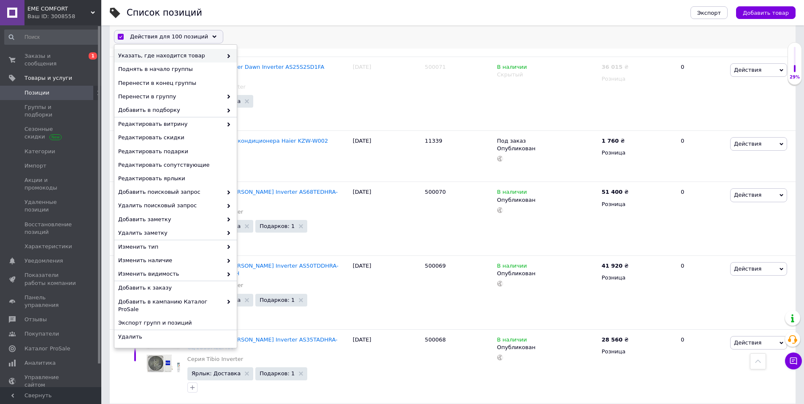
click at [226, 57] on span at bounding box center [227, 56] width 8 height 8
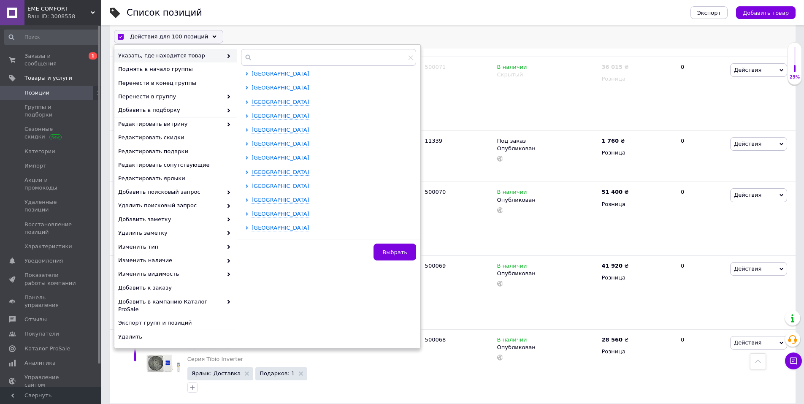
click at [247, 185] on icon at bounding box center [246, 186] width 3 height 3
click at [256, 202] on input "checkbox" at bounding box center [254, 199] width 5 height 5
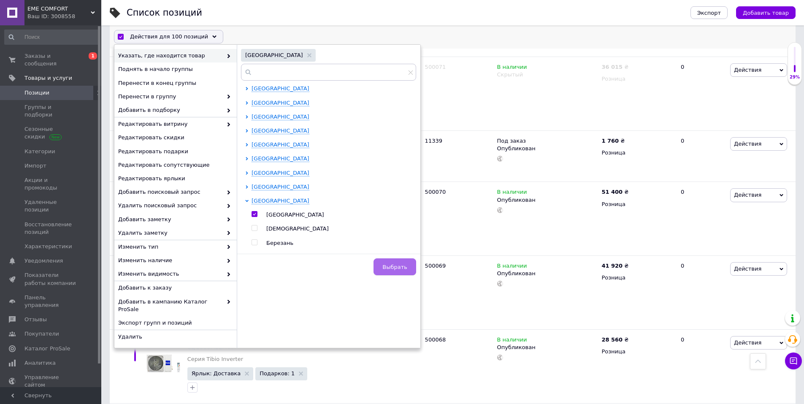
click at [398, 267] on span "Выбрать" at bounding box center [395, 267] width 25 height 6
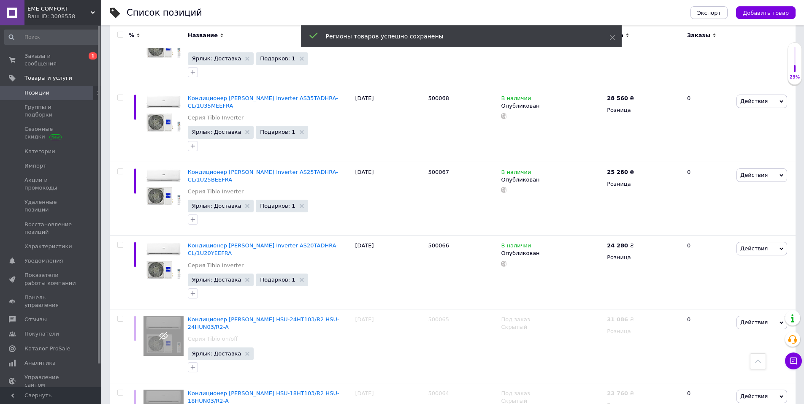
scroll to position [6527, 0]
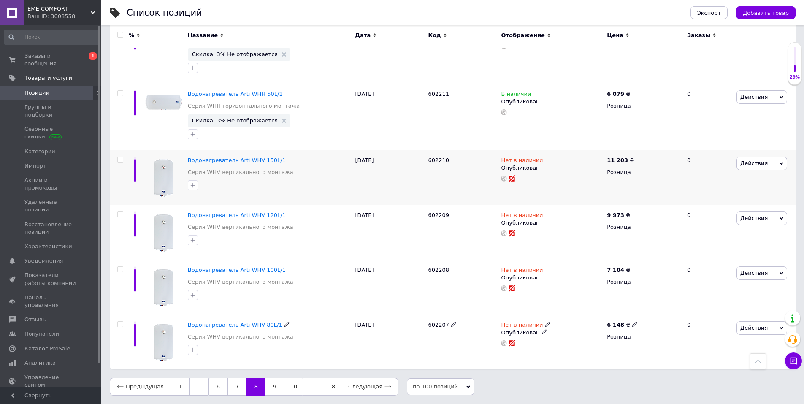
scroll to position [5985, 0]
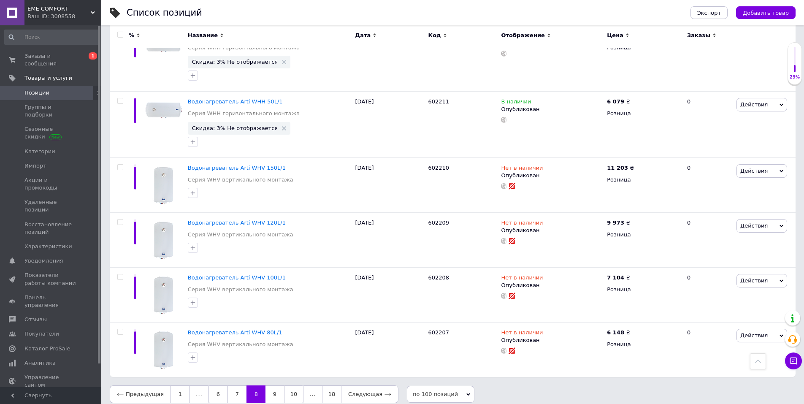
click at [121, 33] on input "checkbox" at bounding box center [119, 34] width 5 height 5
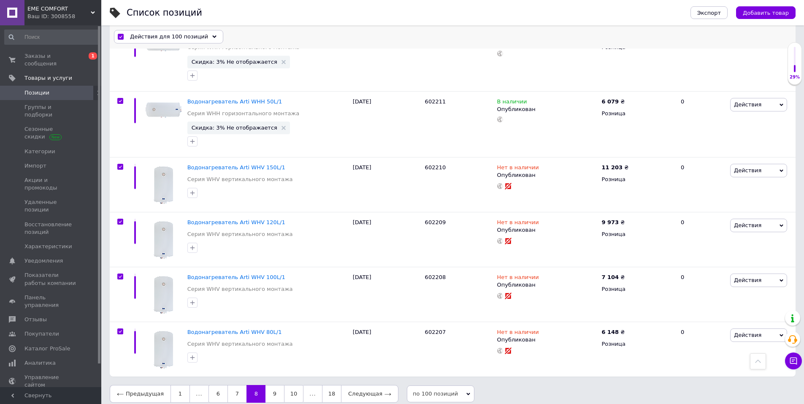
click at [212, 38] on icon at bounding box center [214, 37] width 4 height 4
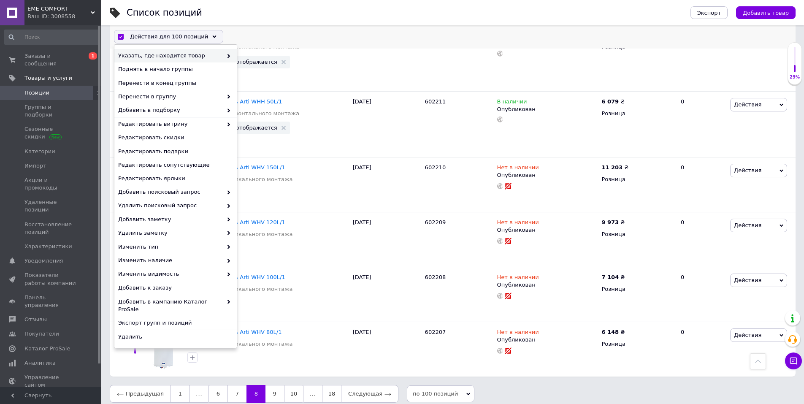
click at [210, 57] on span "Указать, где находится товар" at bounding box center [170, 56] width 104 height 8
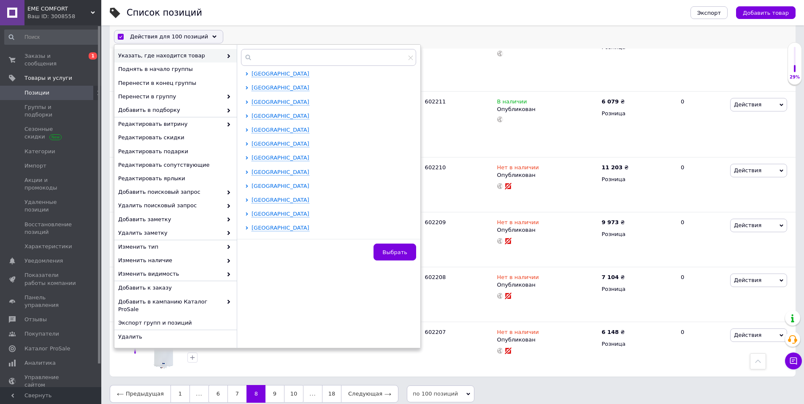
click at [247, 186] on icon at bounding box center [247, 186] width 2 height 3
click at [257, 199] on span at bounding box center [255, 199] width 6 height 6
click at [257, 199] on input "checkbox" at bounding box center [254, 199] width 5 height 5
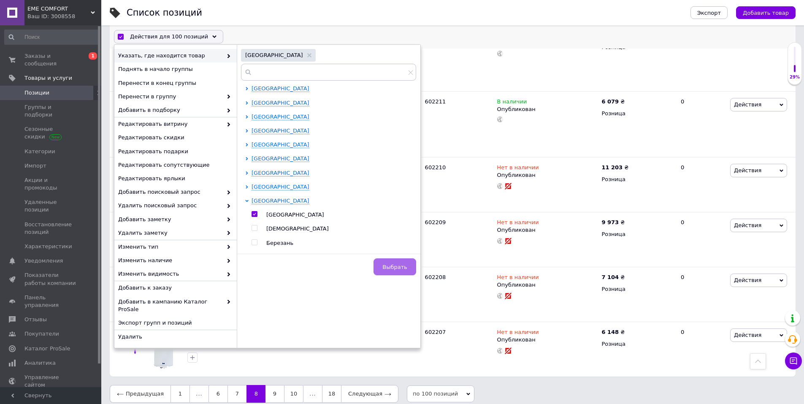
click at [401, 264] on span "Выбрать" at bounding box center [395, 267] width 25 height 6
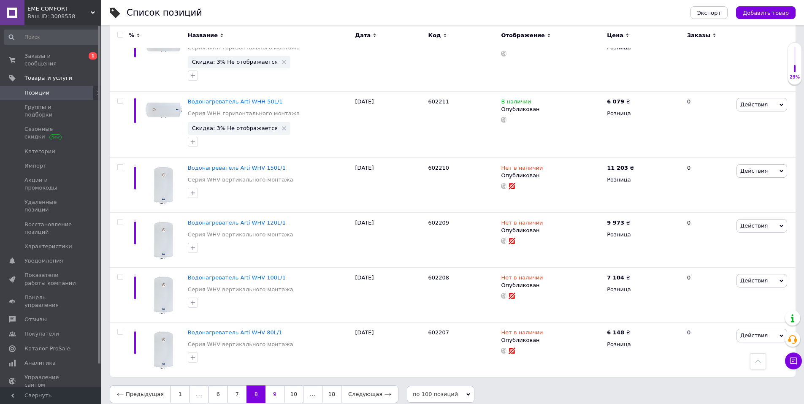
click at [268, 390] on link "9" at bounding box center [275, 395] width 19 height 18
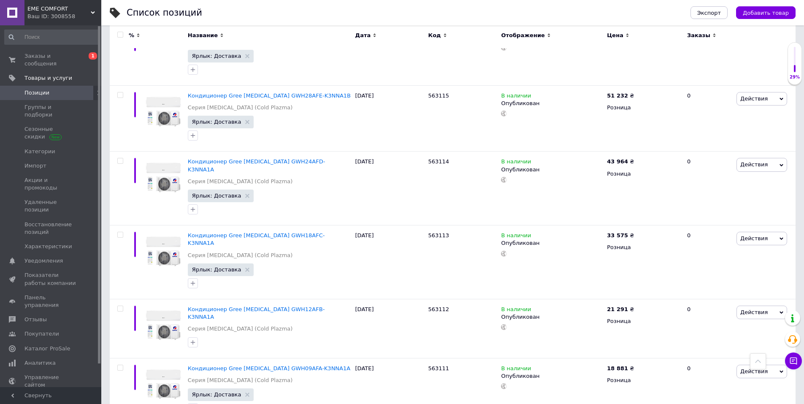
click at [119, 34] on input "checkbox" at bounding box center [119, 34] width 5 height 5
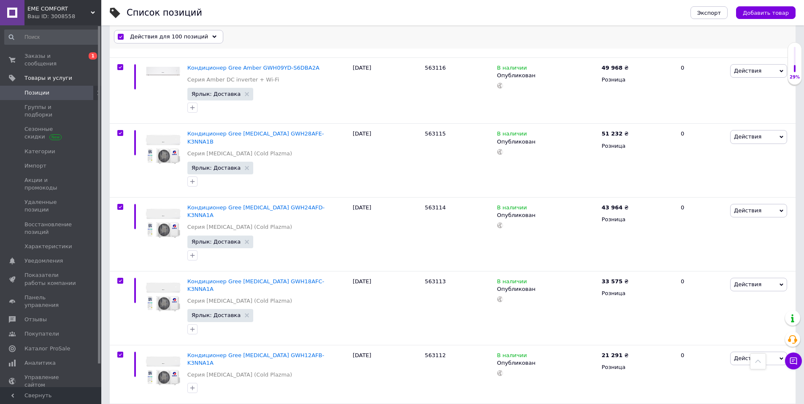
click at [182, 39] on span "Действия для 100 позиций" at bounding box center [169, 37] width 78 height 8
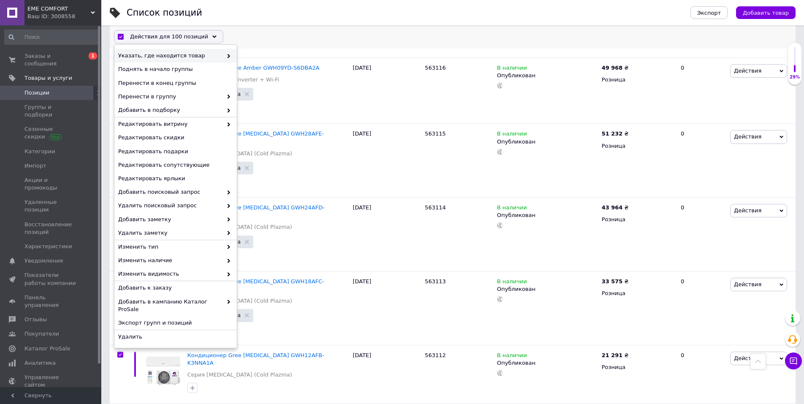
click at [191, 58] on span "Указать, где находится товар" at bounding box center [170, 56] width 104 height 8
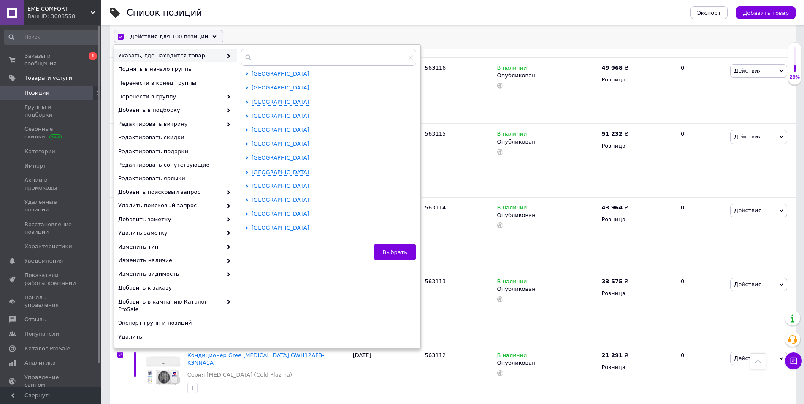
click at [247, 186] on icon at bounding box center [247, 186] width 2 height 3
click at [256, 201] on input "checkbox" at bounding box center [254, 199] width 5 height 5
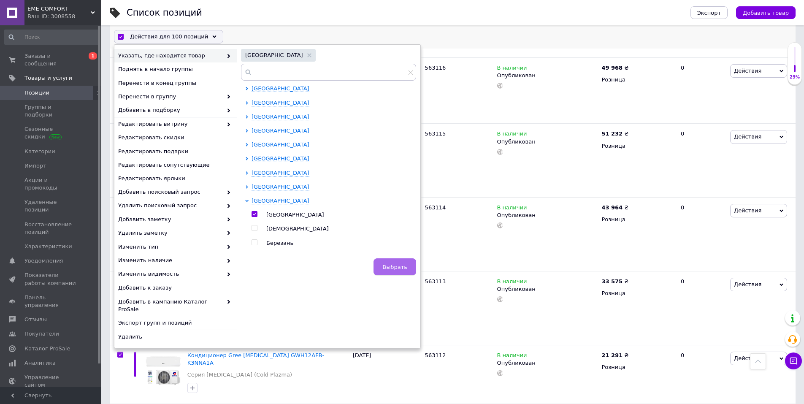
click at [394, 268] on span "Выбрать" at bounding box center [395, 267] width 25 height 6
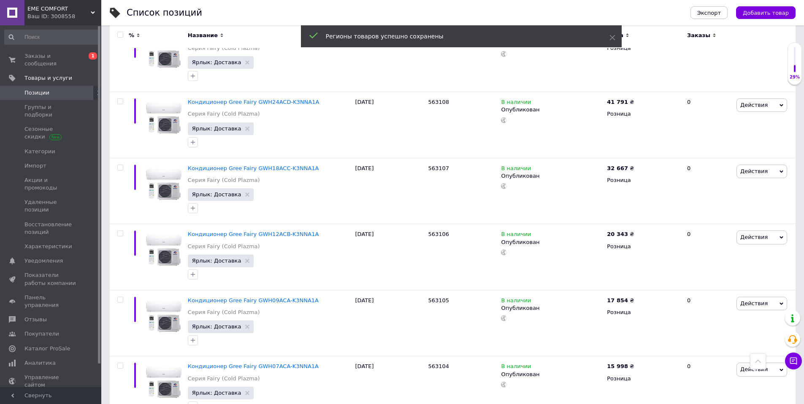
scroll to position [6489, 0]
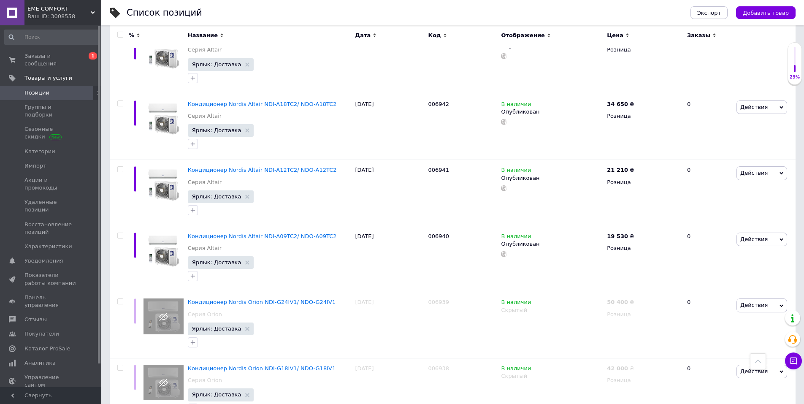
scroll to position [6440, 0]
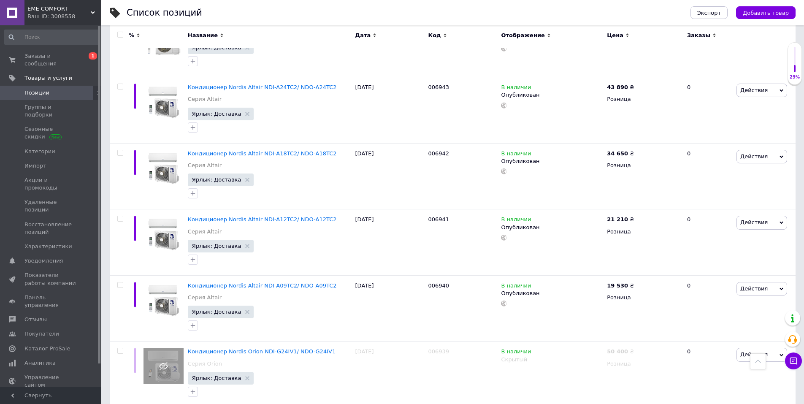
click at [120, 35] on input "checkbox" at bounding box center [119, 34] width 5 height 5
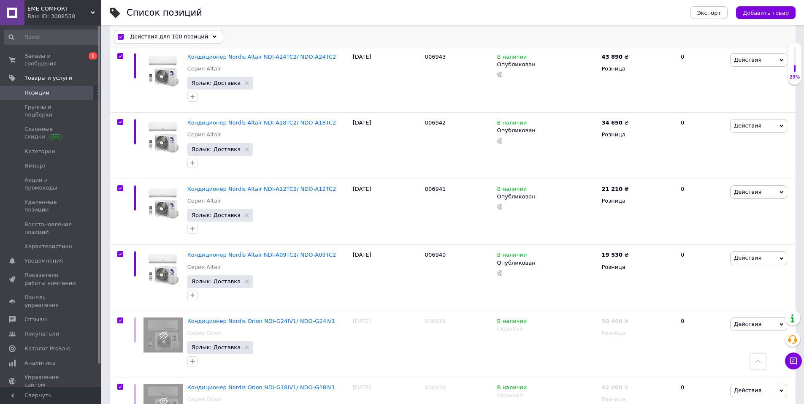
click at [170, 39] on span "Действия для 100 позиций" at bounding box center [169, 37] width 78 height 8
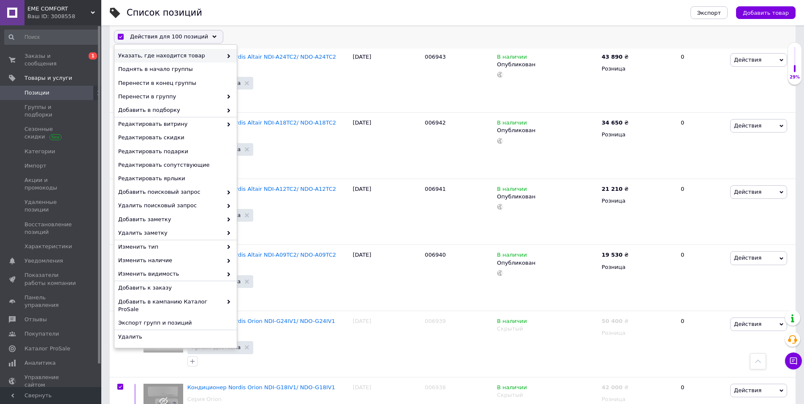
click at [223, 56] on span at bounding box center [227, 56] width 8 height 8
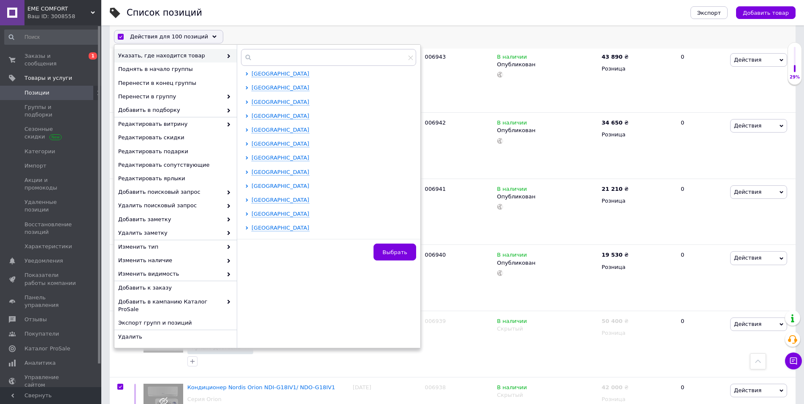
click at [247, 186] on icon at bounding box center [247, 186] width 2 height 3
click at [254, 201] on input "checkbox" at bounding box center [254, 199] width 5 height 5
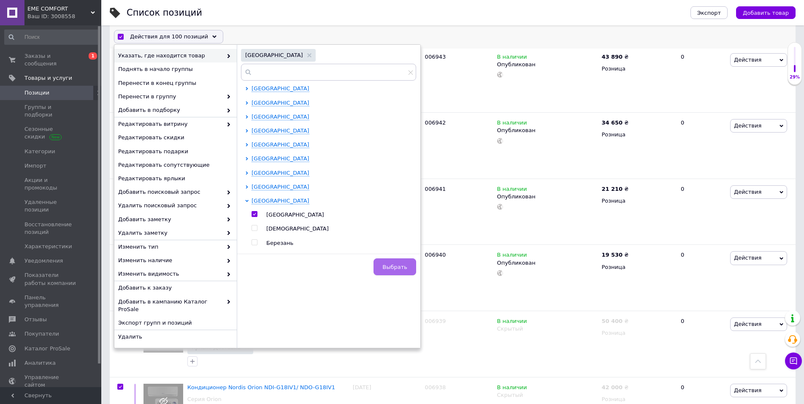
click at [386, 267] on button "Выбрать" at bounding box center [395, 267] width 43 height 17
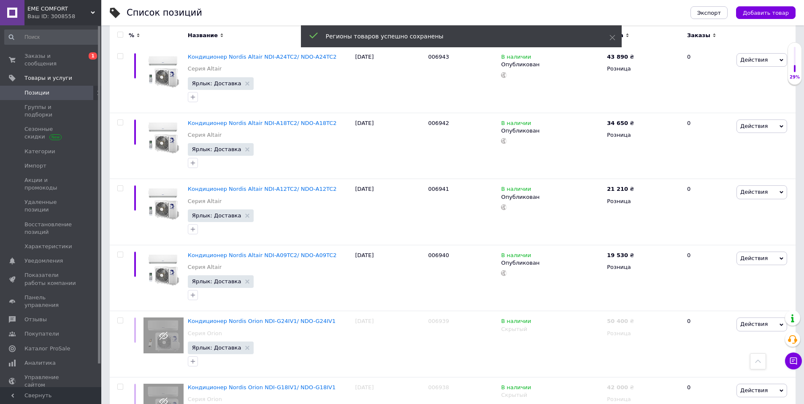
scroll to position [6440, 0]
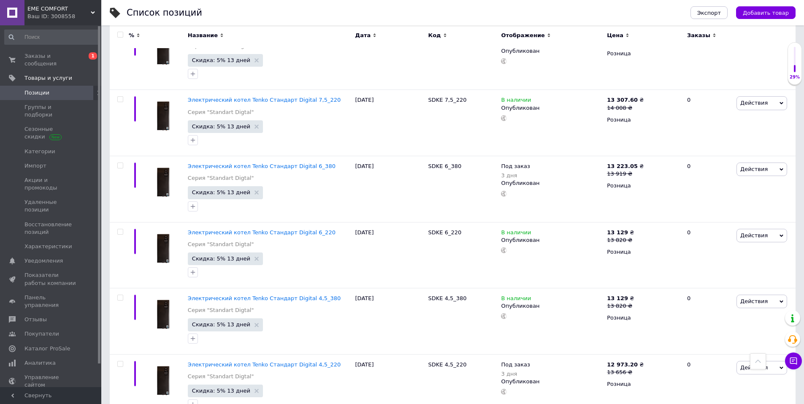
click at [120, 35] on input "checkbox" at bounding box center [119, 34] width 5 height 5
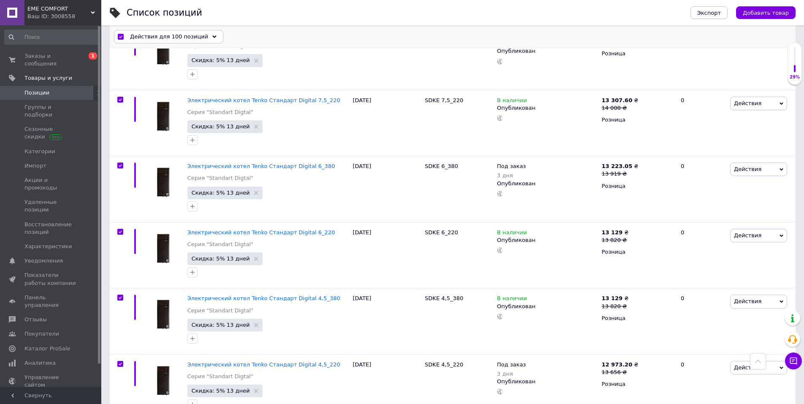
click at [160, 39] on span "Действия для 100 позиций" at bounding box center [169, 37] width 78 height 8
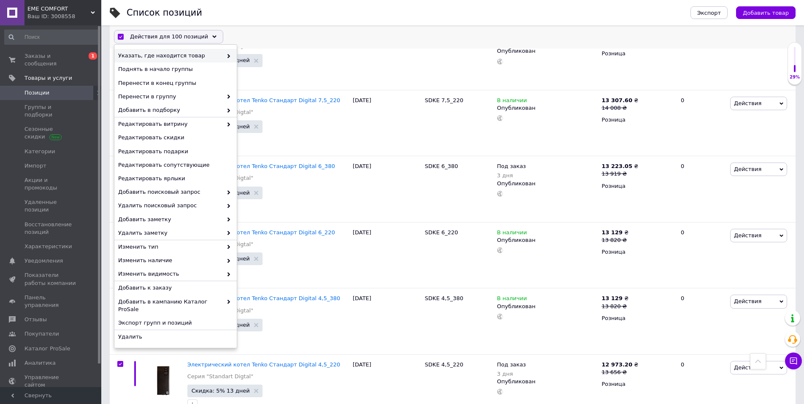
click at [228, 56] on icon at bounding box center [229, 56] width 4 height 4
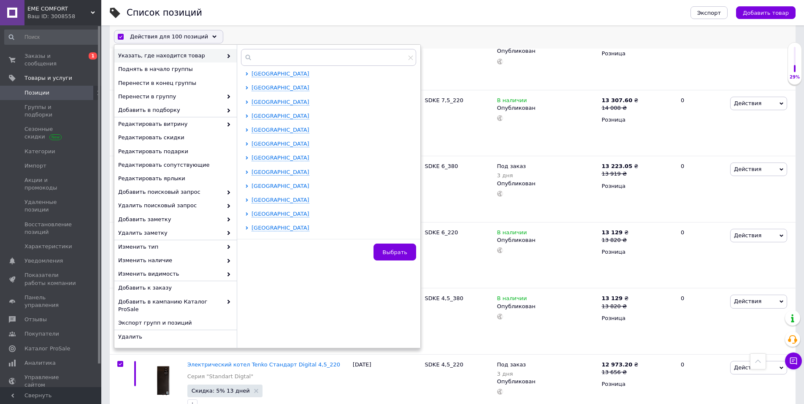
click at [248, 186] on icon at bounding box center [247, 186] width 2 height 3
click at [257, 199] on input "checkbox" at bounding box center [254, 199] width 5 height 5
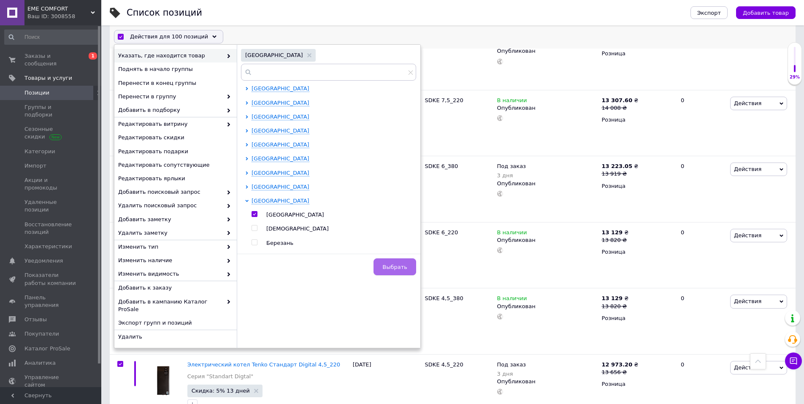
click at [396, 266] on span "Выбрать" at bounding box center [395, 267] width 25 height 6
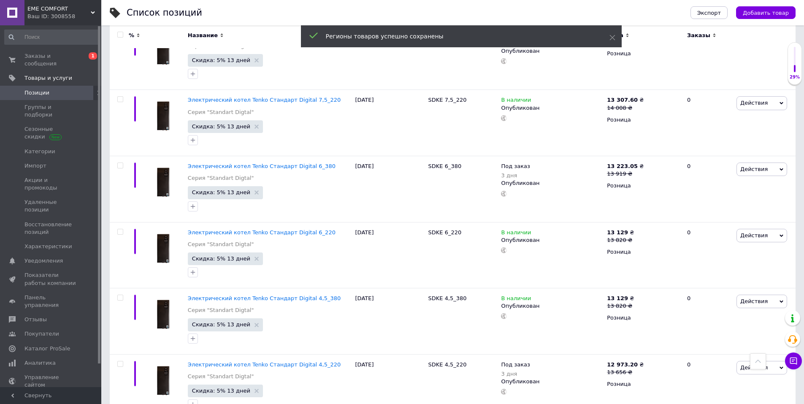
scroll to position [6459, 0]
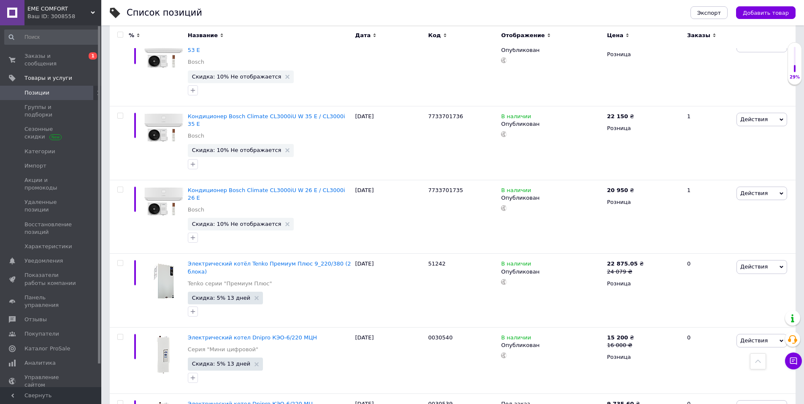
scroll to position [6358, 0]
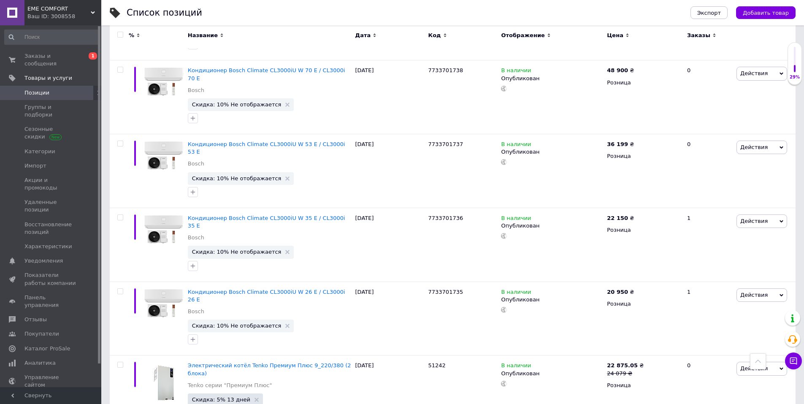
click at [121, 35] on input "checkbox" at bounding box center [119, 34] width 5 height 5
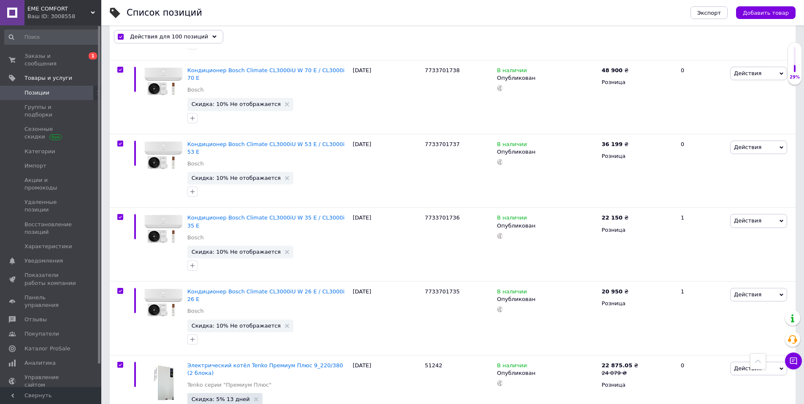
scroll to position [6388, 0]
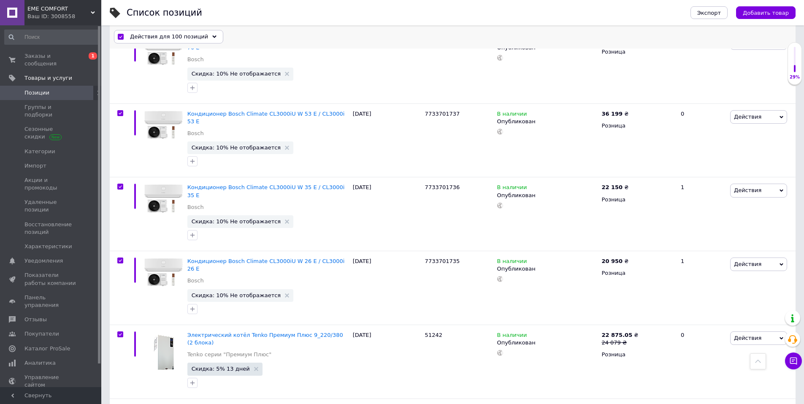
click at [164, 40] on span "Действия для 100 позиций" at bounding box center [169, 37] width 78 height 8
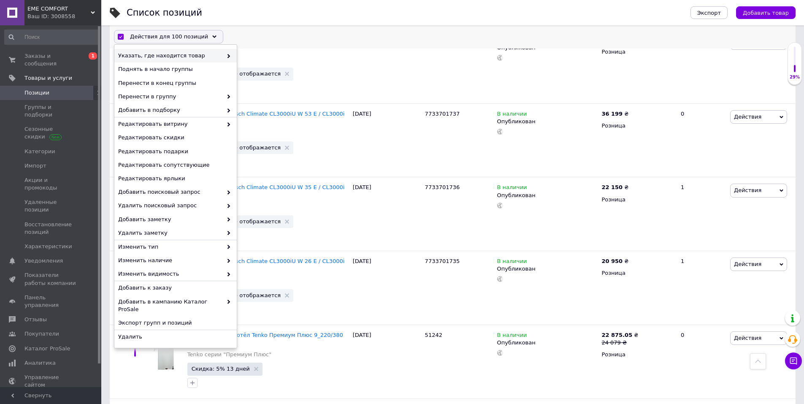
click at [227, 55] on span at bounding box center [227, 56] width 8 height 8
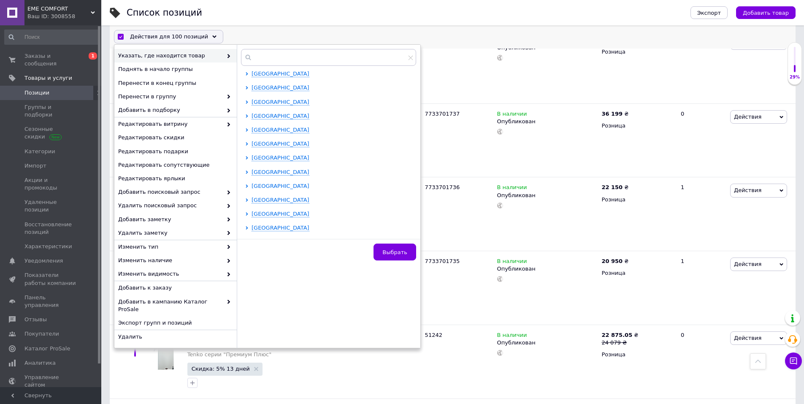
click at [246, 186] on icon at bounding box center [246, 186] width 3 height 3
click at [255, 201] on input "checkbox" at bounding box center [254, 199] width 5 height 5
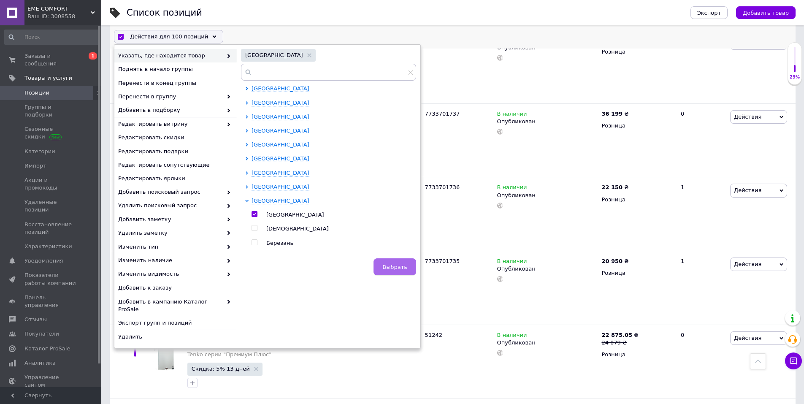
click at [384, 264] on button "Выбрать" at bounding box center [395, 267] width 43 height 17
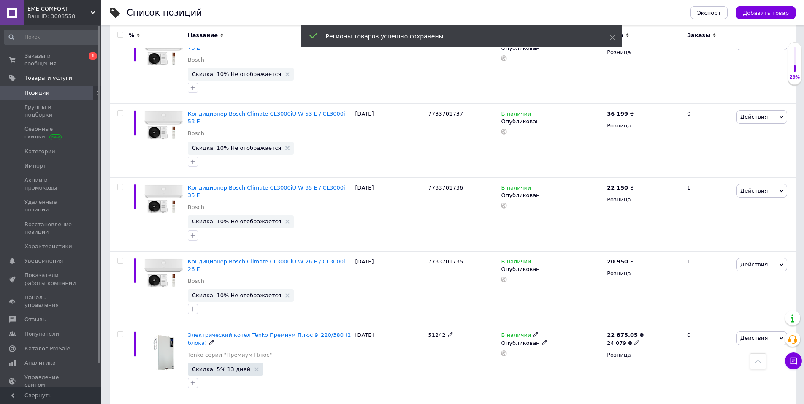
scroll to position [6357, 0]
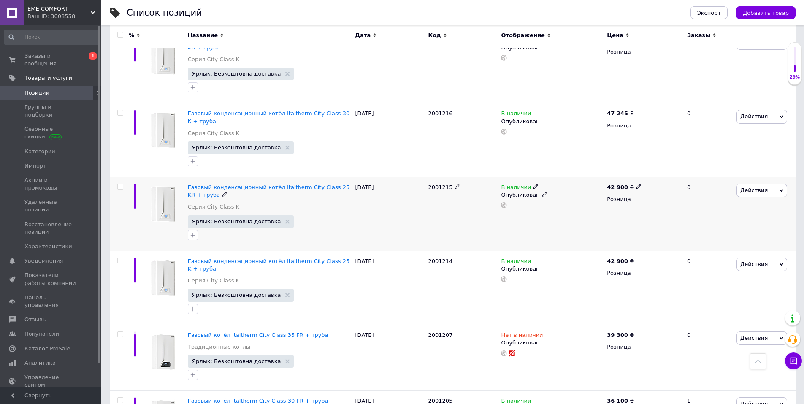
scroll to position [6289, 0]
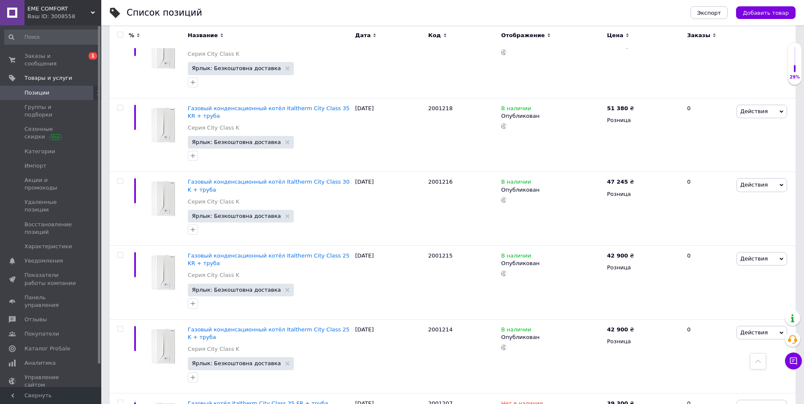
click at [120, 35] on input "checkbox" at bounding box center [119, 34] width 5 height 5
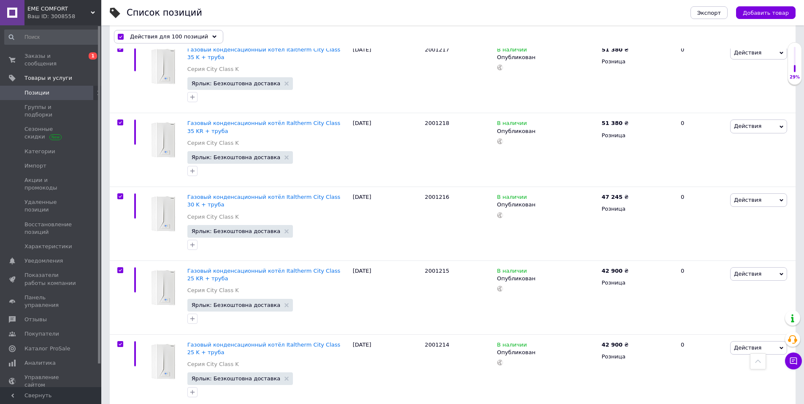
scroll to position [6288, 0]
click at [154, 41] on div "Действия для 100 позиций" at bounding box center [168, 37] width 109 height 14
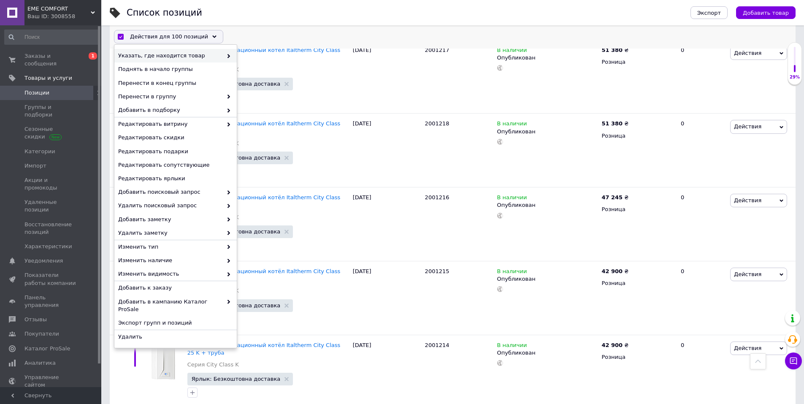
click at [226, 55] on span at bounding box center [227, 56] width 8 height 8
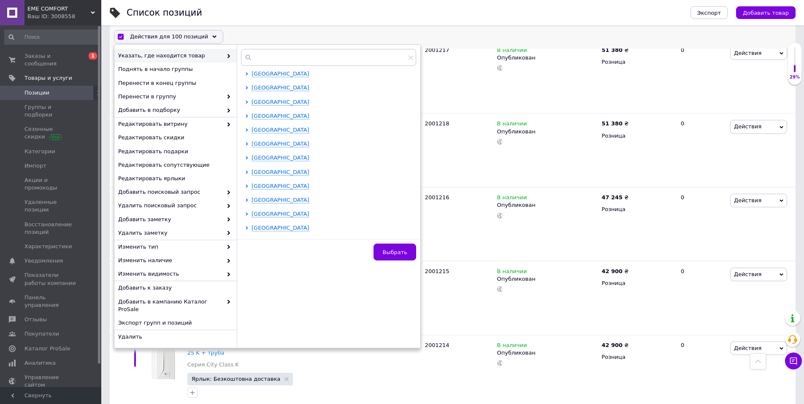
drag, startPoint x: 248, startPoint y: 185, endPoint x: 261, endPoint y: 178, distance: 15.1
click at [248, 185] on icon at bounding box center [246, 186] width 3 height 3
click at [255, 201] on input "checkbox" at bounding box center [254, 199] width 5 height 5
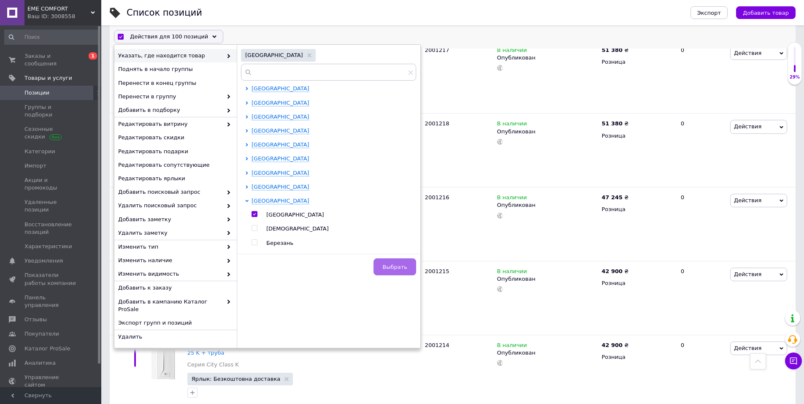
click at [383, 267] on button "Выбрать" at bounding box center [395, 267] width 43 height 17
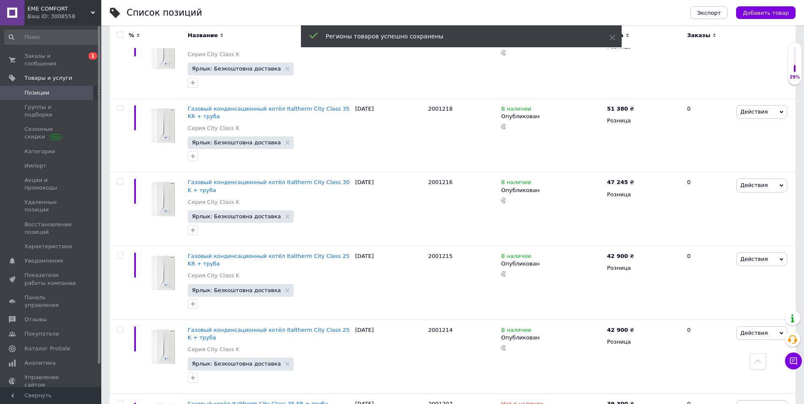
scroll to position [6289, 0]
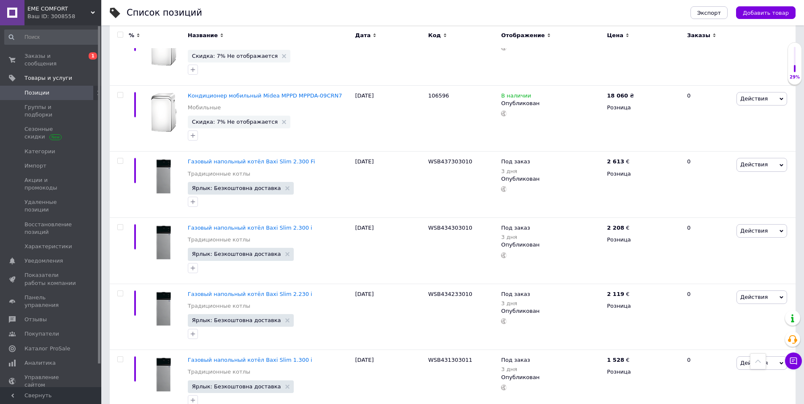
click at [119, 35] on input "checkbox" at bounding box center [119, 34] width 5 height 5
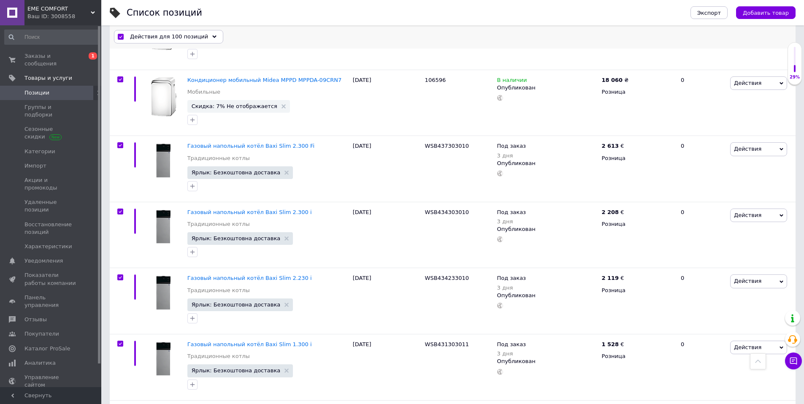
click at [201, 35] on div "Действия для 100 позиций" at bounding box center [168, 37] width 109 height 14
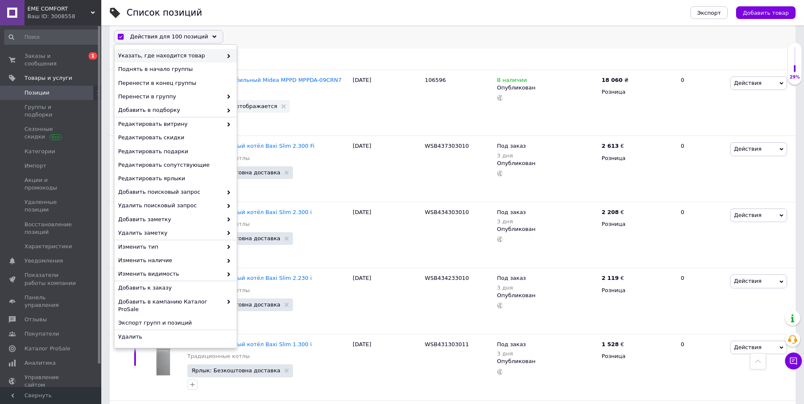
click at [229, 56] on use at bounding box center [229, 56] width 3 height 4
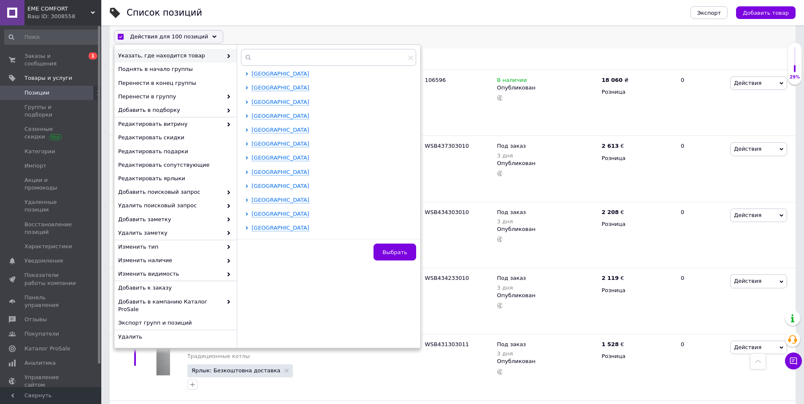
click at [246, 186] on icon at bounding box center [246, 186] width 3 height 3
click at [255, 200] on input "checkbox" at bounding box center [254, 199] width 5 height 5
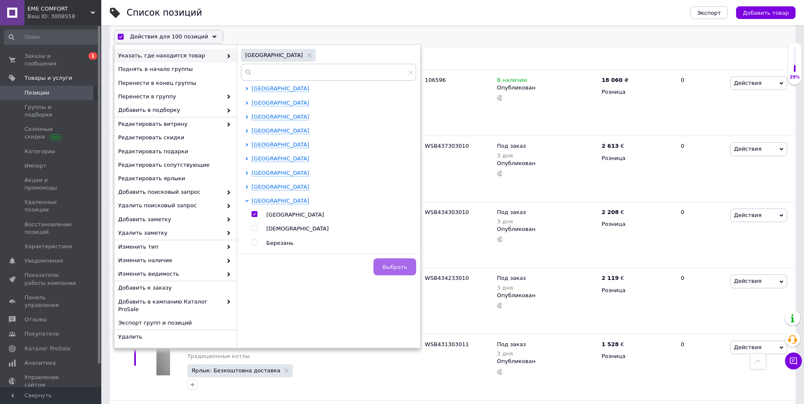
click at [397, 265] on span "Выбрать" at bounding box center [395, 267] width 25 height 6
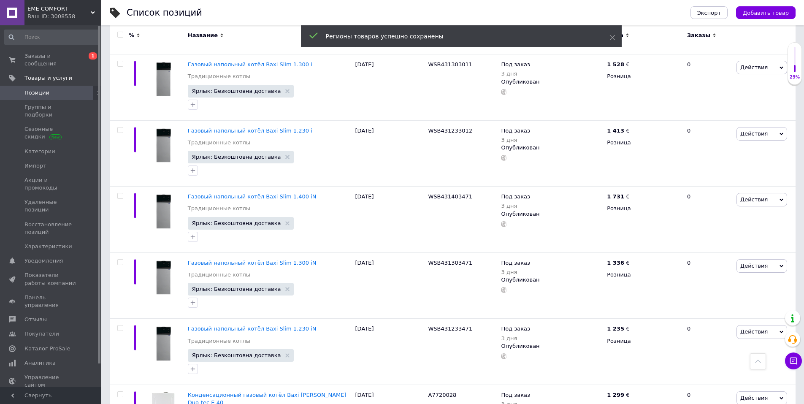
scroll to position [6593, 0]
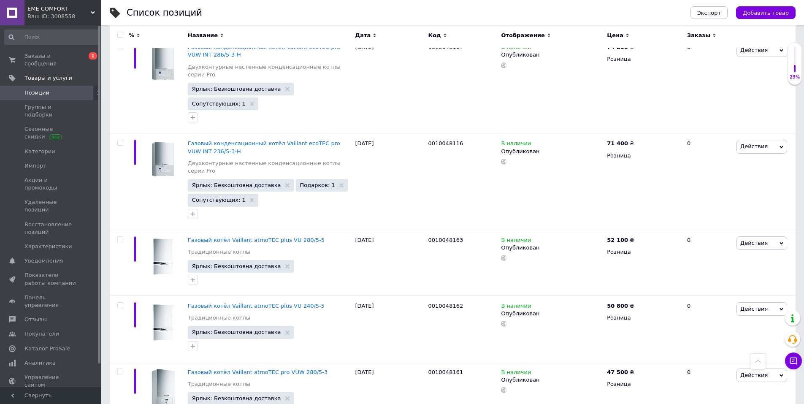
scroll to position [6549, 0]
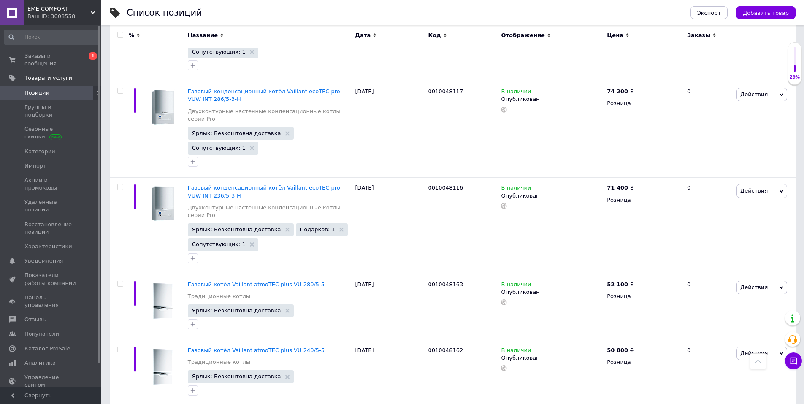
click at [120, 35] on input "checkbox" at bounding box center [119, 34] width 5 height 5
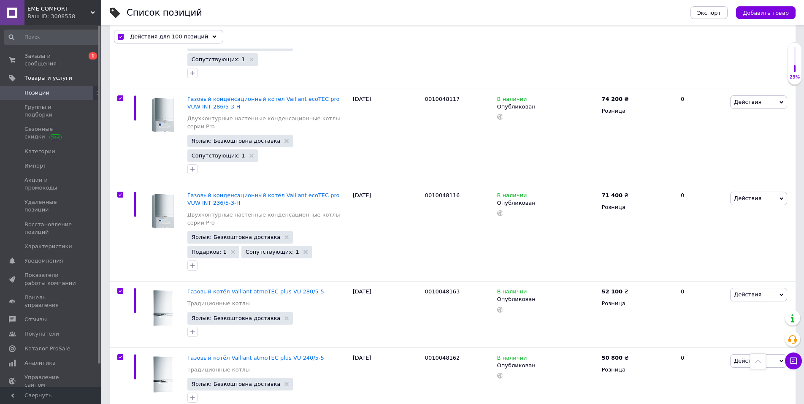
scroll to position [6563, 0]
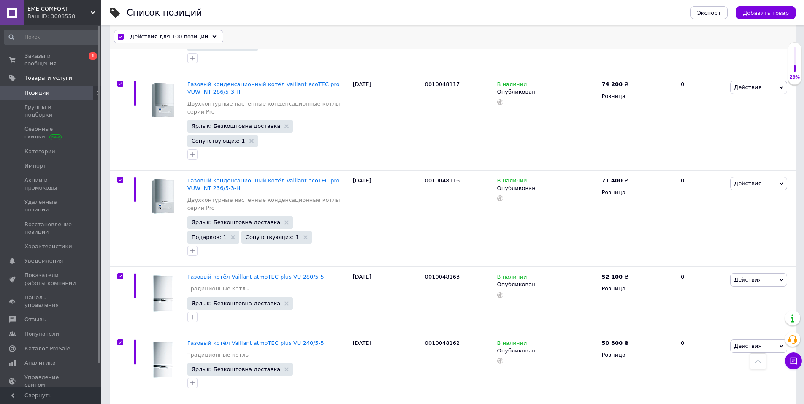
click at [193, 35] on span "Действия для 100 позиций" at bounding box center [169, 37] width 78 height 8
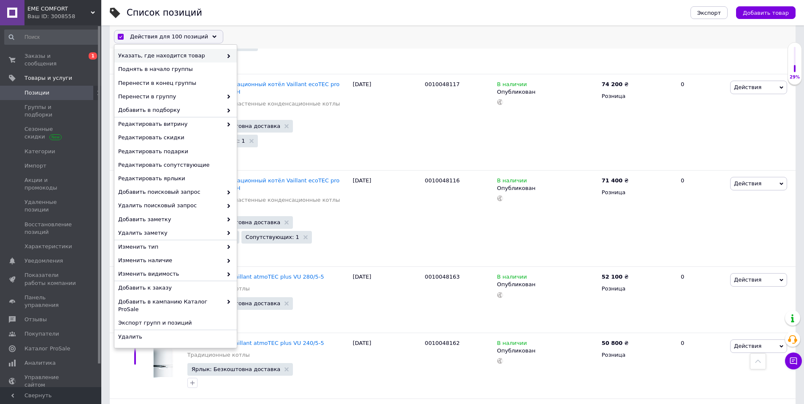
click at [229, 56] on use at bounding box center [229, 56] width 3 height 4
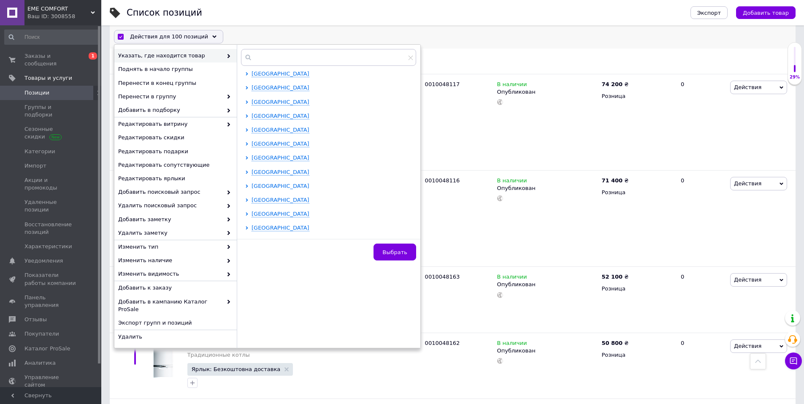
click at [247, 187] on icon at bounding box center [247, 186] width 2 height 3
click at [254, 201] on input "checkbox" at bounding box center [254, 199] width 5 height 5
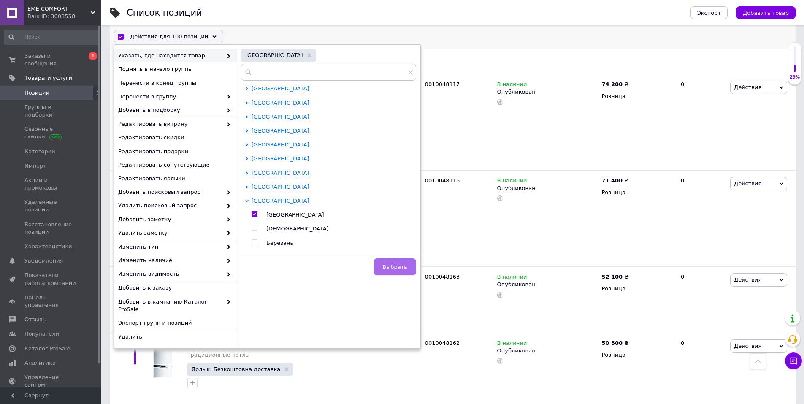
click at [383, 264] on button "Выбрать" at bounding box center [395, 267] width 43 height 17
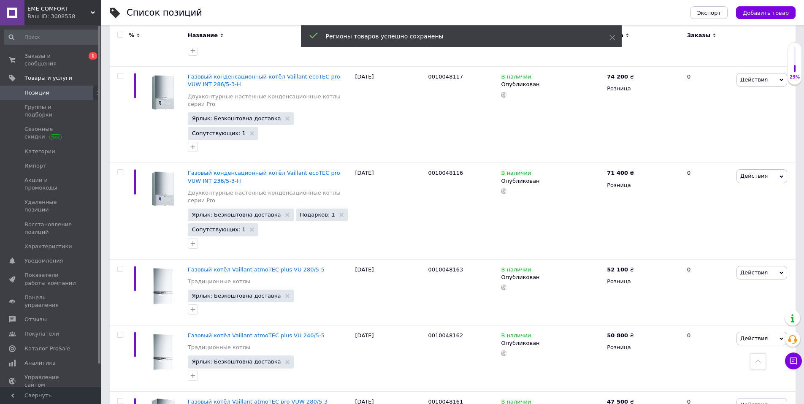
scroll to position [6548, 0]
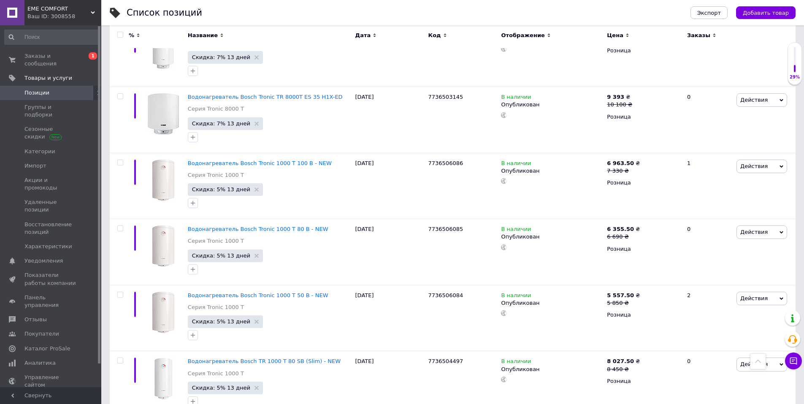
click at [121, 35] on input "checkbox" at bounding box center [119, 34] width 5 height 5
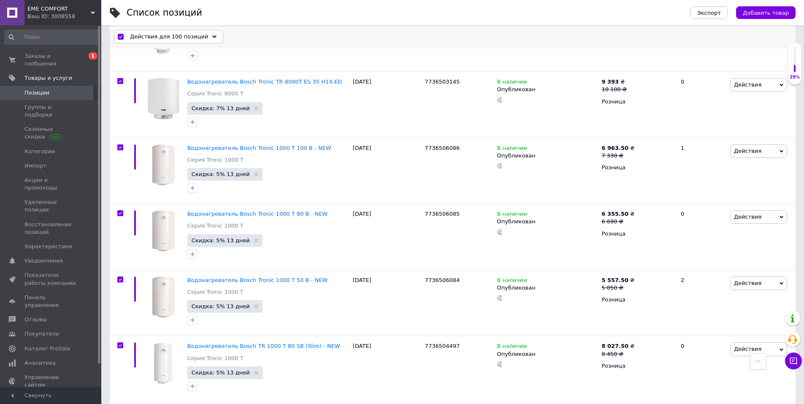
click at [212, 36] on icon at bounding box center [214, 37] width 4 height 4
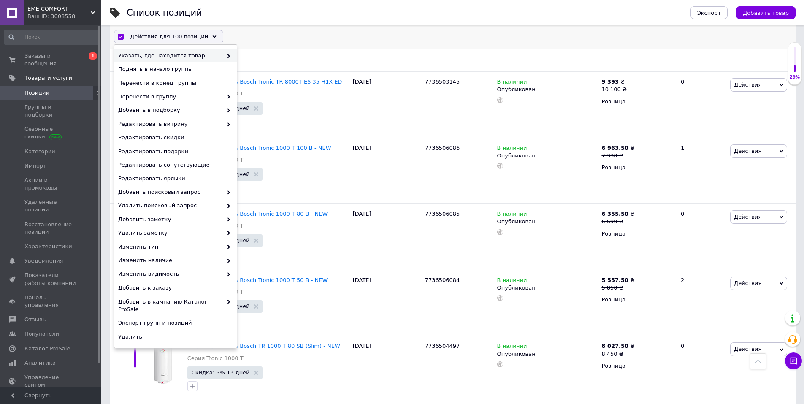
click at [228, 57] on icon at bounding box center [229, 56] width 4 height 4
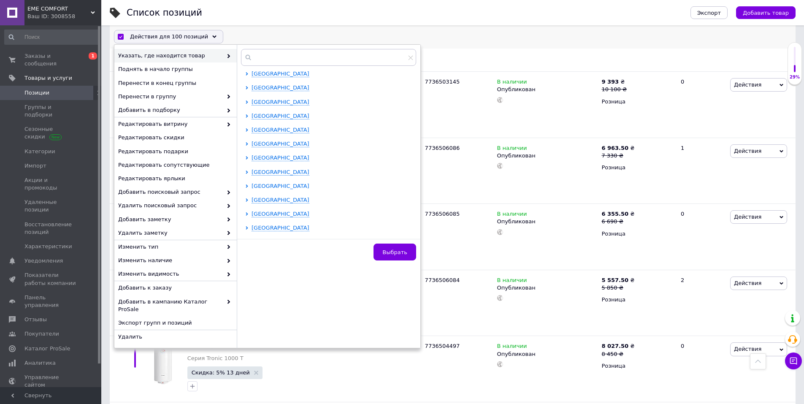
click at [247, 185] on icon at bounding box center [247, 186] width 2 height 3
click at [255, 199] on input "checkbox" at bounding box center [254, 199] width 5 height 5
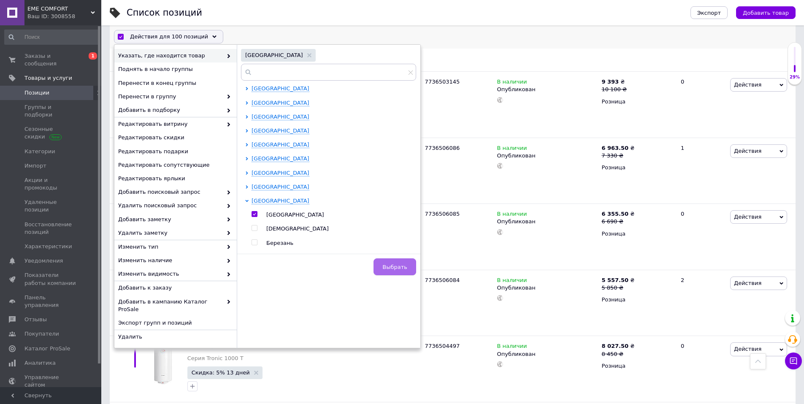
click at [388, 266] on span "Выбрать" at bounding box center [395, 267] width 25 height 6
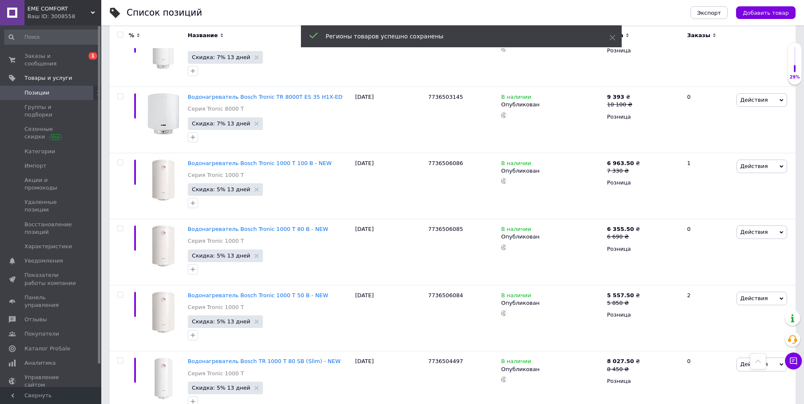
scroll to position [6565, 0]
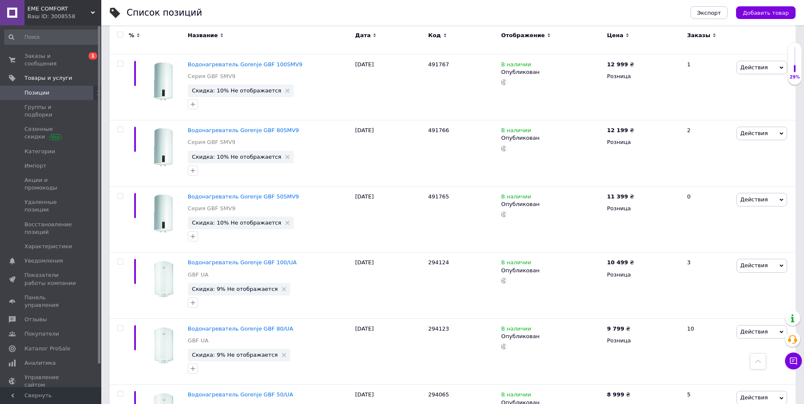
scroll to position [6312, 0]
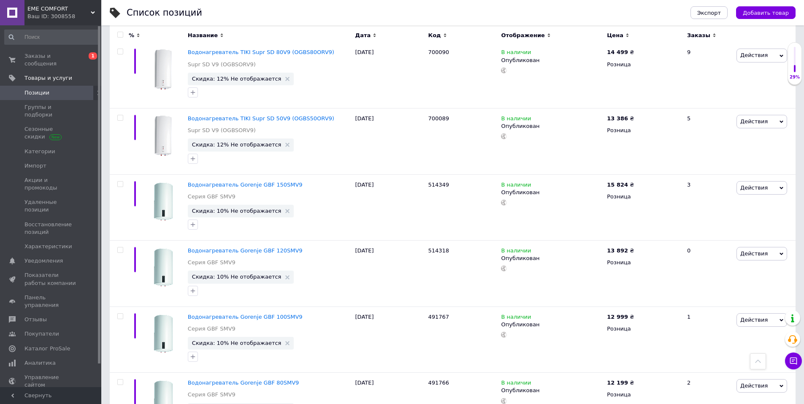
click at [121, 35] on input "checkbox" at bounding box center [119, 34] width 5 height 5
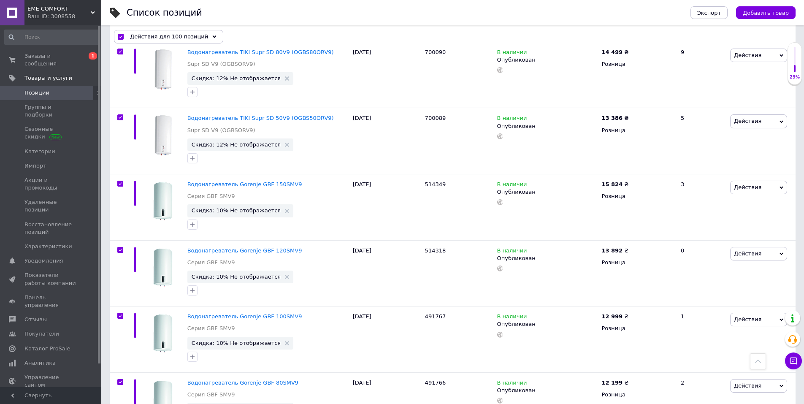
scroll to position [6311, 0]
click at [212, 38] on icon at bounding box center [214, 37] width 4 height 4
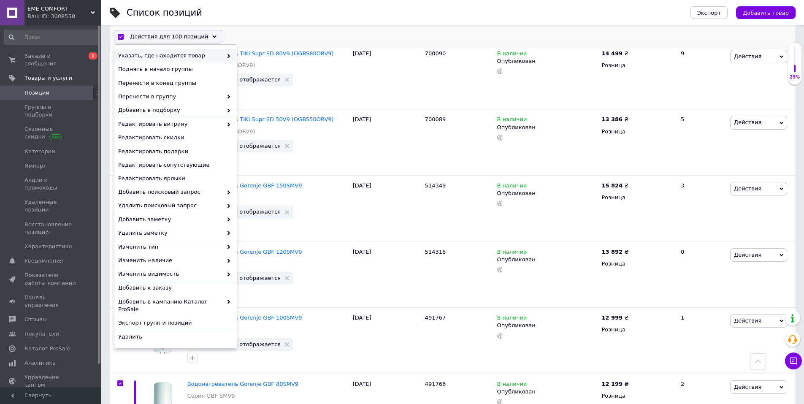
click at [227, 57] on icon at bounding box center [229, 56] width 4 height 4
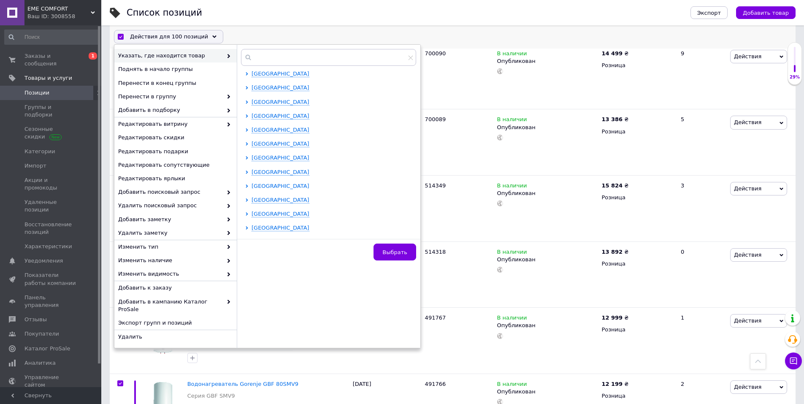
click at [247, 185] on icon at bounding box center [246, 186] width 3 height 3
click at [255, 199] on input "checkbox" at bounding box center [254, 199] width 5 height 5
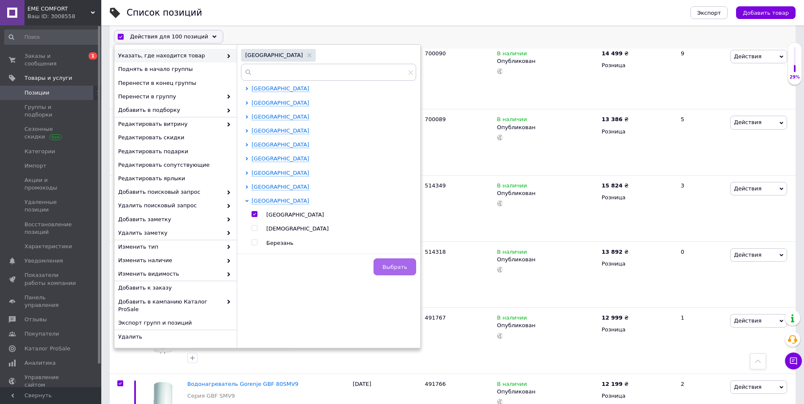
click at [406, 264] on span "Выбрать" at bounding box center [395, 267] width 25 height 6
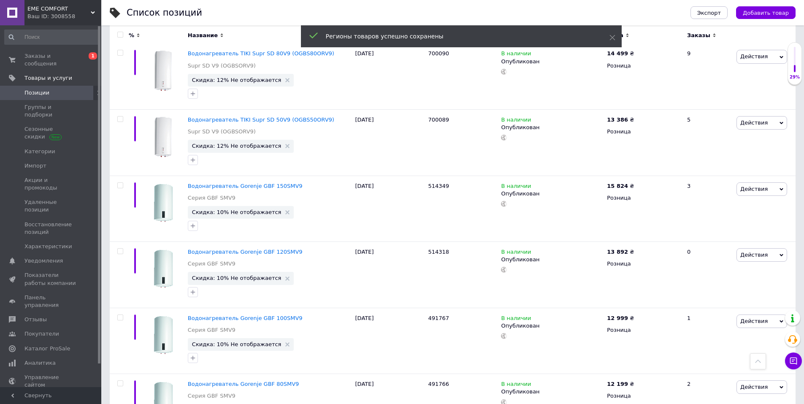
scroll to position [6312, 0]
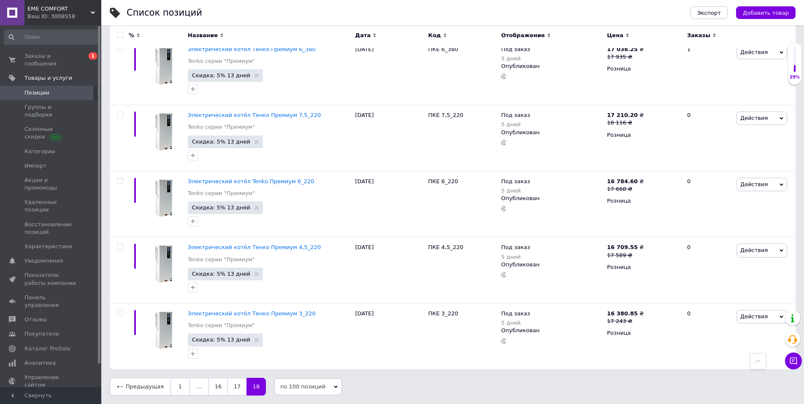
scroll to position [4209, 0]
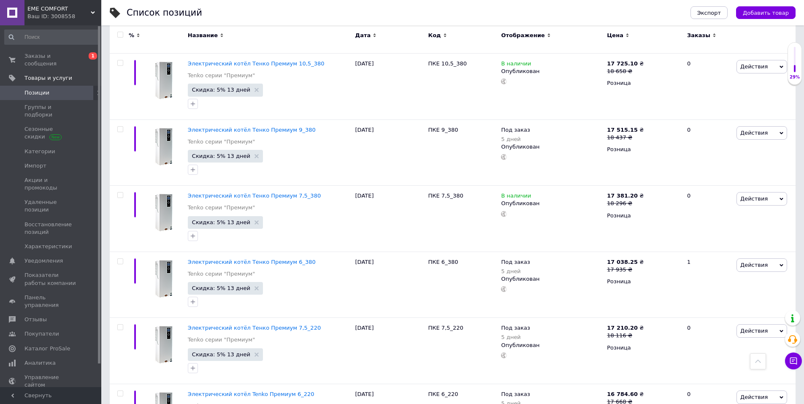
click at [121, 34] on input "checkbox" at bounding box center [119, 34] width 5 height 5
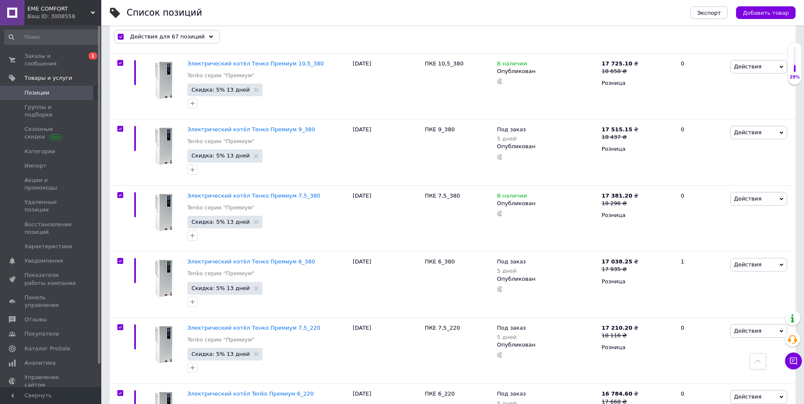
scroll to position [4208, 0]
click at [192, 35] on span "Действия для 67 позиций" at bounding box center [167, 37] width 75 height 8
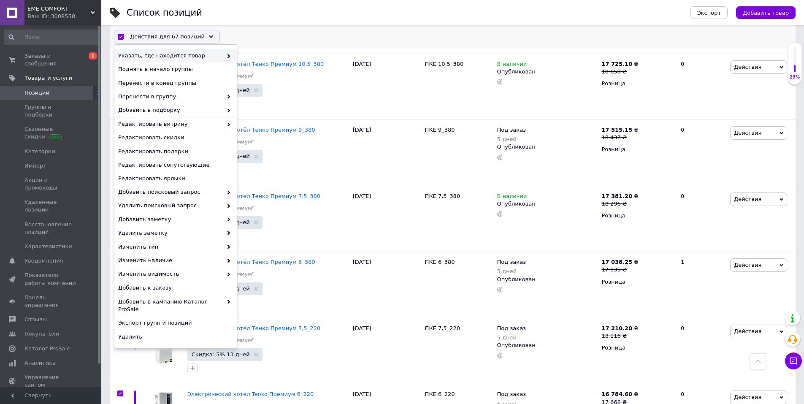
click at [229, 57] on use at bounding box center [229, 56] width 3 height 4
click at [229, 55] on use at bounding box center [229, 56] width 3 height 4
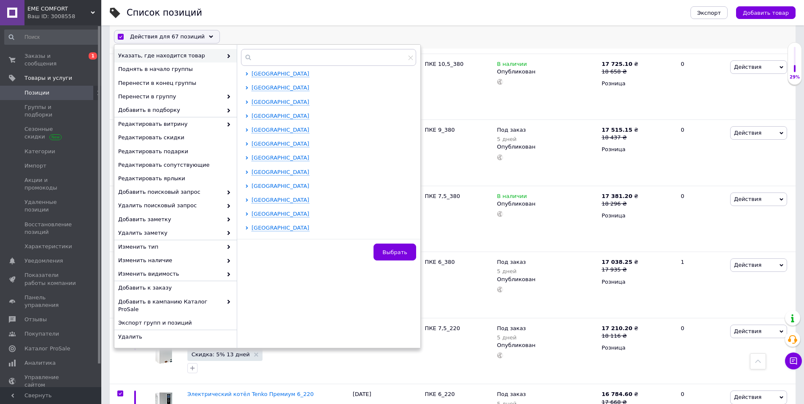
click at [247, 185] on icon at bounding box center [246, 186] width 3 height 3
click at [254, 200] on input "checkbox" at bounding box center [254, 199] width 5 height 5
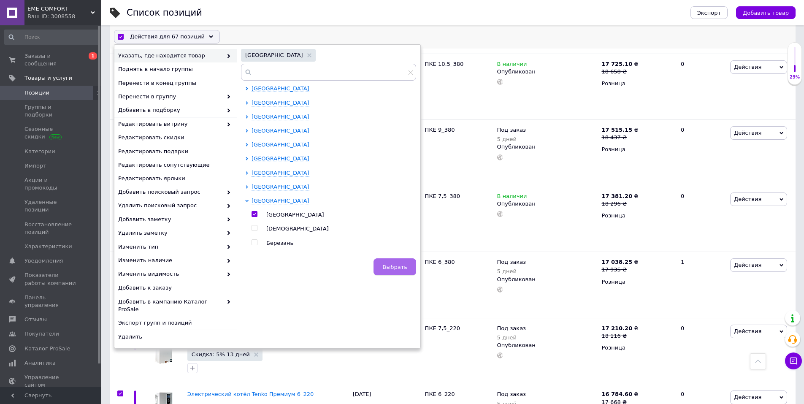
click at [407, 264] on span "Выбрать" at bounding box center [395, 267] width 25 height 6
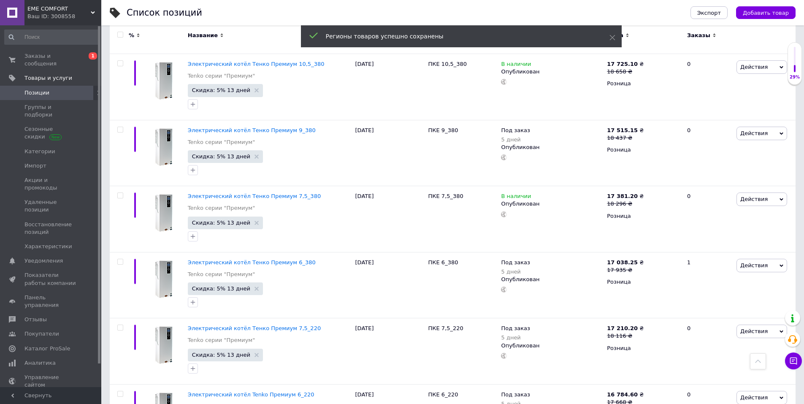
scroll to position [4209, 0]
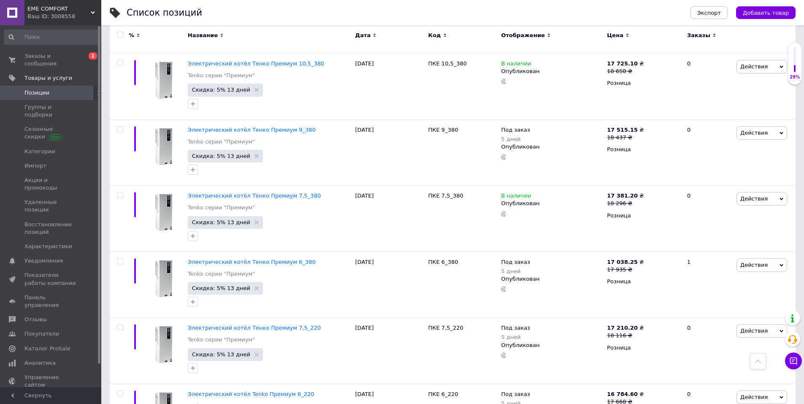
click at [122, 34] on input "checkbox" at bounding box center [119, 34] width 5 height 5
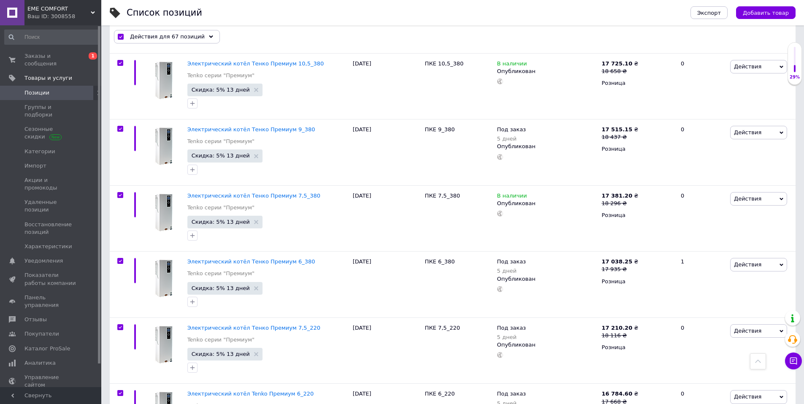
scroll to position [4208, 0]
click at [176, 36] on span "Действия для 67 позиций" at bounding box center [167, 37] width 75 height 8
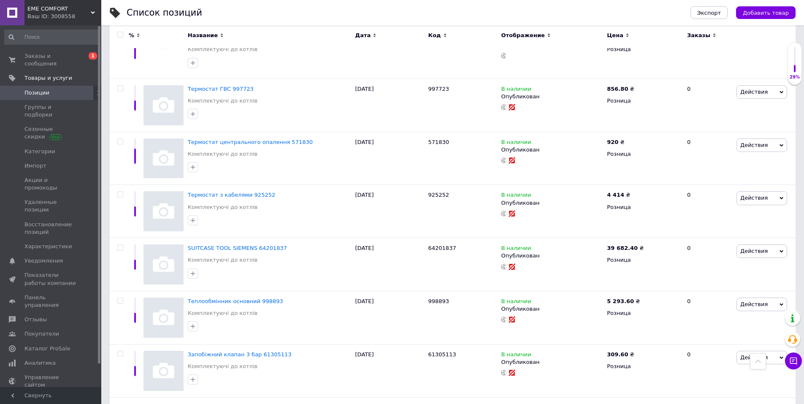
scroll to position [4185, 0]
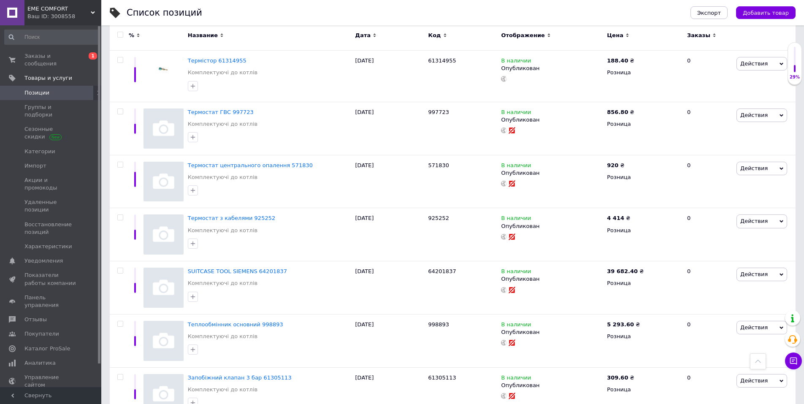
click at [122, 34] on input "checkbox" at bounding box center [119, 34] width 5 height 5
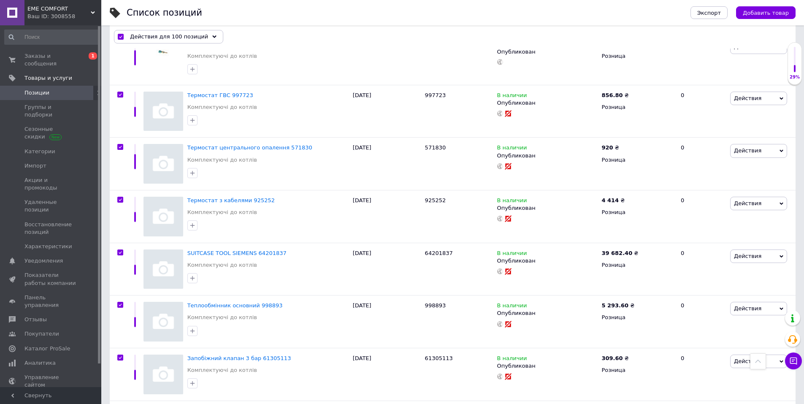
scroll to position [4161, 0]
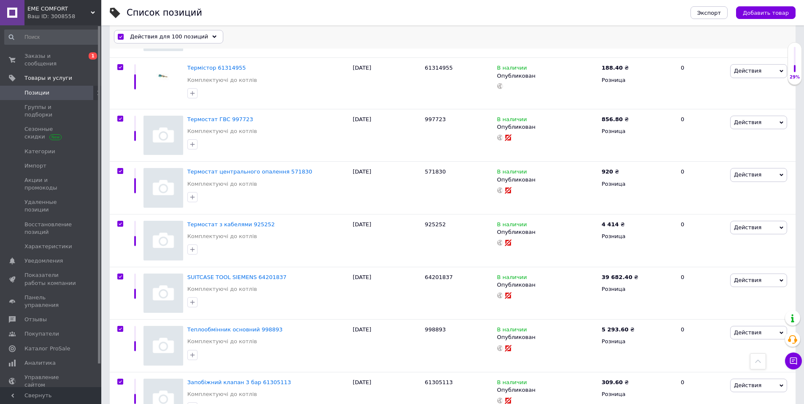
click at [169, 35] on span "Действия для 100 позиций" at bounding box center [169, 37] width 78 height 8
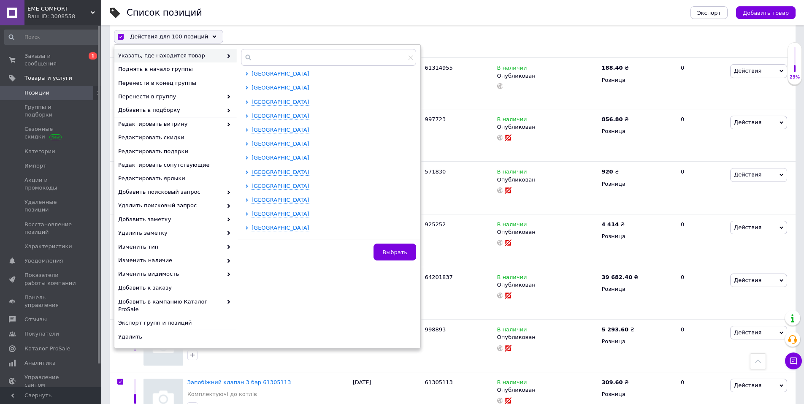
click at [355, 14] on div "Список позиций" at bounding box center [400, 12] width 547 height 25
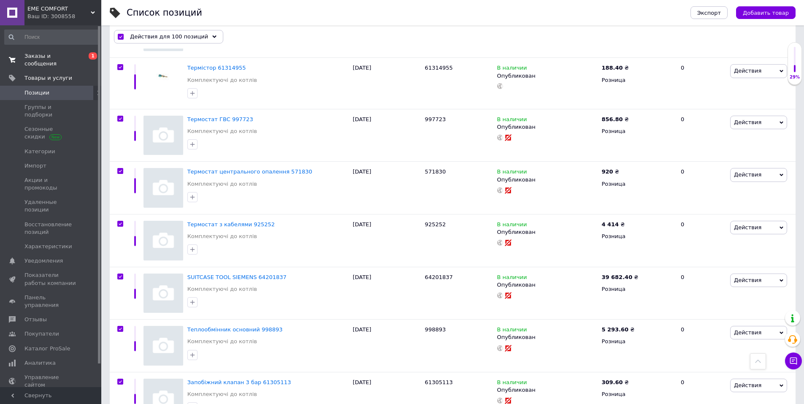
click at [56, 54] on span "Заказы и сообщения" at bounding box center [51, 59] width 54 height 15
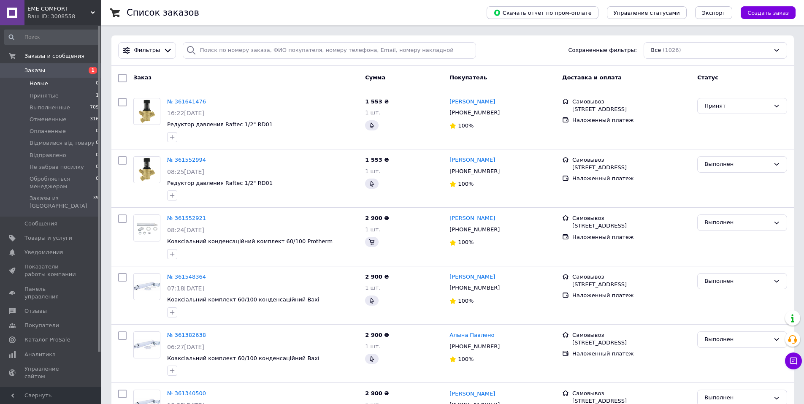
click at [45, 84] on span "Новые" at bounding box center [39, 84] width 19 height 8
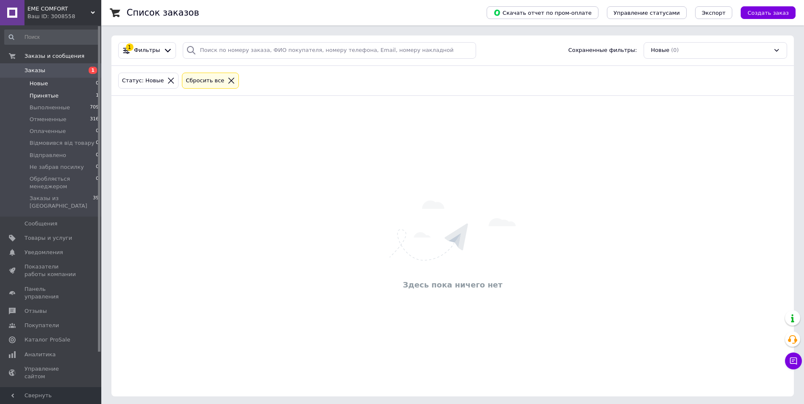
click at [48, 97] on span "Принятые" at bounding box center [44, 96] width 29 height 8
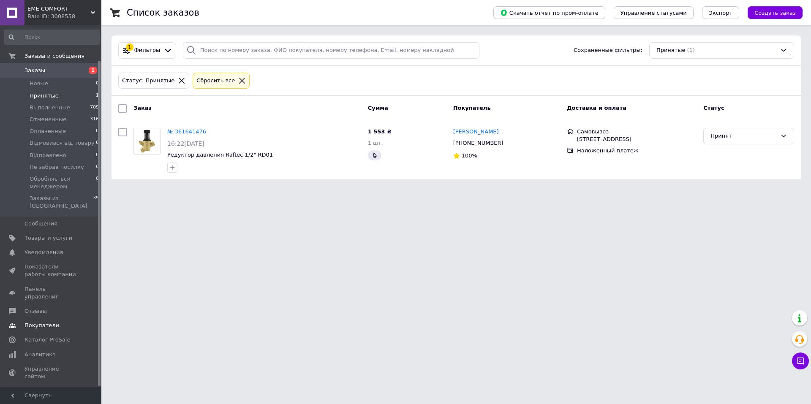
scroll to position [39, 0]
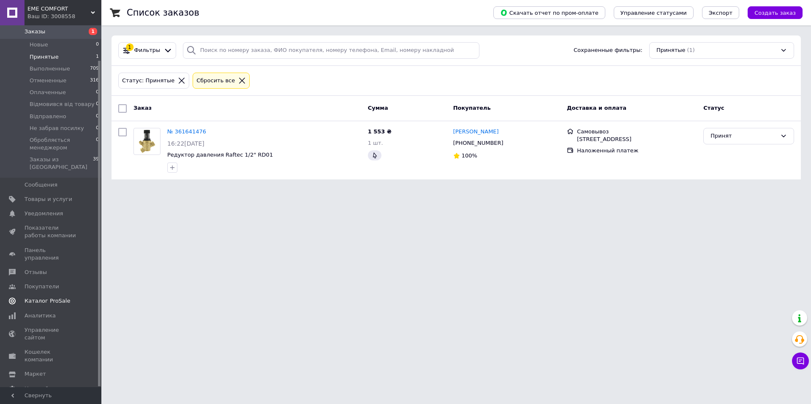
click at [46, 297] on span "Каталог ProSale" at bounding box center [47, 301] width 46 height 8
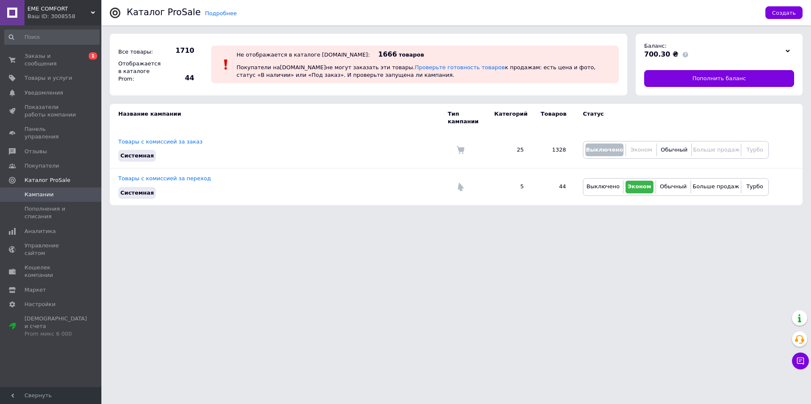
click at [46, 11] on span "EME COMFORT" at bounding box center [58, 9] width 63 height 8
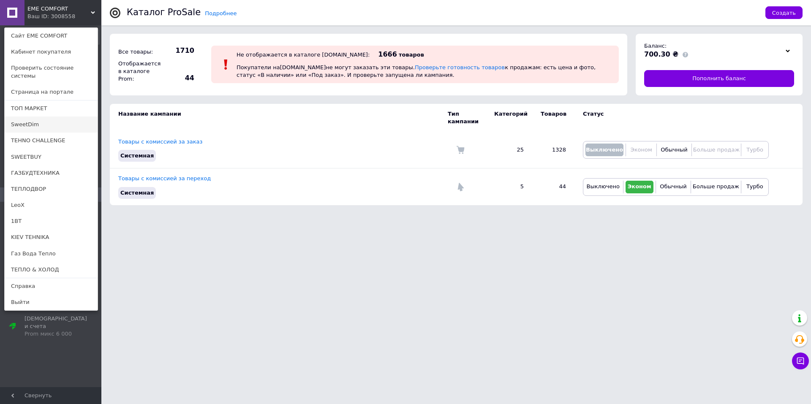
click at [30, 117] on link "SweetDim" at bounding box center [51, 125] width 93 height 16
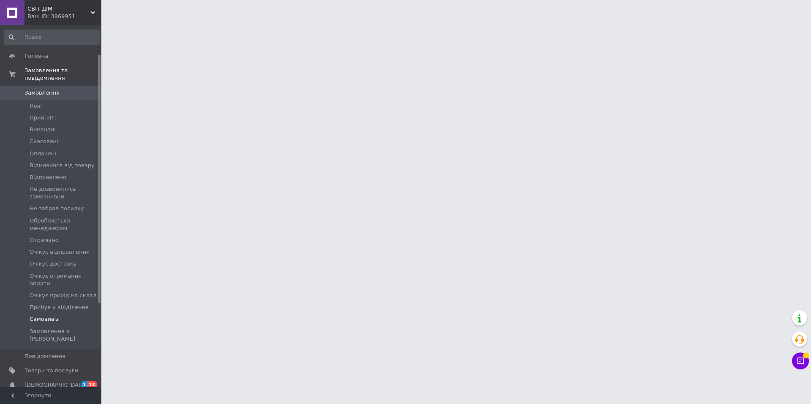
scroll to position [164, 0]
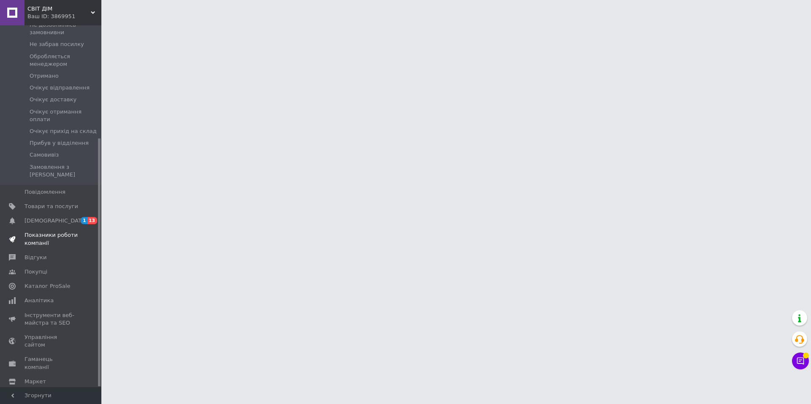
click at [44, 231] on span "Показники роботи компанії" at bounding box center [51, 238] width 54 height 15
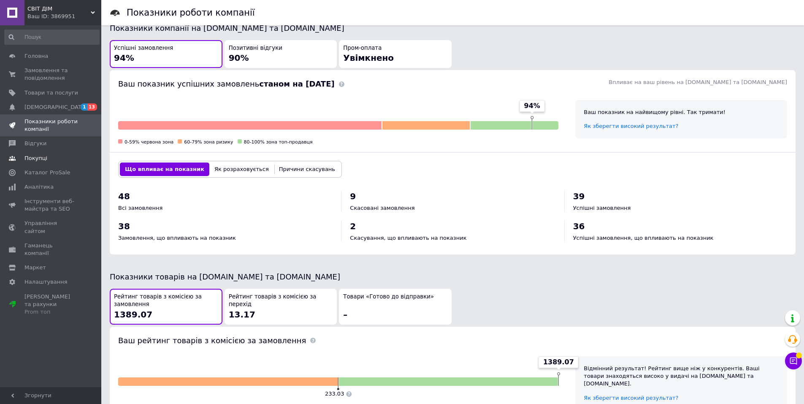
scroll to position [296, 0]
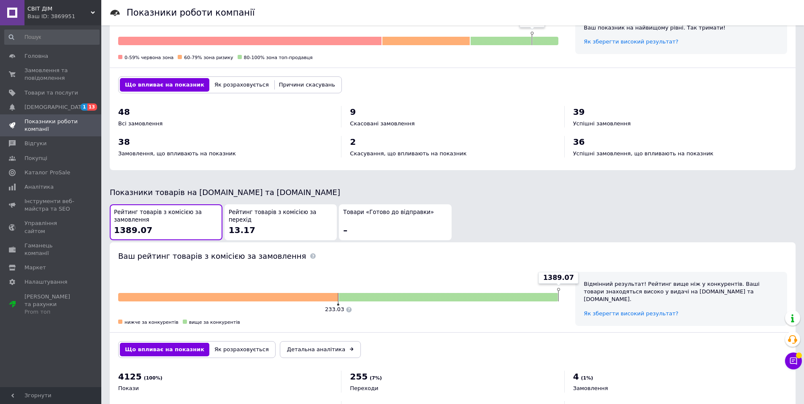
click at [230, 78] on button "Як розраховується" at bounding box center [241, 85] width 65 height 14
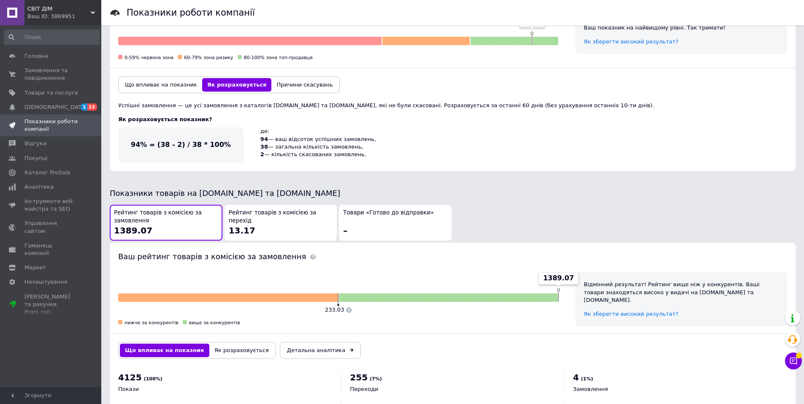
click at [272, 78] on button "Причини скасувань" at bounding box center [305, 85] width 66 height 14
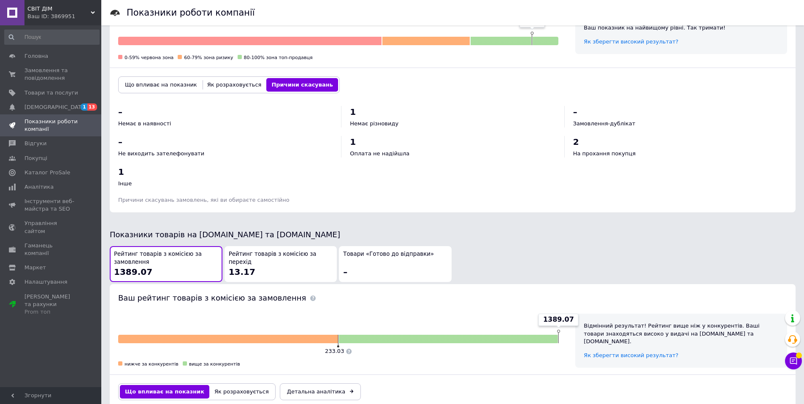
click at [65, 9] on span "СВІТ ДІМ" at bounding box center [58, 9] width 63 height 8
click at [65, 9] on div "СВІТ ДІМ Ваш ID: 3869951 Сайт СВІТ ДІМ Кабінет покупця Перевірити стан системи …" at bounding box center [50, 12] width 101 height 25
click at [62, 16] on div "Ваш ID: 3869951" at bounding box center [64, 17] width 74 height 8
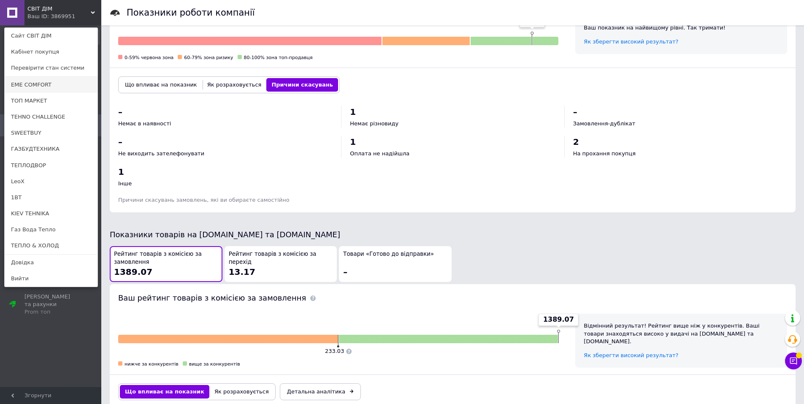
click at [41, 86] on link "EME COMFORT" at bounding box center [51, 85] width 93 height 16
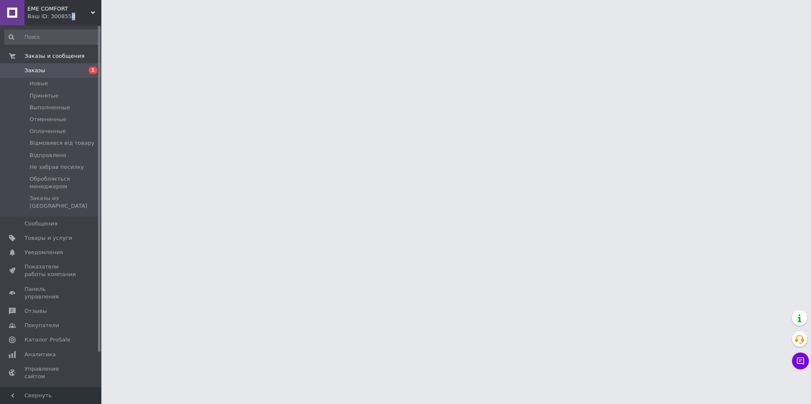
click at [66, 16] on div "Ваш ID: 3008558" at bounding box center [64, 17] width 74 height 8
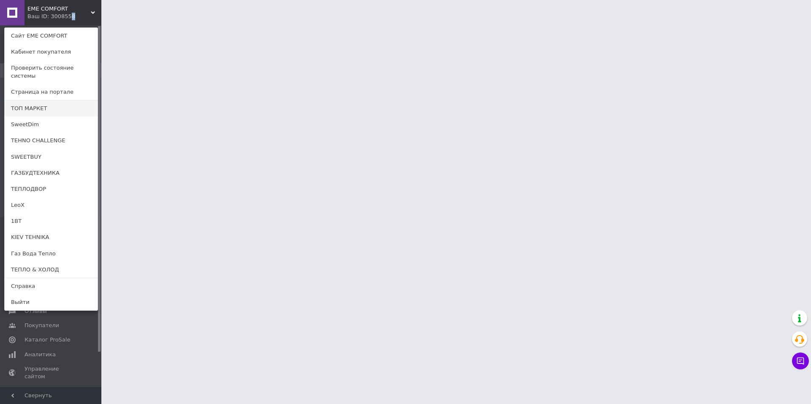
click at [38, 100] on link "ТОП МАРКЕТ" at bounding box center [51, 108] width 93 height 16
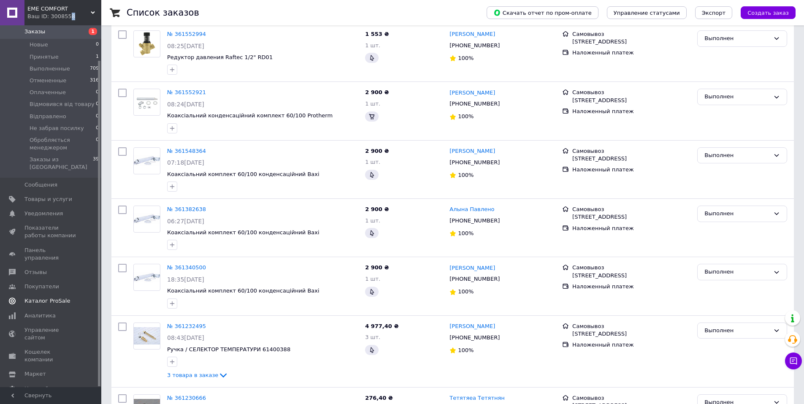
scroll to position [296, 0]
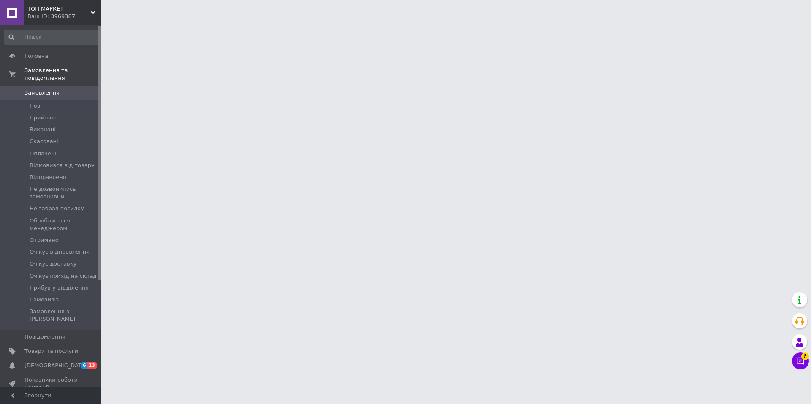
scroll to position [152, 0]
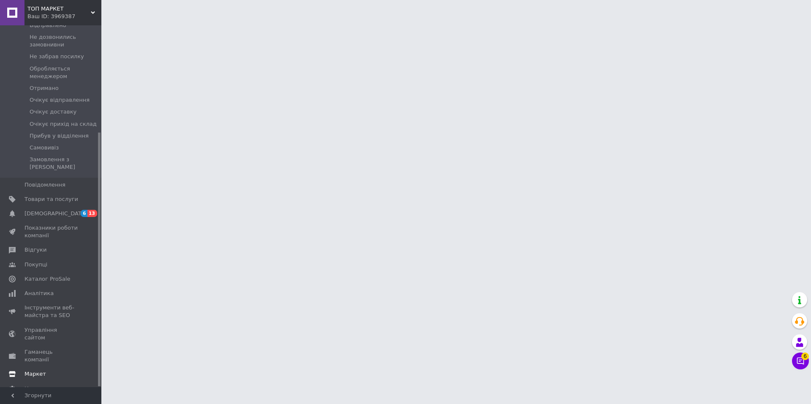
click at [36, 370] on span "Маркет" at bounding box center [35, 374] width 22 height 8
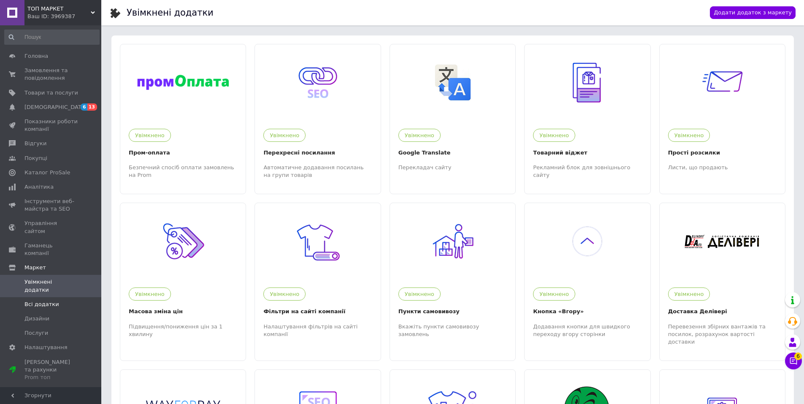
click at [43, 297] on link "Всі додатки" at bounding box center [52, 304] width 104 height 14
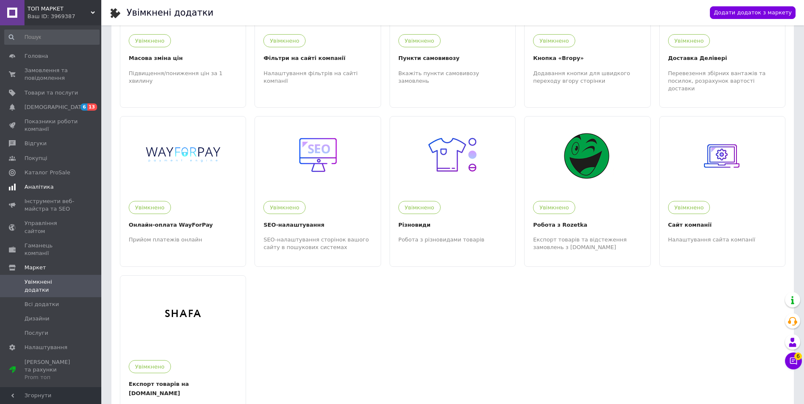
scroll to position [296, 0]
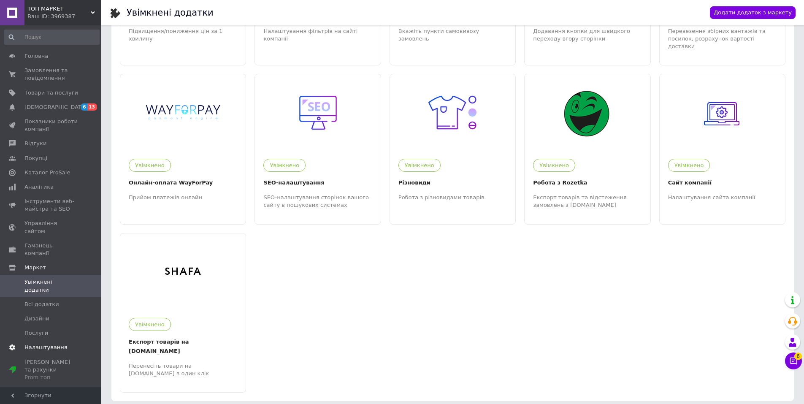
click at [32, 344] on span "Налаштування" at bounding box center [45, 348] width 43 height 8
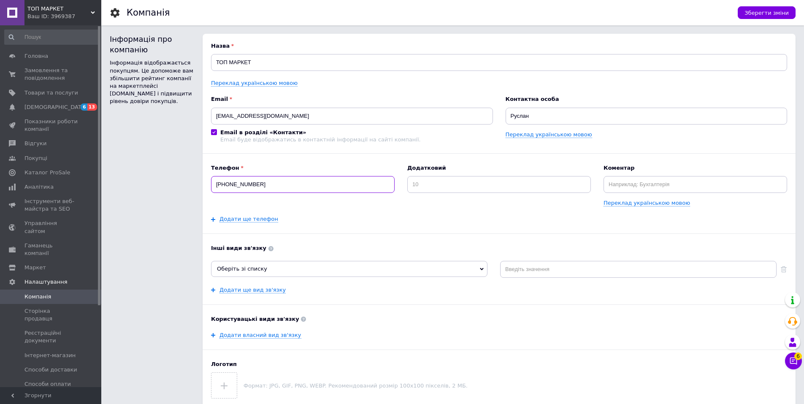
drag, startPoint x: 261, startPoint y: 185, endPoint x: 191, endPoint y: 182, distance: 70.2
click at [191, 182] on div "Інформація про компанію Інформація відображається покупцям. Це допоможе вам збі…" at bounding box center [453, 220] width 686 height 373
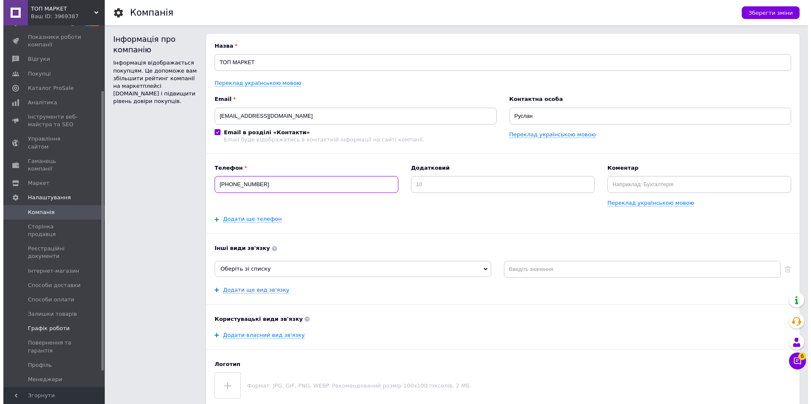
scroll to position [105, 0]
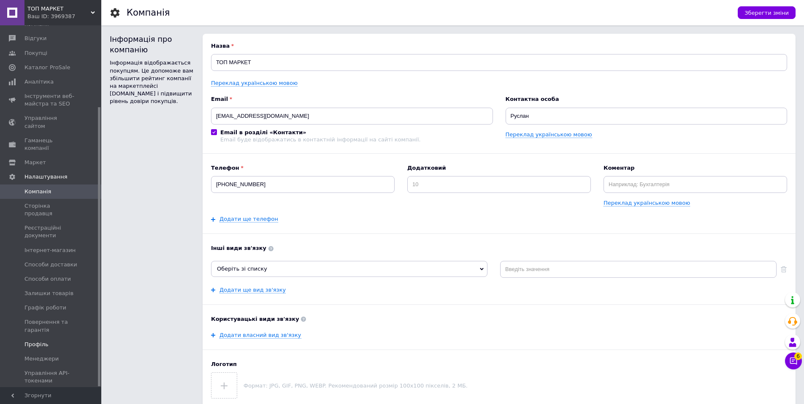
click at [38, 341] on span "Профіль" at bounding box center [36, 345] width 24 height 8
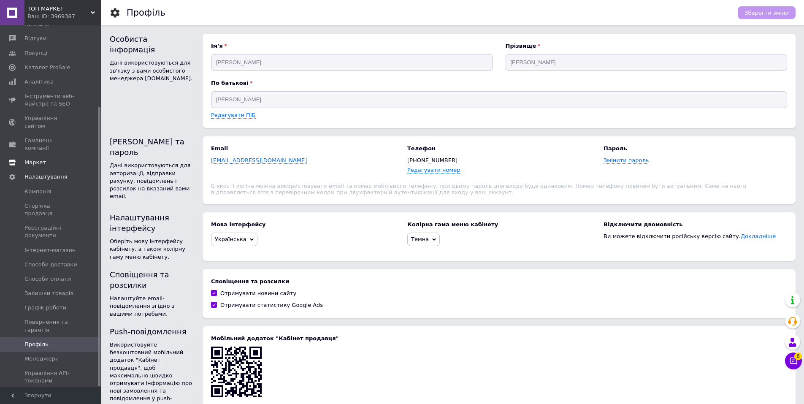
click at [35, 159] on span "Маркет" at bounding box center [35, 163] width 22 height 8
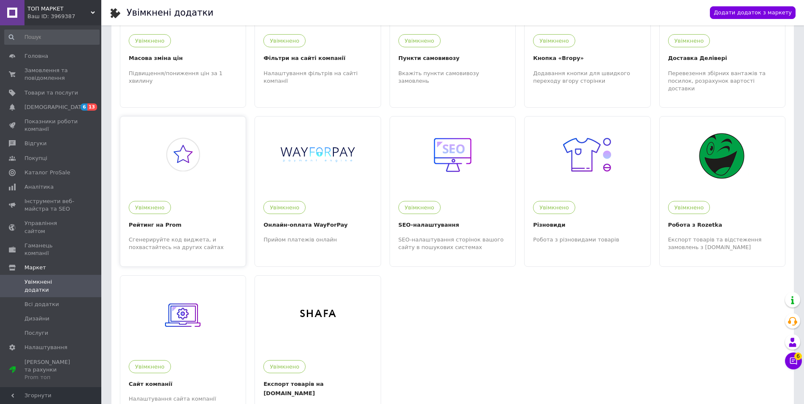
scroll to position [298, 0]
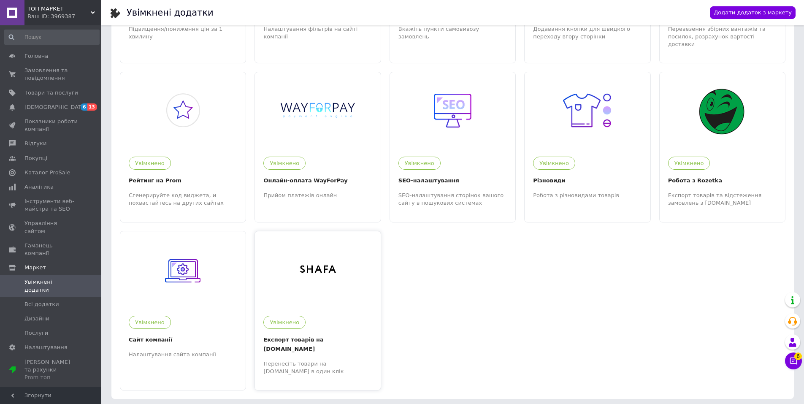
click at [318, 288] on img at bounding box center [318, 269] width 52 height 52
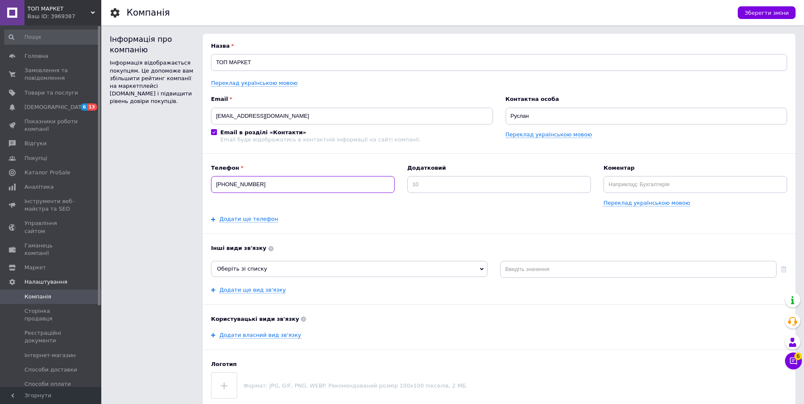
drag, startPoint x: 229, startPoint y: 184, endPoint x: 283, endPoint y: 184, distance: 54.5
click at [283, 184] on input "[PHONE_NUMBER]" at bounding box center [303, 184] width 184 height 17
drag, startPoint x: 244, startPoint y: 186, endPoint x: 269, endPoint y: 178, distance: 26.6
click at [269, 178] on input "[PHONE_NUMBER]" at bounding box center [303, 184] width 184 height 17
drag, startPoint x: 229, startPoint y: 184, endPoint x: 275, endPoint y: 183, distance: 46.0
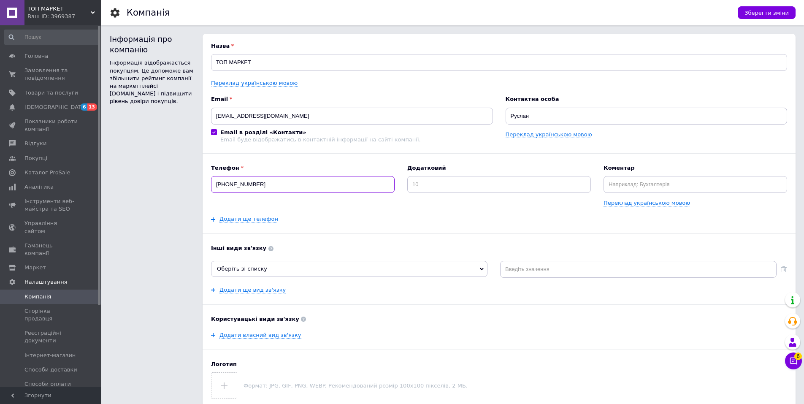
click at [275, 183] on input "[PHONE_NUMBER]" at bounding box center [303, 184] width 184 height 17
type input "[PHONE_NUMBER]"
click at [770, 15] on span "Зберегти зміни" at bounding box center [767, 13] width 44 height 6
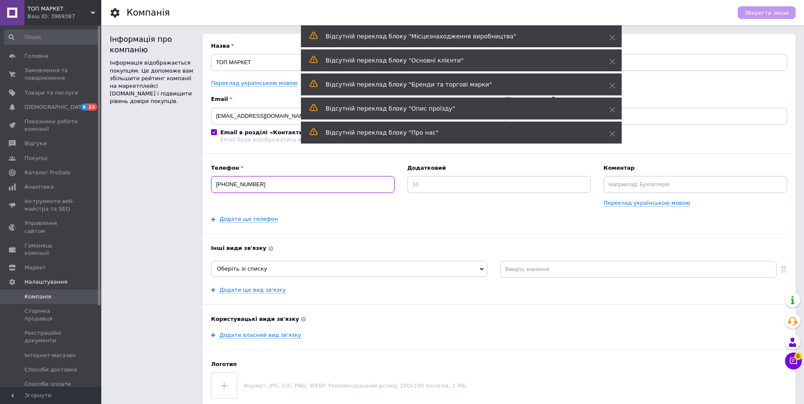
drag, startPoint x: 266, startPoint y: 184, endPoint x: 204, endPoint y: 178, distance: 61.5
click at [204, 178] on div "Назва ТОП МАРКЕТ Переклад українською мовою Email [EMAIL_ADDRESS][DOMAIN_NAME] …" at bounding box center [499, 220] width 593 height 373
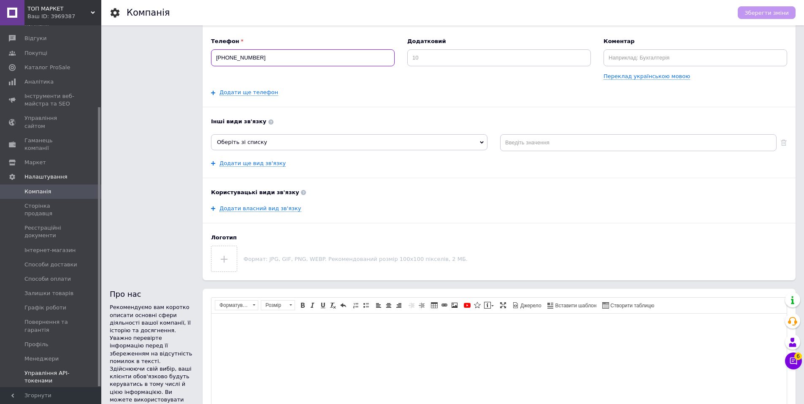
scroll to position [296, 0]
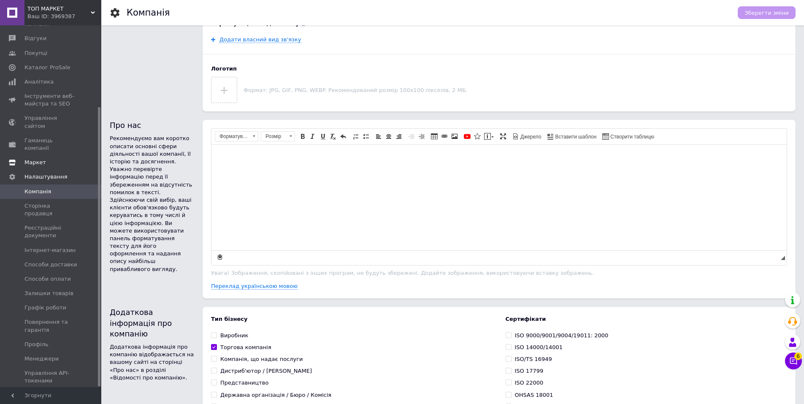
click at [33, 159] on span "Маркет" at bounding box center [35, 163] width 22 height 8
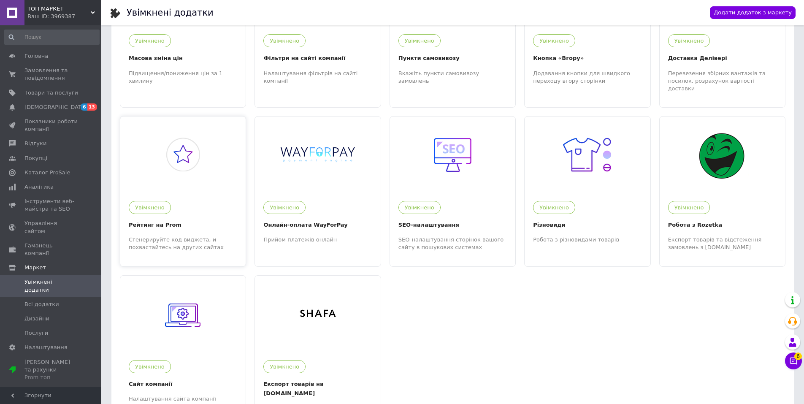
scroll to position [298, 0]
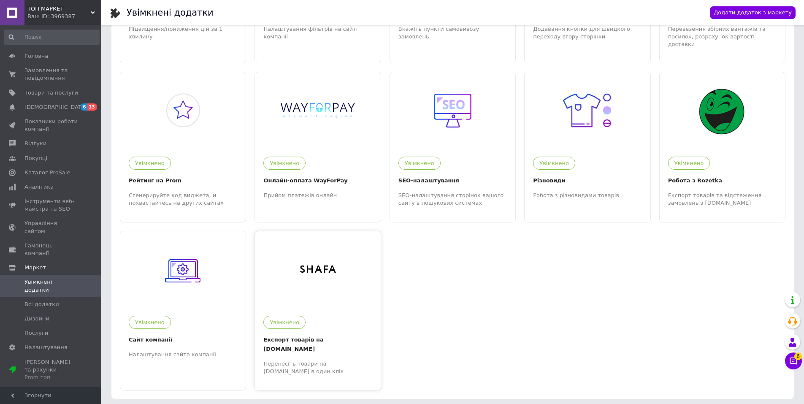
click at [314, 285] on img at bounding box center [318, 269] width 52 height 52
click at [345, 286] on div at bounding box center [317, 269] width 125 height 76
click at [61, 11] on span "ТОП МАРКЕТ" at bounding box center [58, 9] width 63 height 8
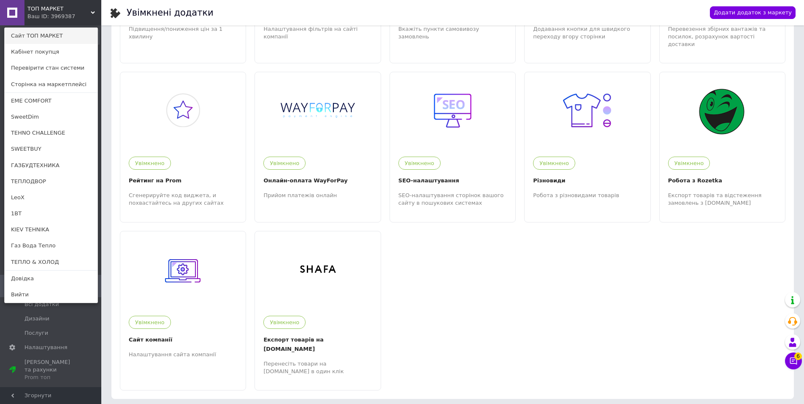
click at [43, 37] on link "Сайт ТОП МАРКЕТ" at bounding box center [51, 36] width 93 height 16
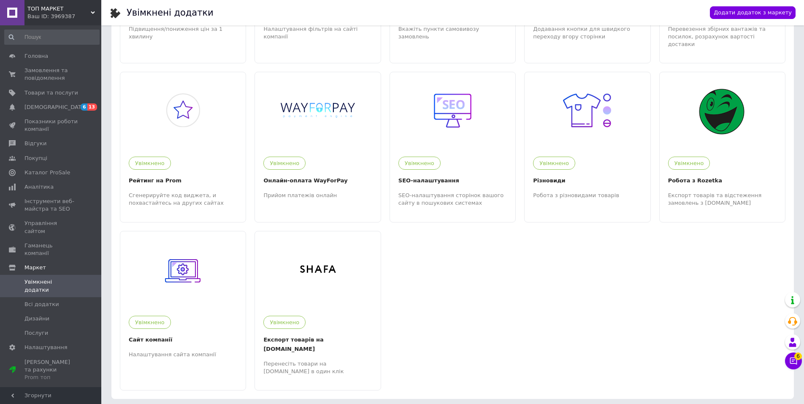
click at [57, 16] on div "Ваш ID: 3969387" at bounding box center [64, 17] width 74 height 8
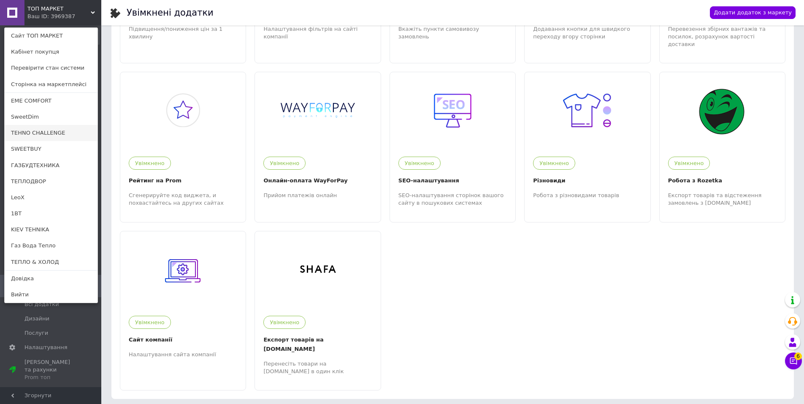
click at [56, 130] on link "TEHNO CHALLENGE" at bounding box center [51, 133] width 93 height 16
